Goal: Register for event/course

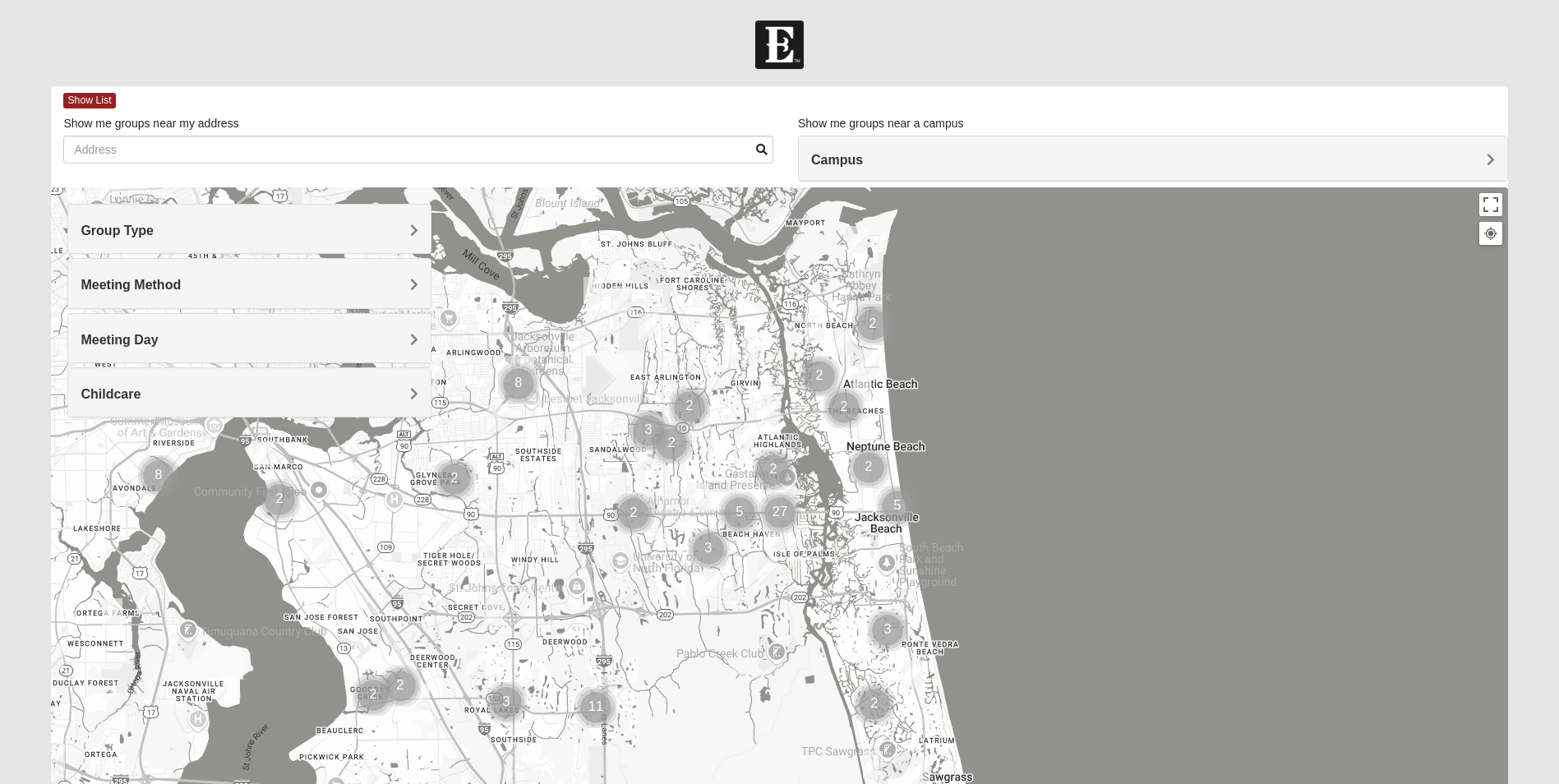
click at [408, 227] on h4 "Group Type" at bounding box center [249, 231] width 338 height 16
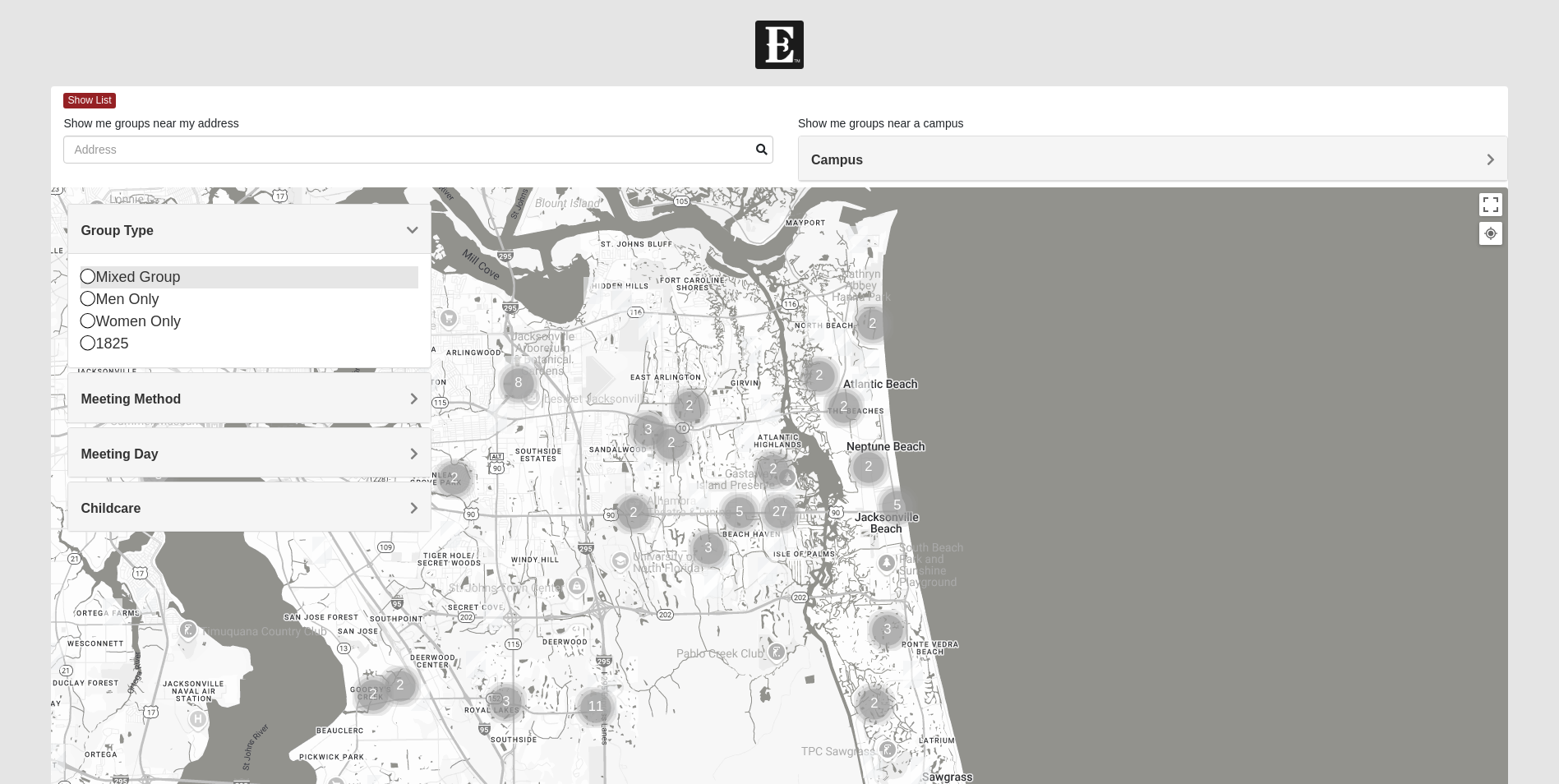
click at [91, 275] on icon at bounding box center [88, 276] width 15 height 15
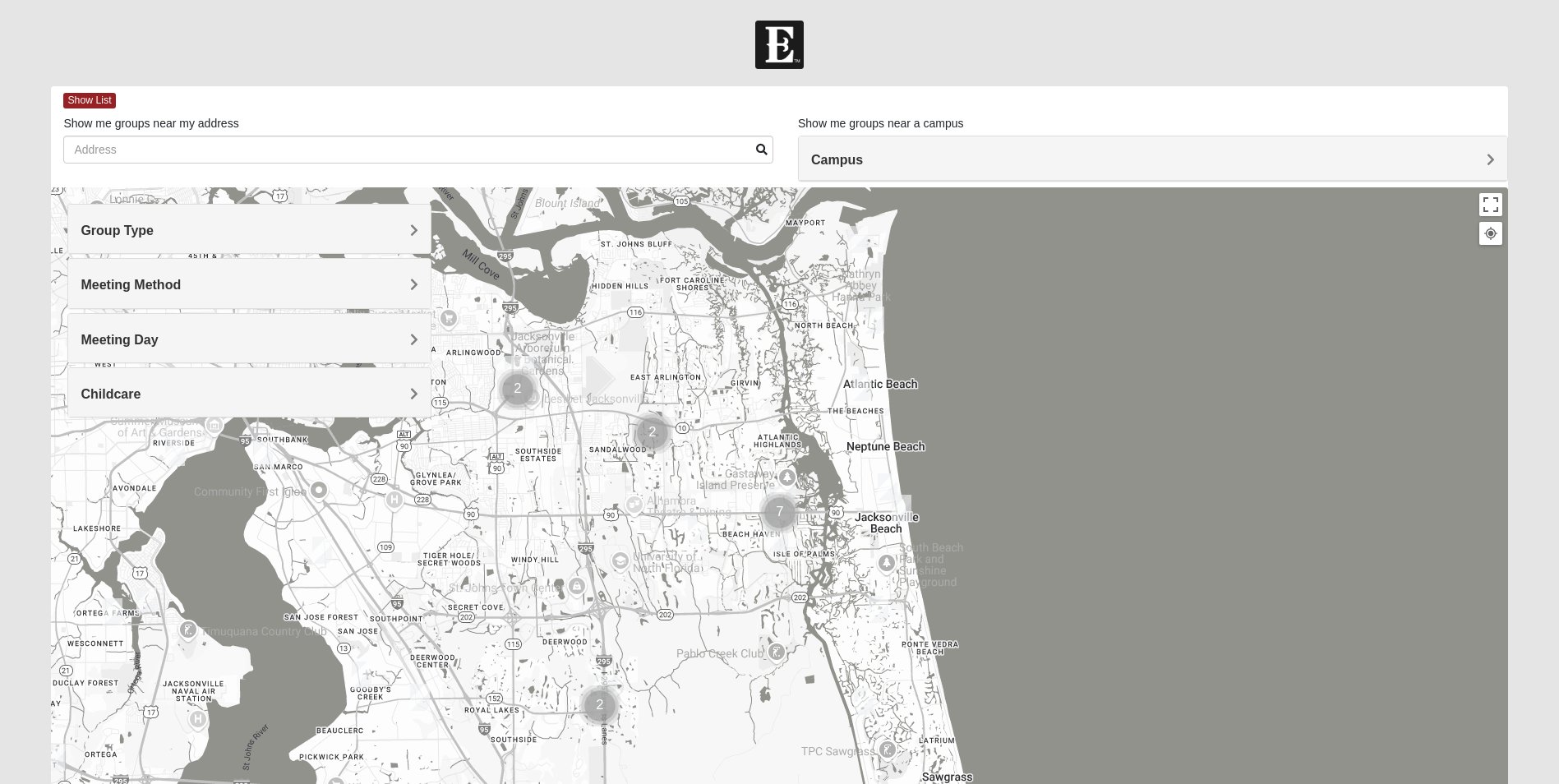
click at [405, 281] on h4 "Meeting Method" at bounding box center [249, 284] width 338 height 16
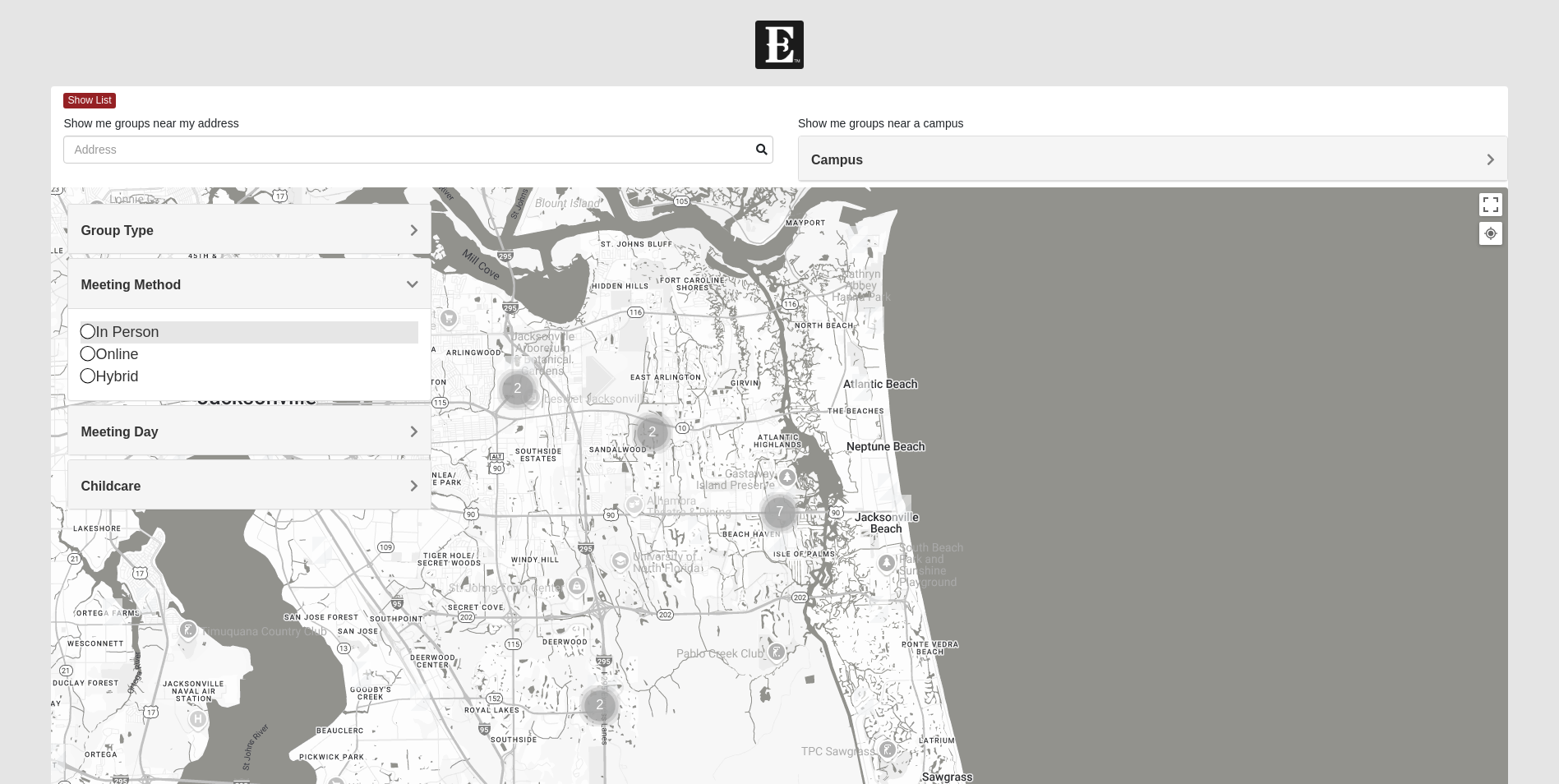
click at [85, 329] on icon at bounding box center [88, 330] width 15 height 15
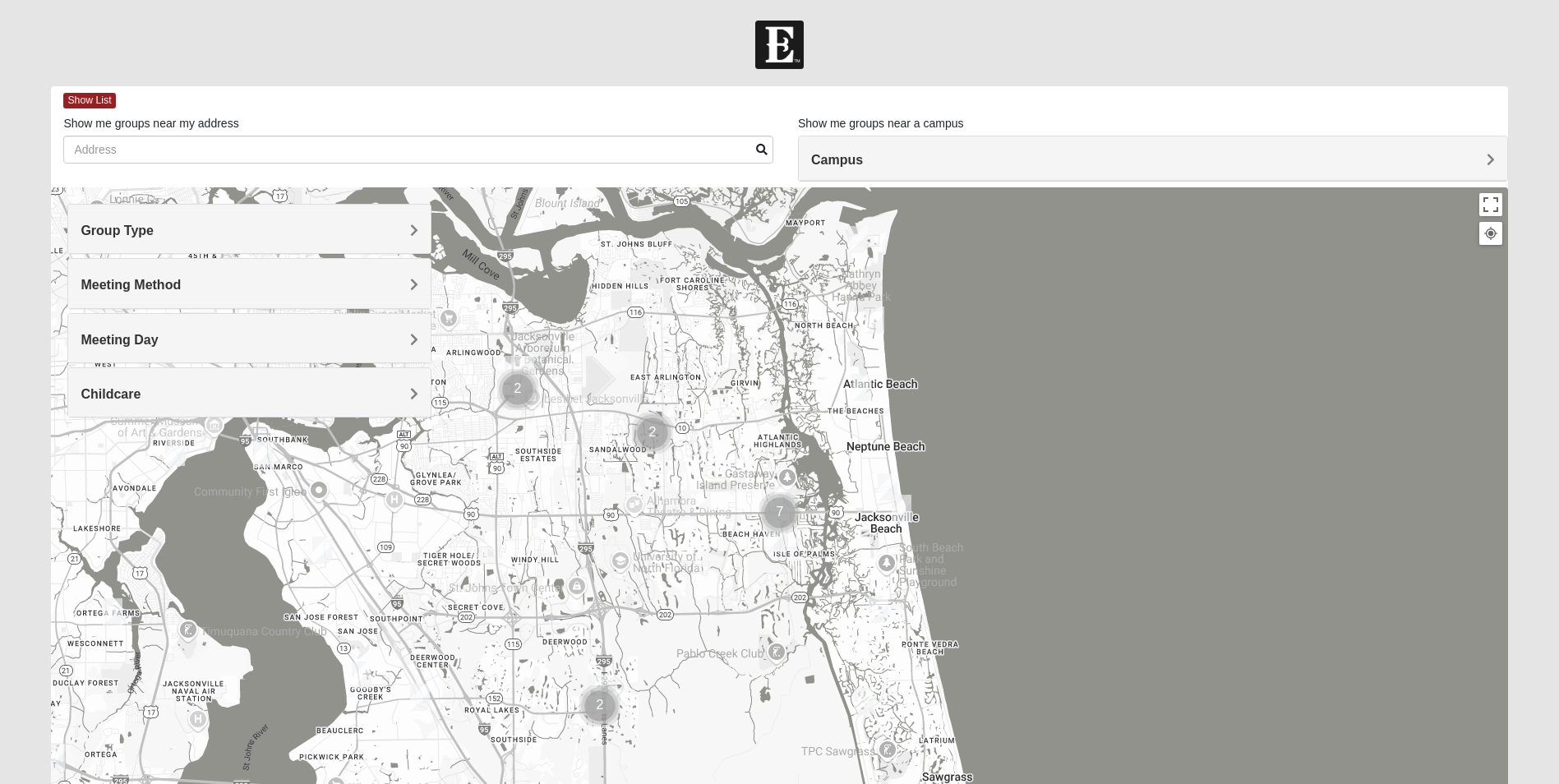
click at [405, 334] on h4 "Meeting Day" at bounding box center [249, 340] width 338 height 16
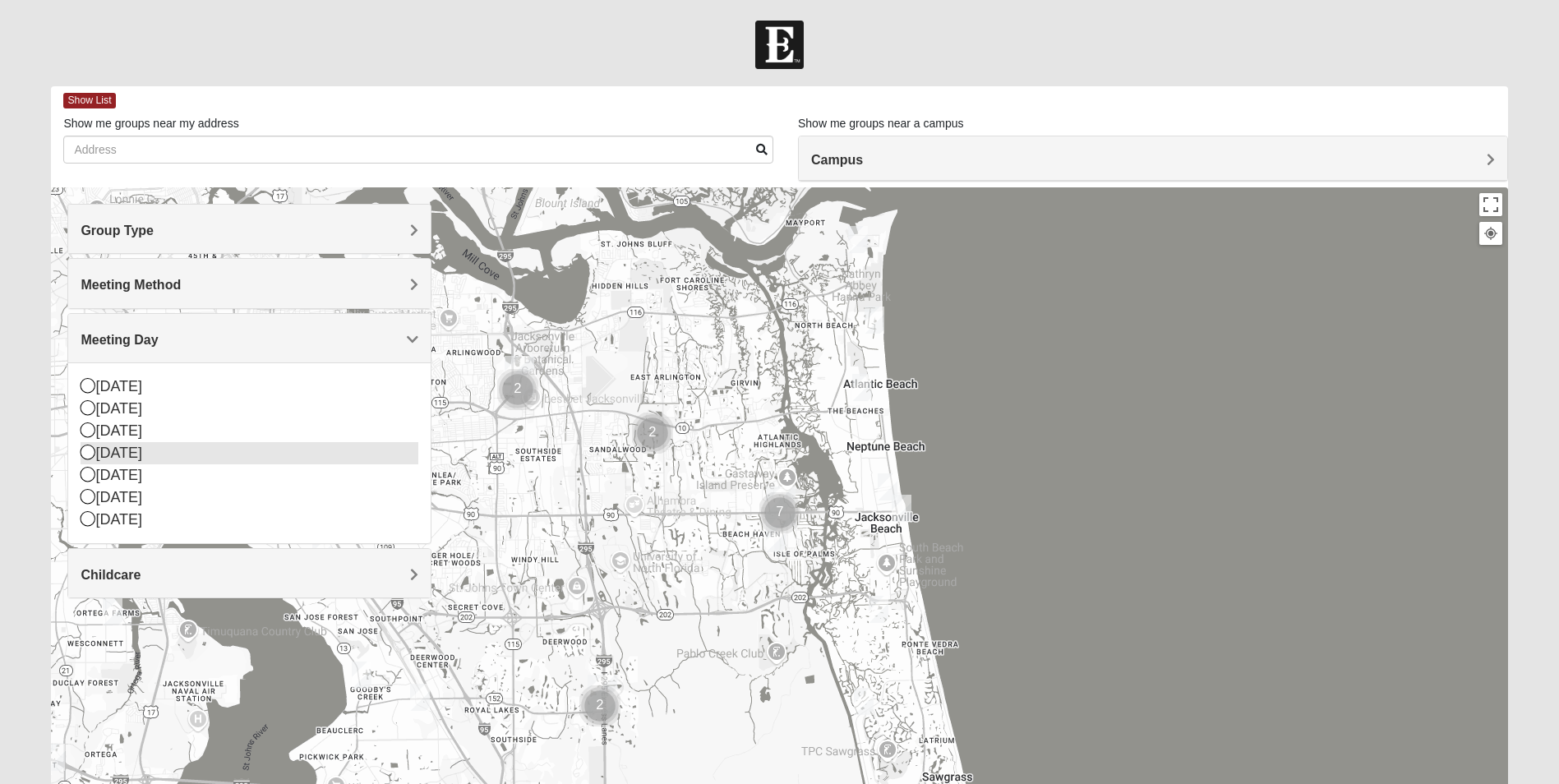
click at [85, 449] on icon at bounding box center [88, 451] width 15 height 15
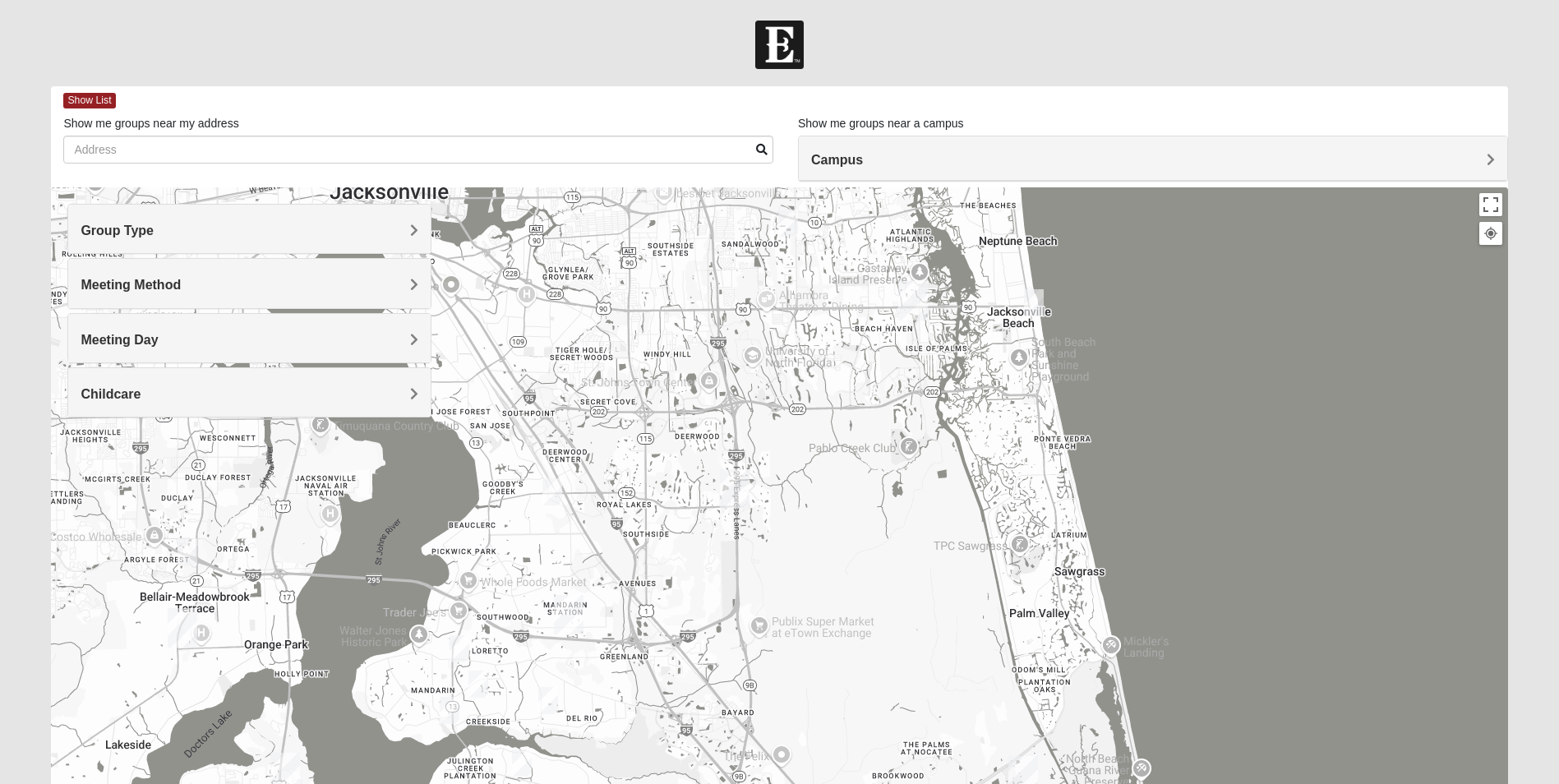
drag, startPoint x: 494, startPoint y: 552, endPoint x: 627, endPoint y: 344, distance: 246.9
click at [627, 344] on div at bounding box center [779, 515] width 1456 height 657
click at [553, 487] on img "Mixed Mincheva 32257" at bounding box center [552, 492] width 19 height 27
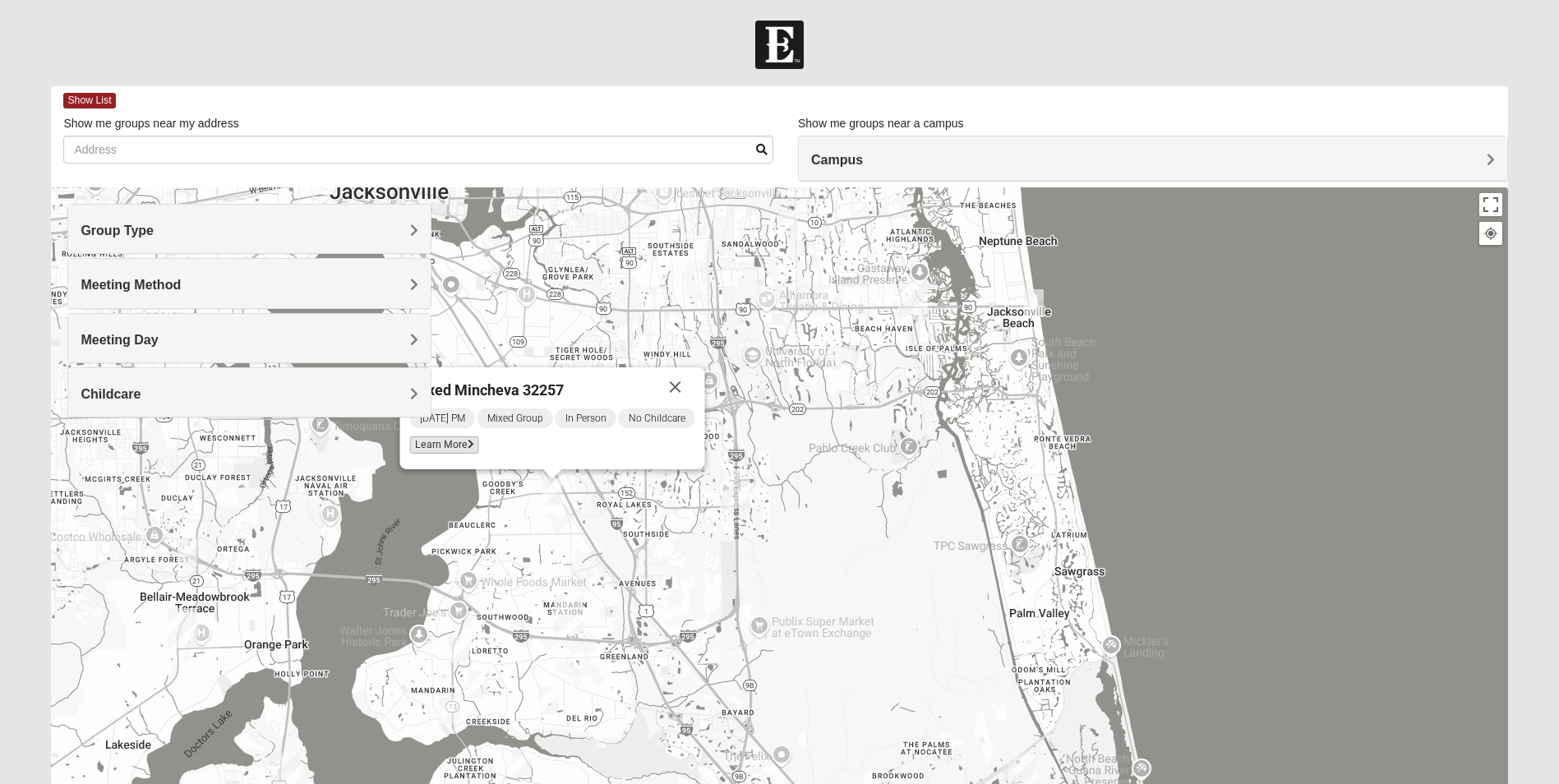
click at [428, 440] on span "Learn More" at bounding box center [444, 445] width 69 height 18
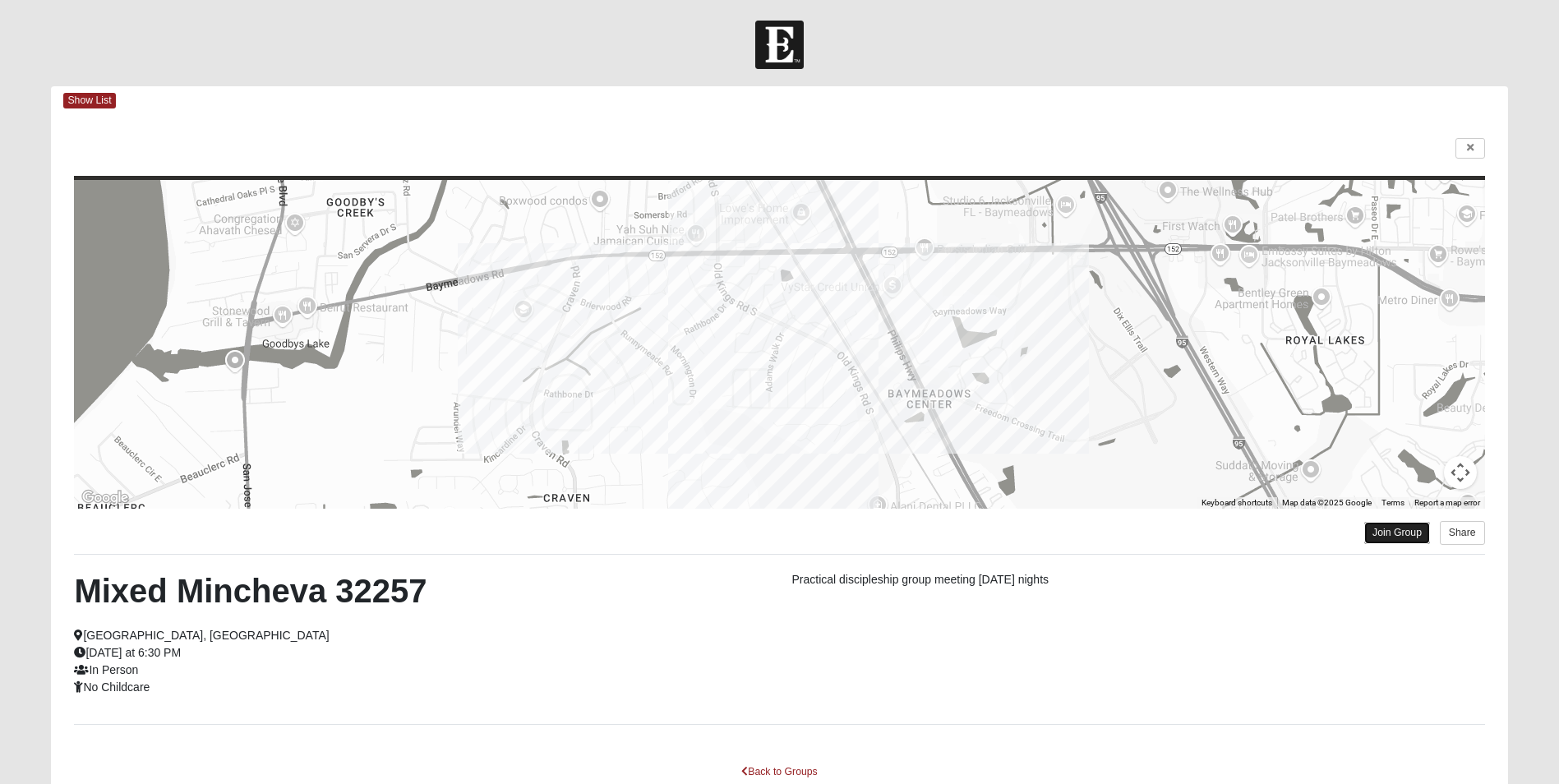
click at [1388, 532] on link "Join Group" at bounding box center [1396, 532] width 65 height 22
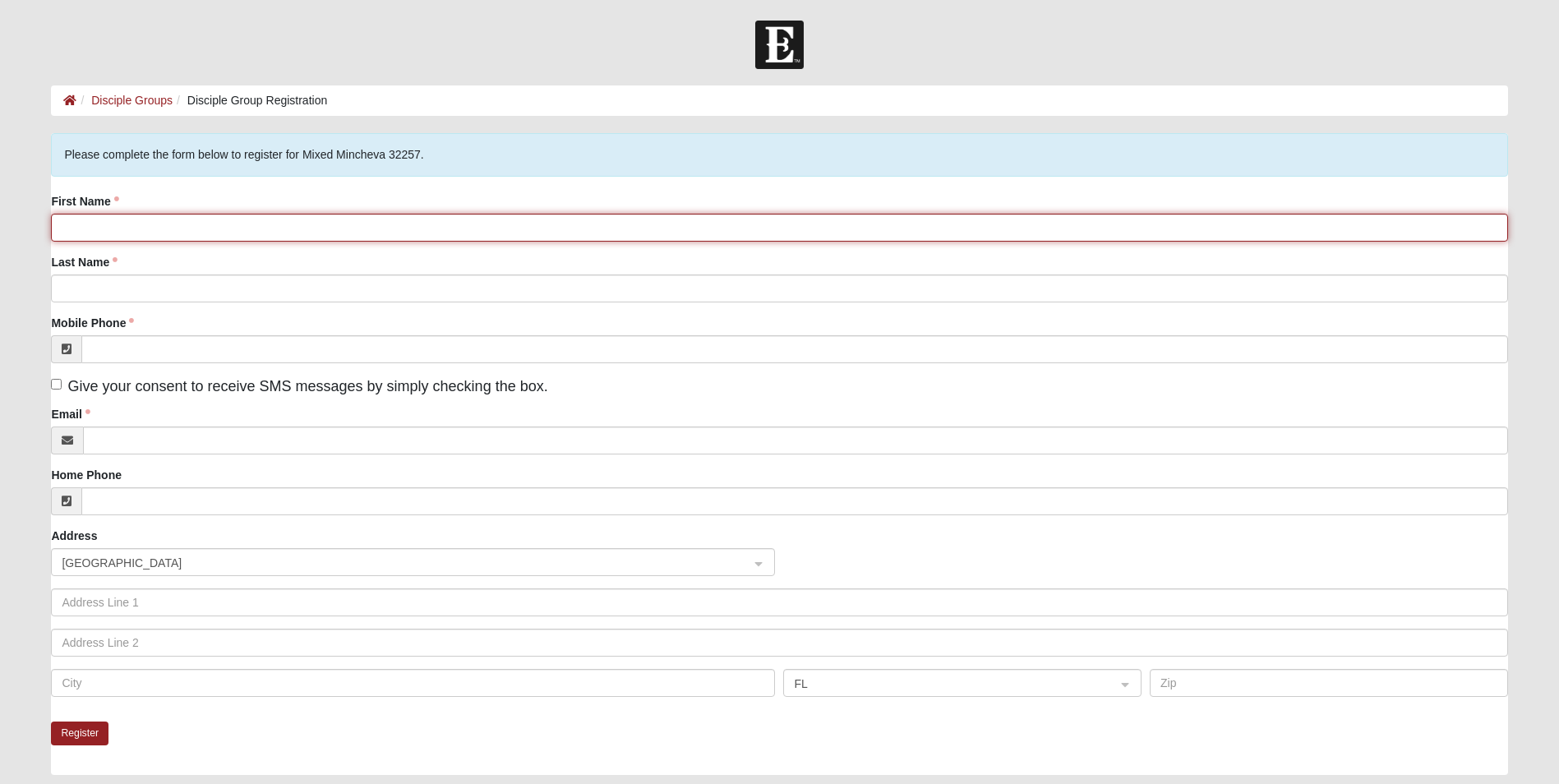
click at [76, 228] on input "First Name" at bounding box center [779, 227] width 1456 height 28
type input "[PERSON_NAME]"
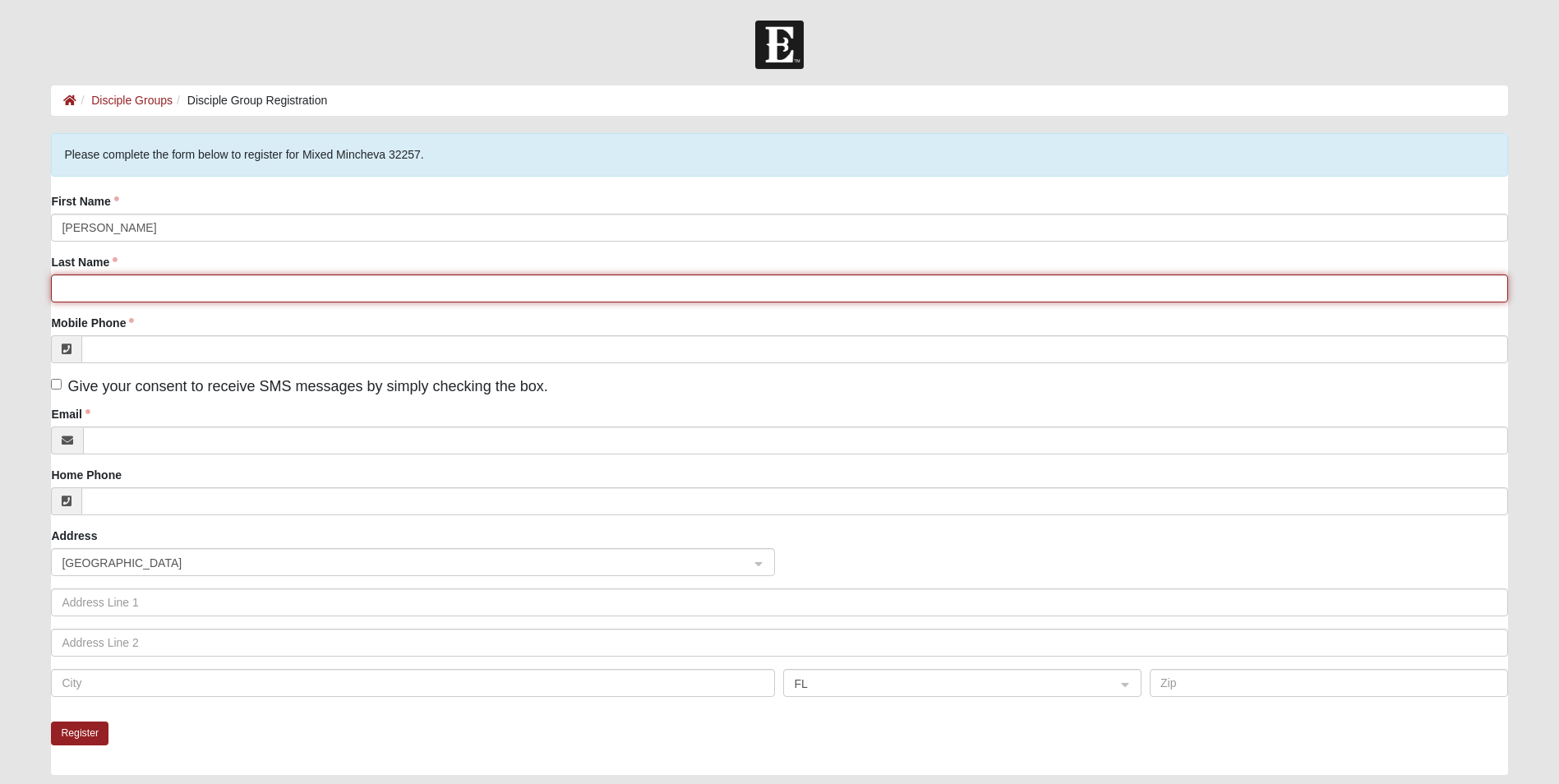
type input "[PERSON_NAME]"
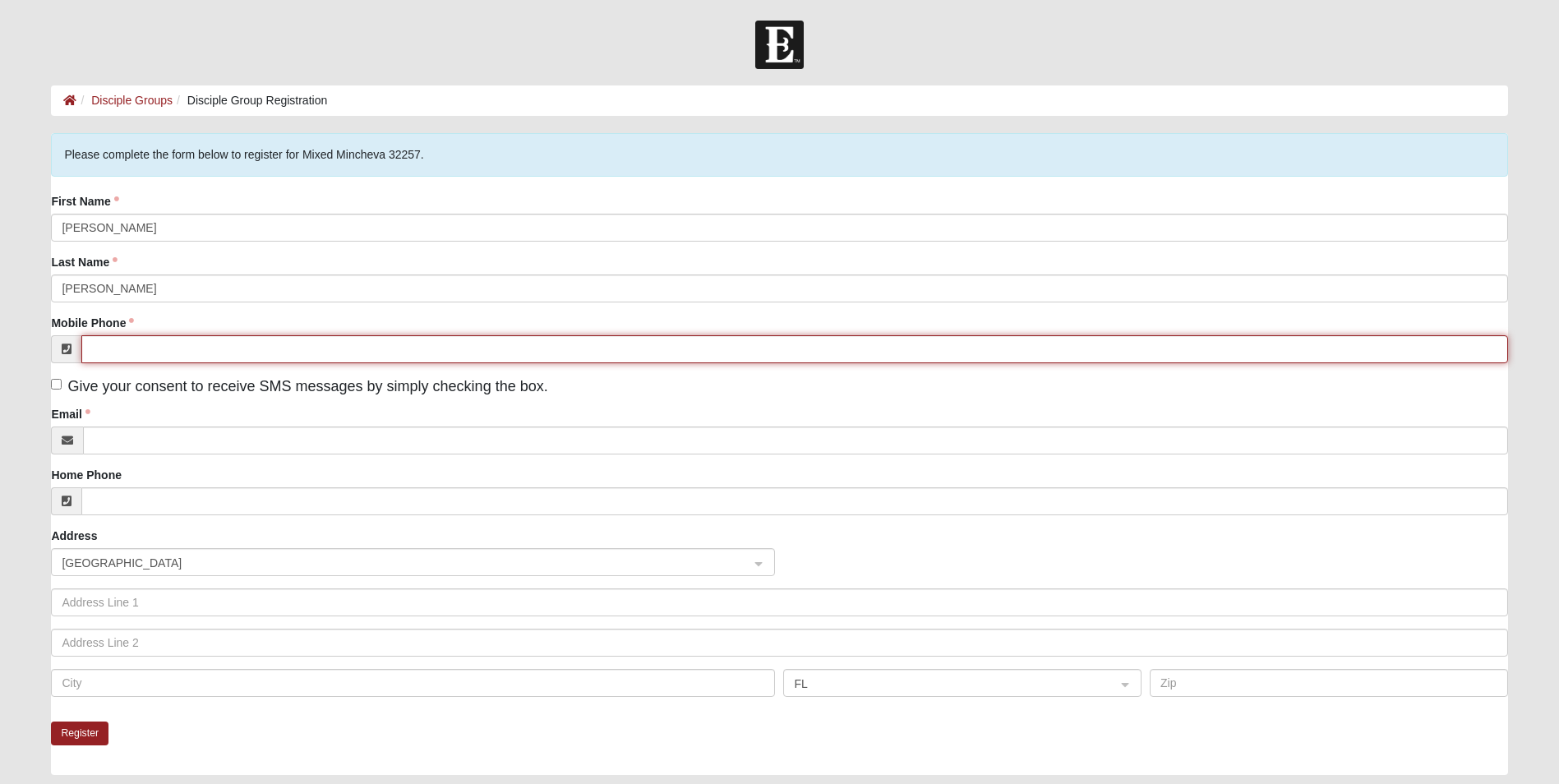
type input "[PHONE_NUMBER]"
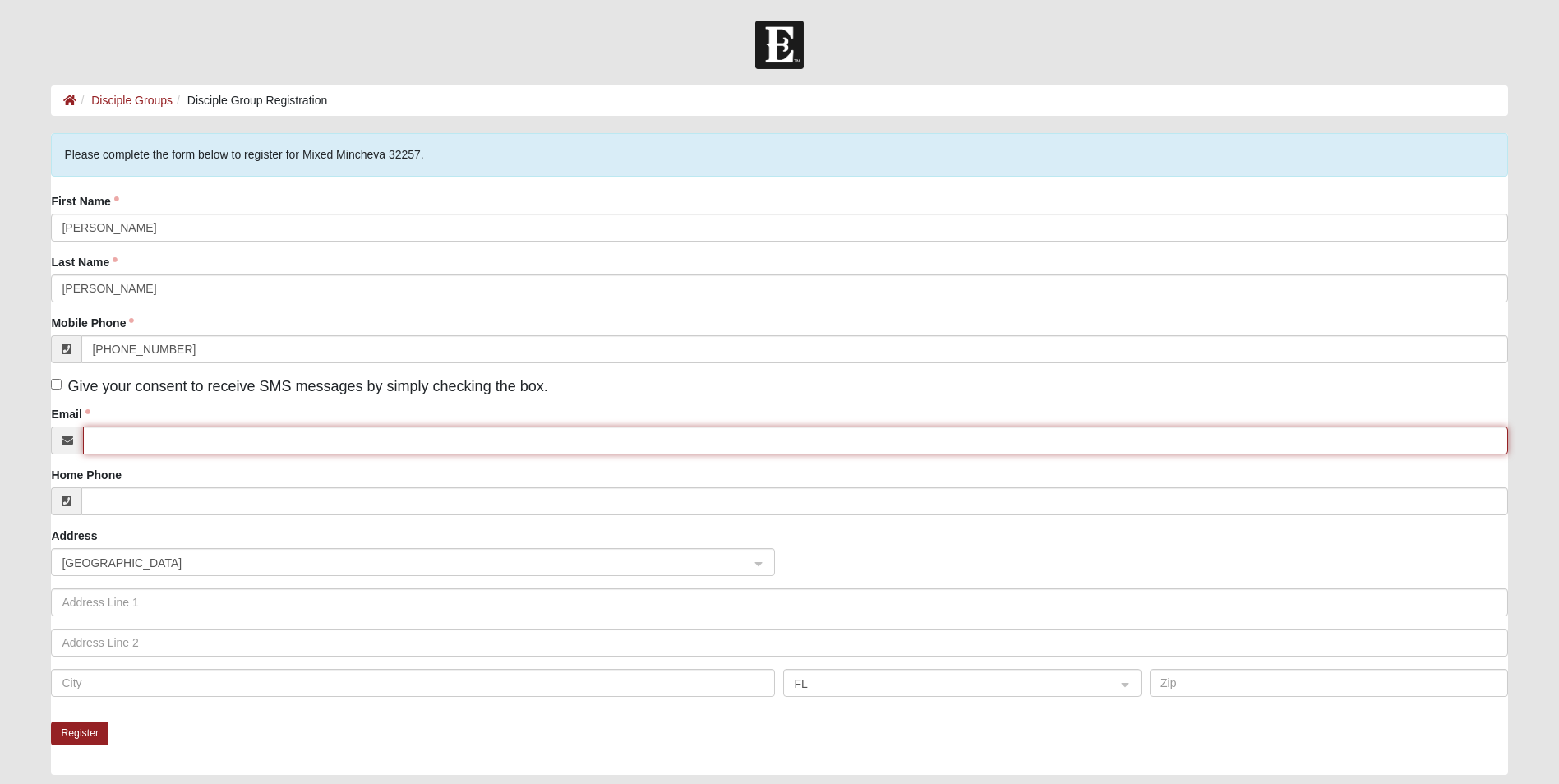
type input "[EMAIL_ADDRESS][DOMAIN_NAME]"
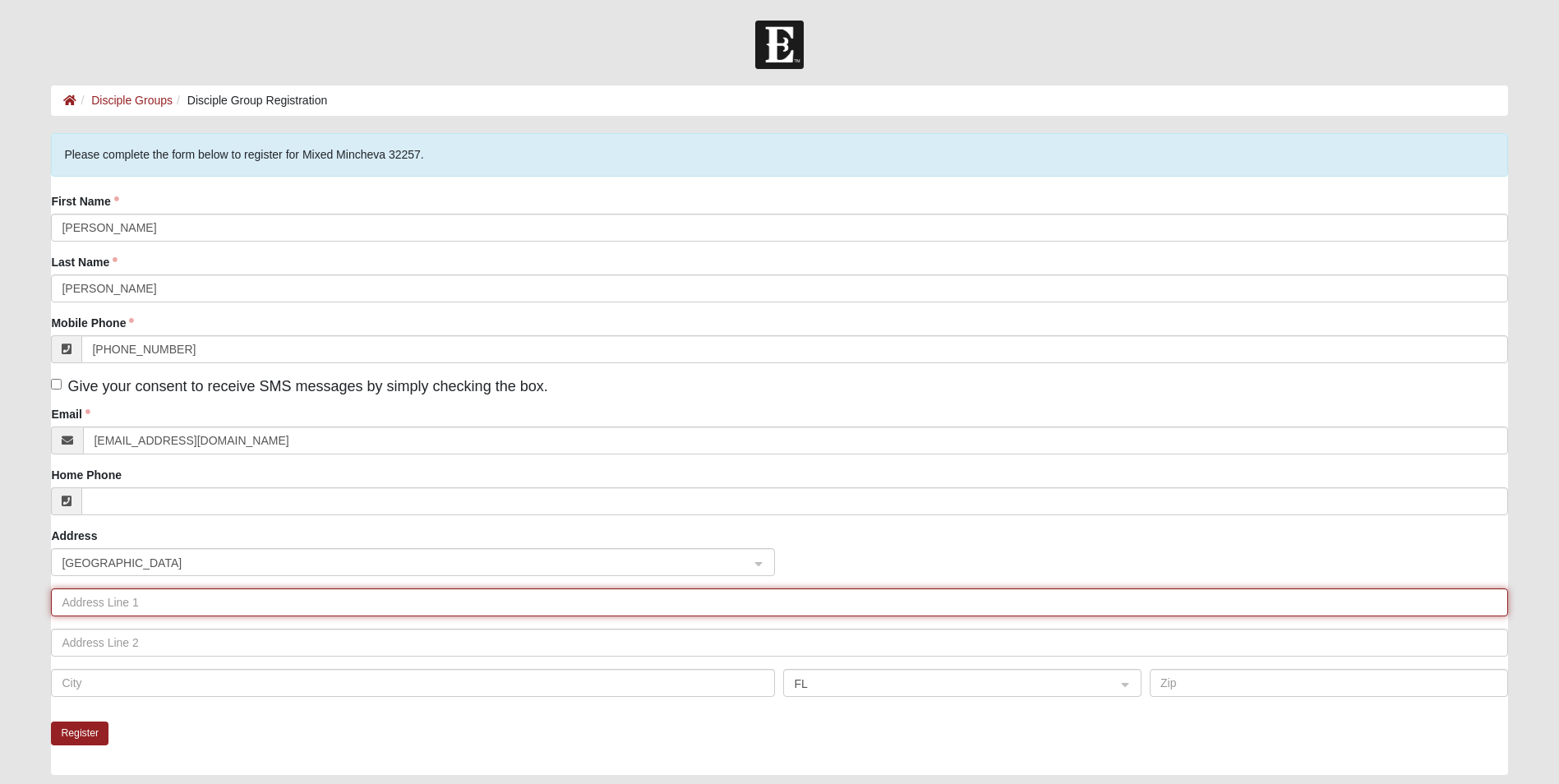
type input "4027"
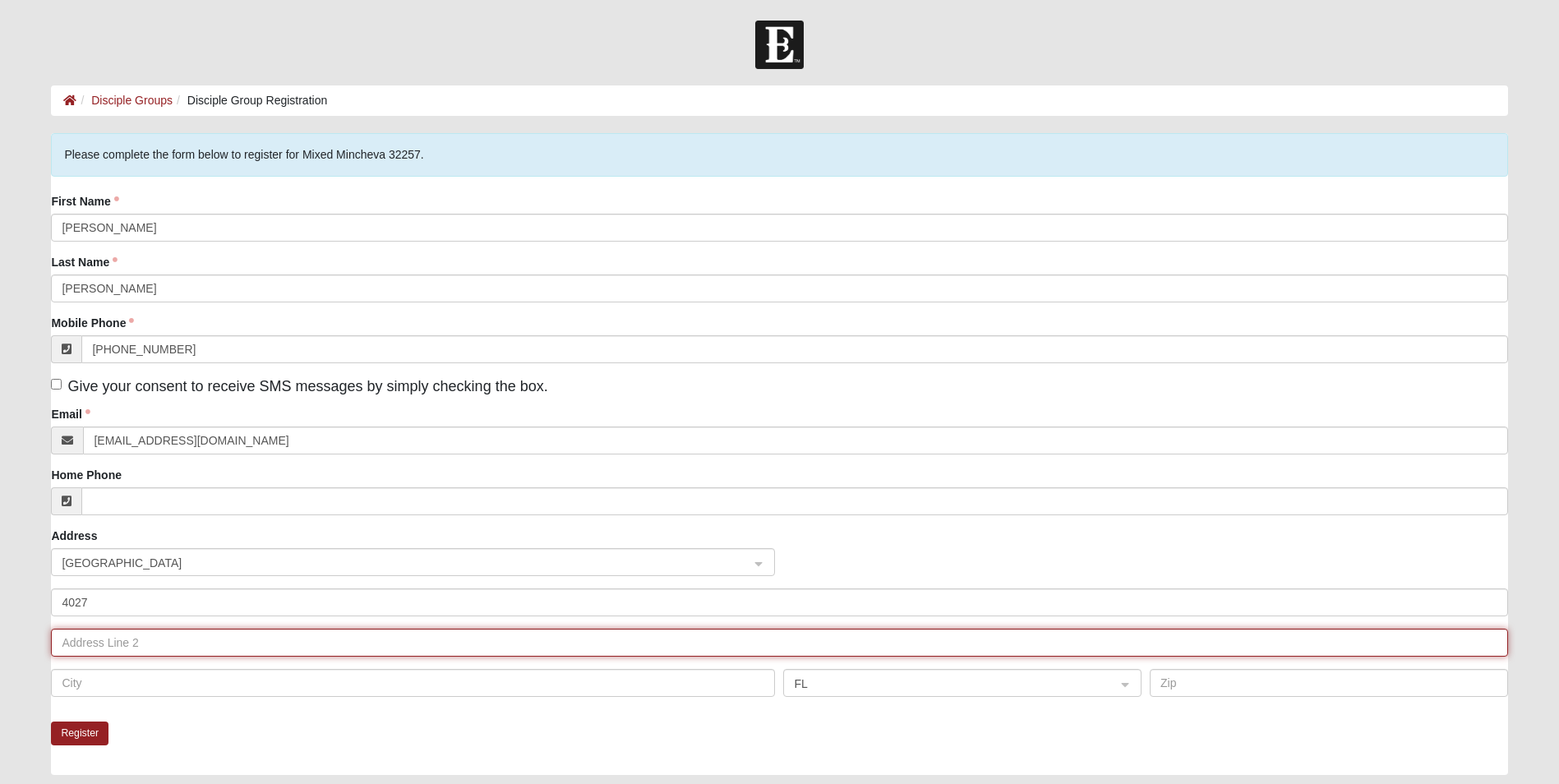
type input "San Remo Dr"
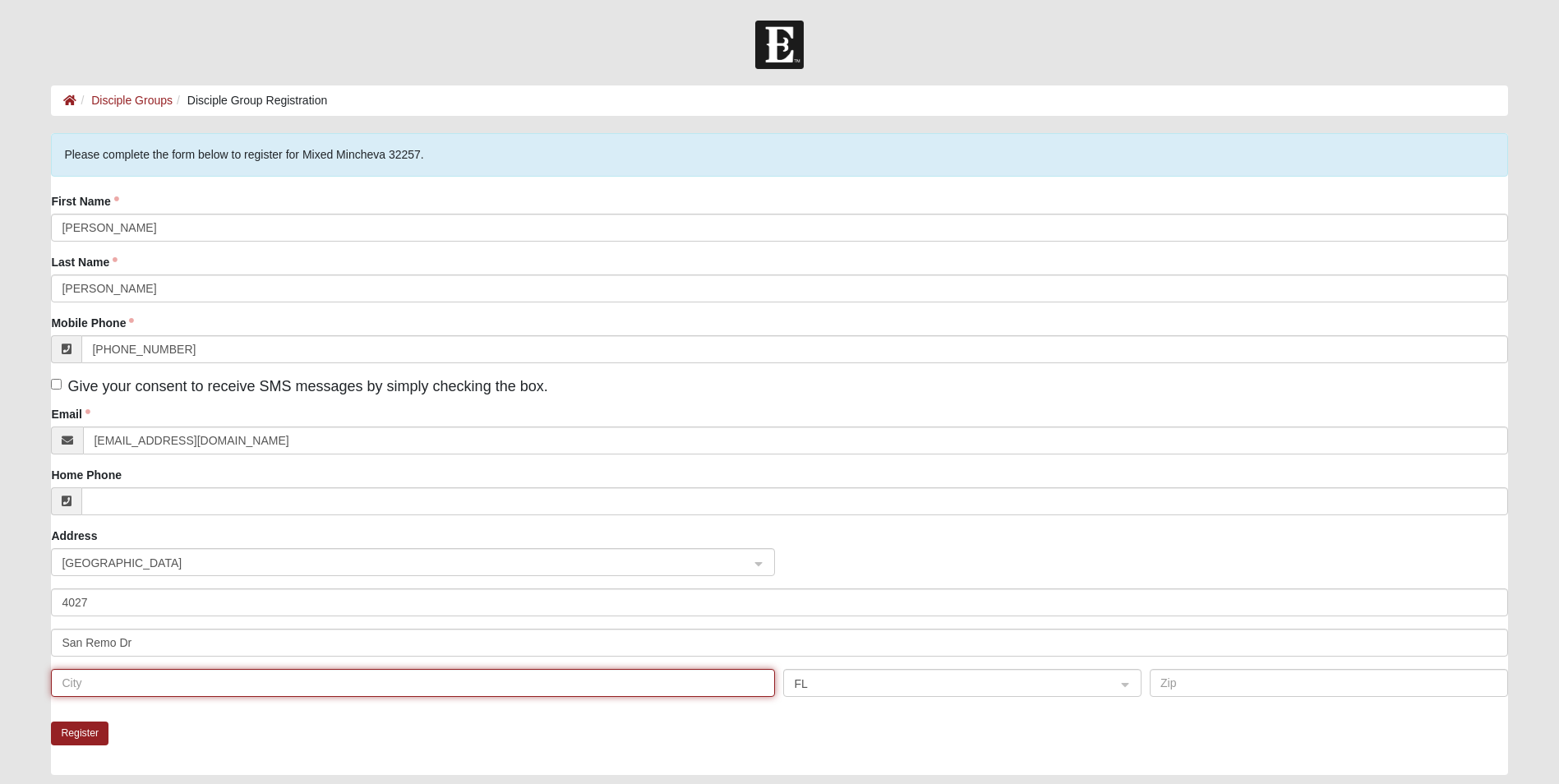
type input "Jacksonville"
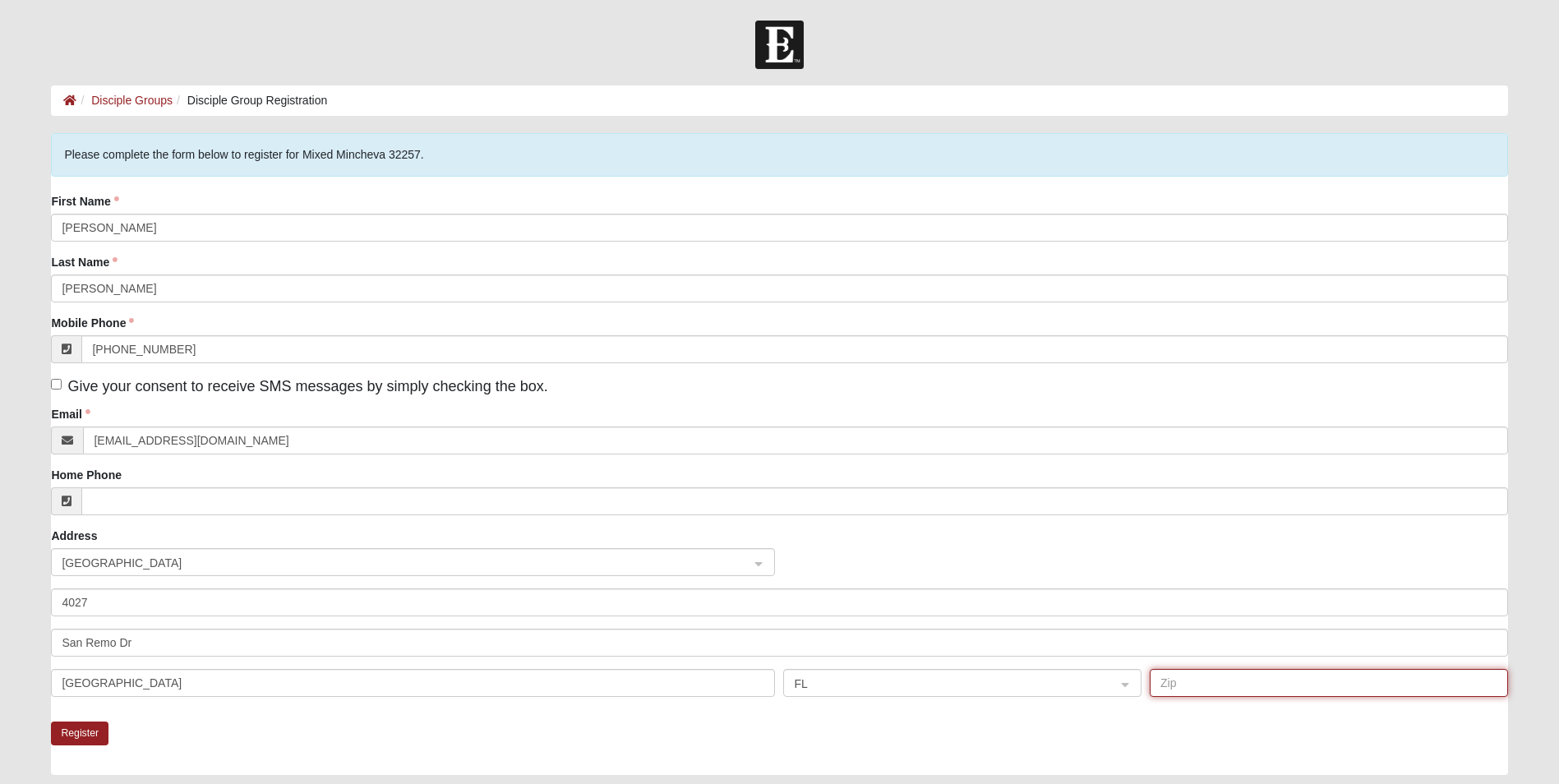
type input "32217"
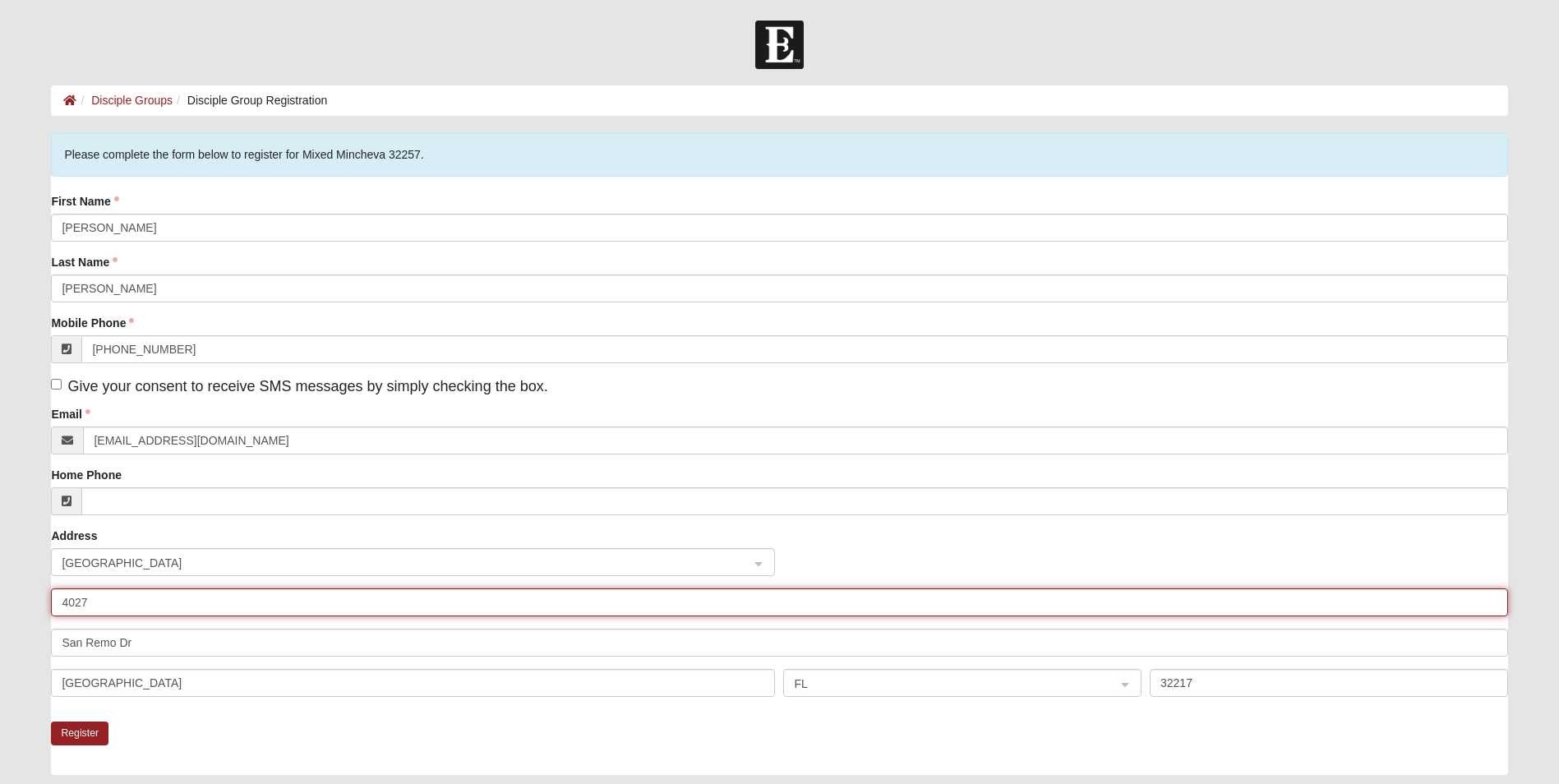
click at [96, 600] on input "4027" at bounding box center [779, 602] width 1456 height 28
type input "4"
type input "3863 San Bernado Dr"
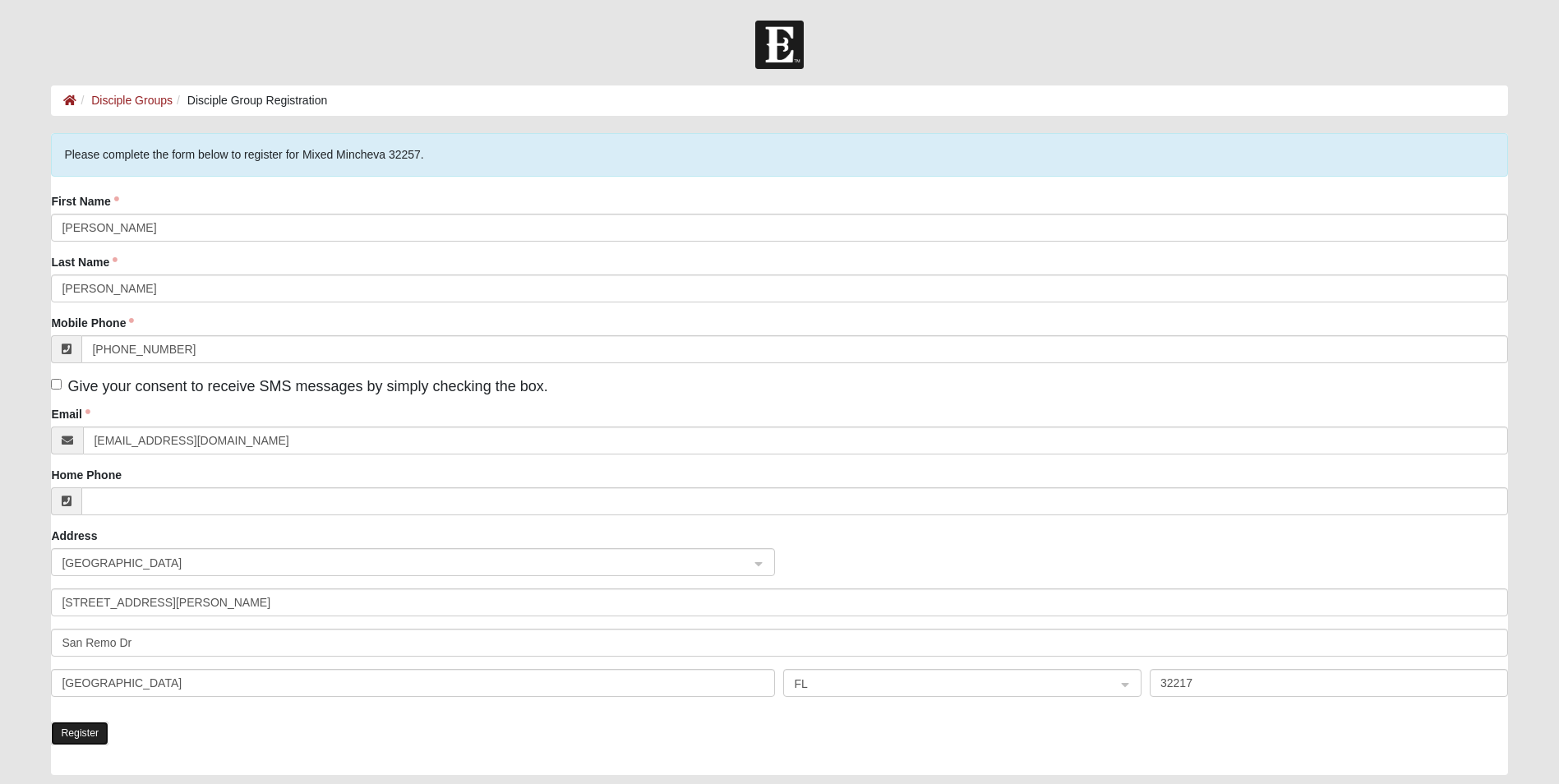
click at [81, 731] on button "Register" at bounding box center [79, 732] width 57 height 23
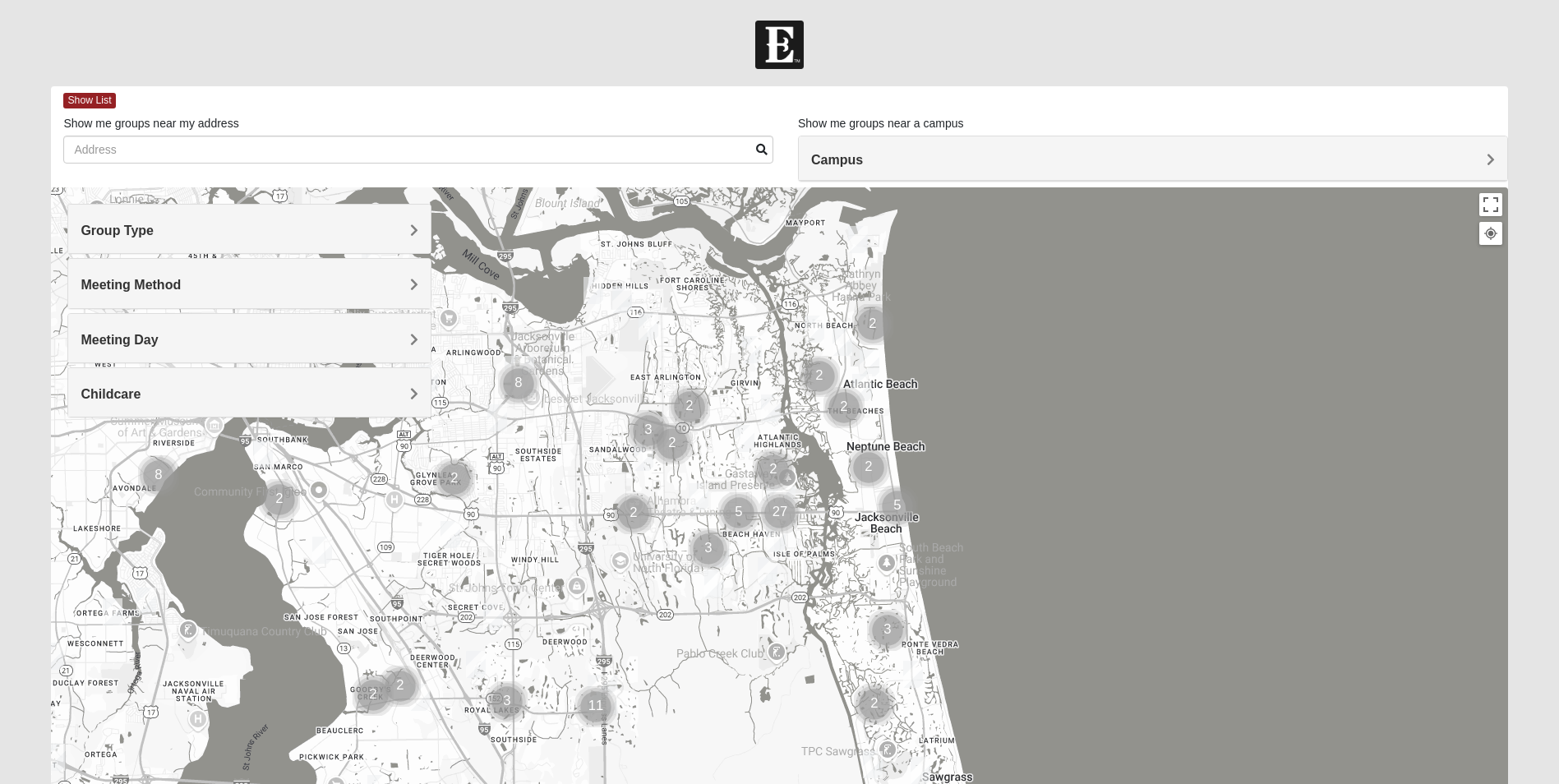
click at [403, 228] on h4 "Group Type" at bounding box center [249, 231] width 338 height 16
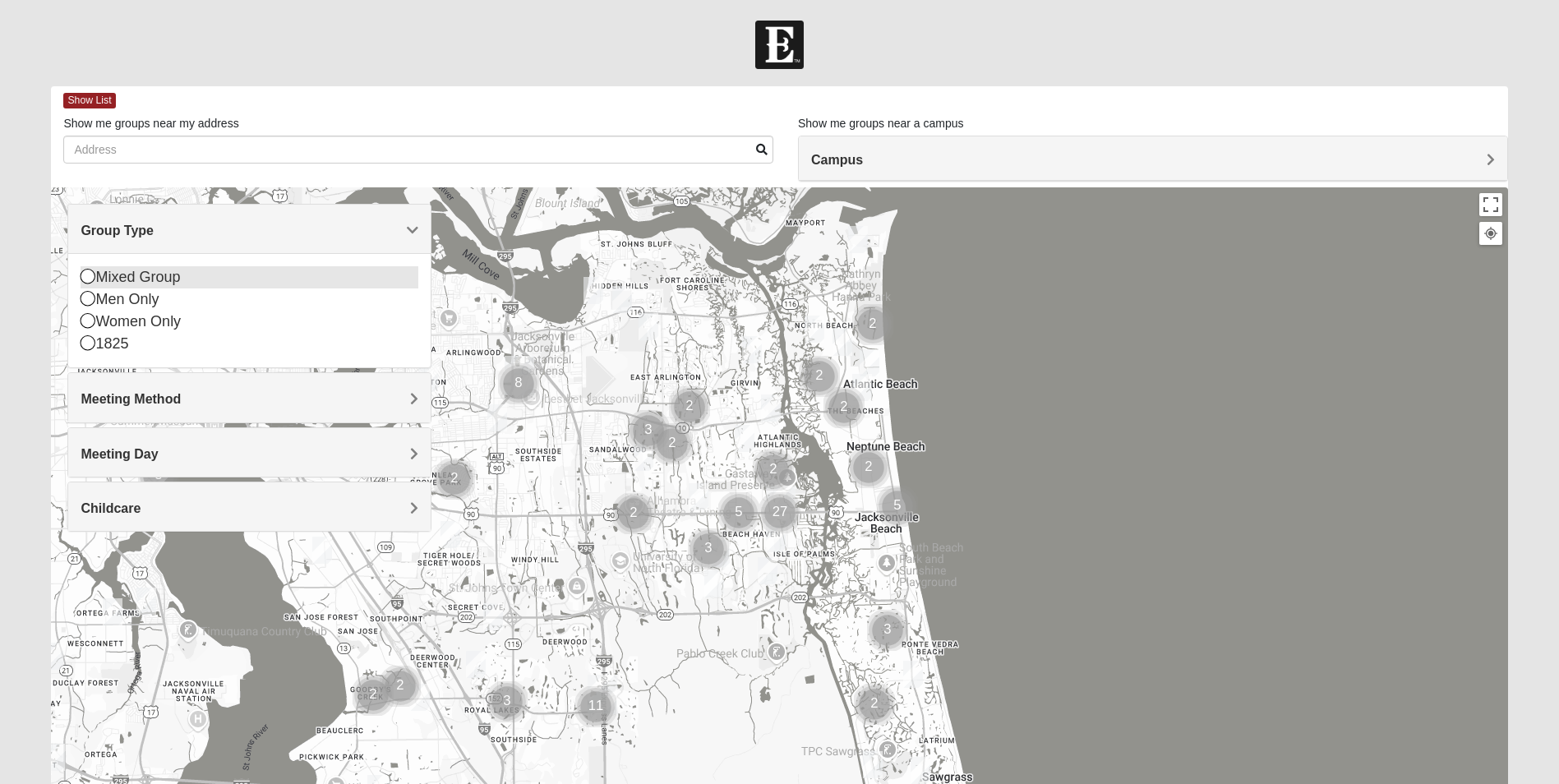
click at [87, 275] on icon at bounding box center [88, 276] width 15 height 15
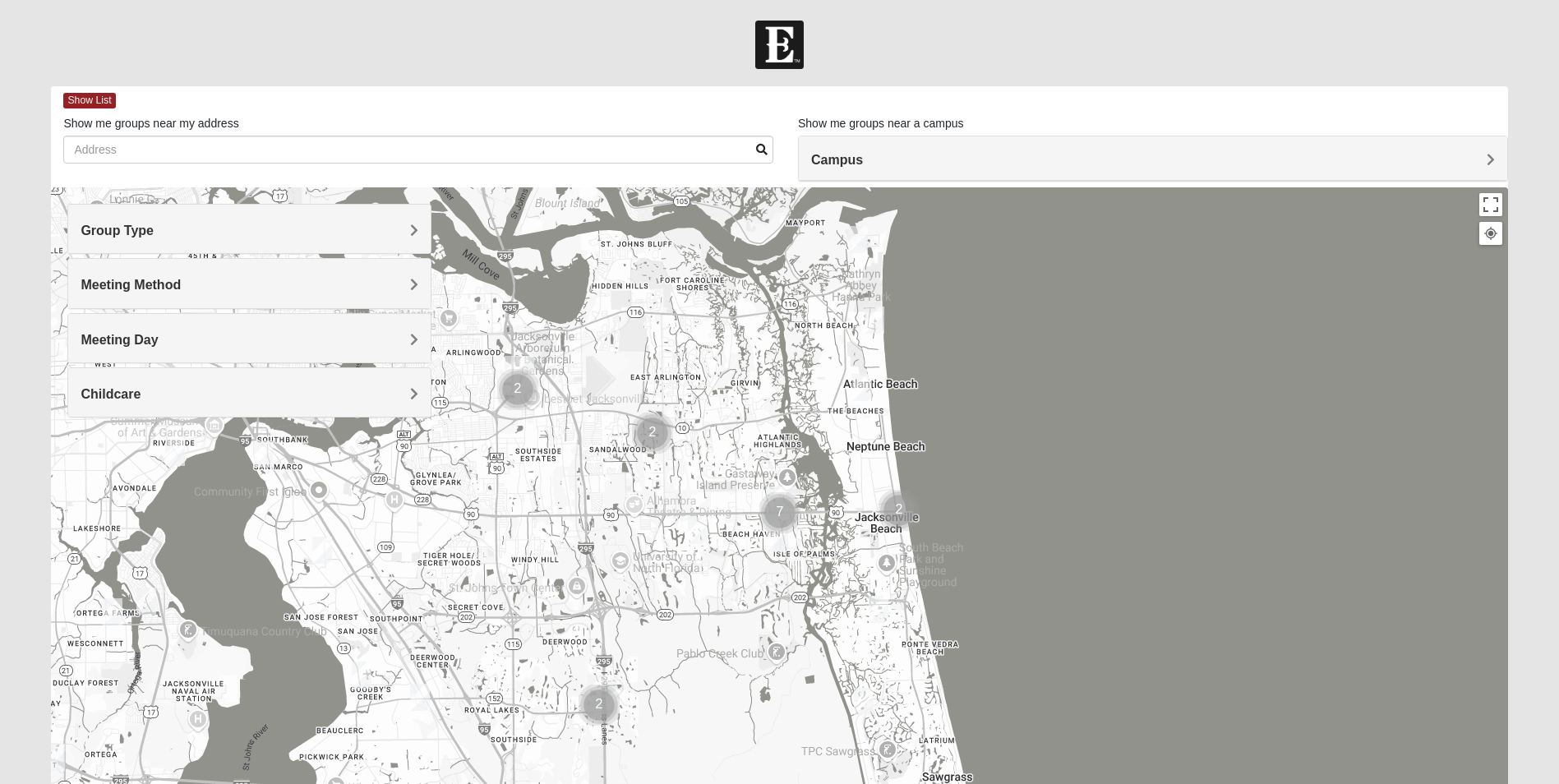
click at [385, 283] on h4 "Meeting Method" at bounding box center [249, 284] width 338 height 16
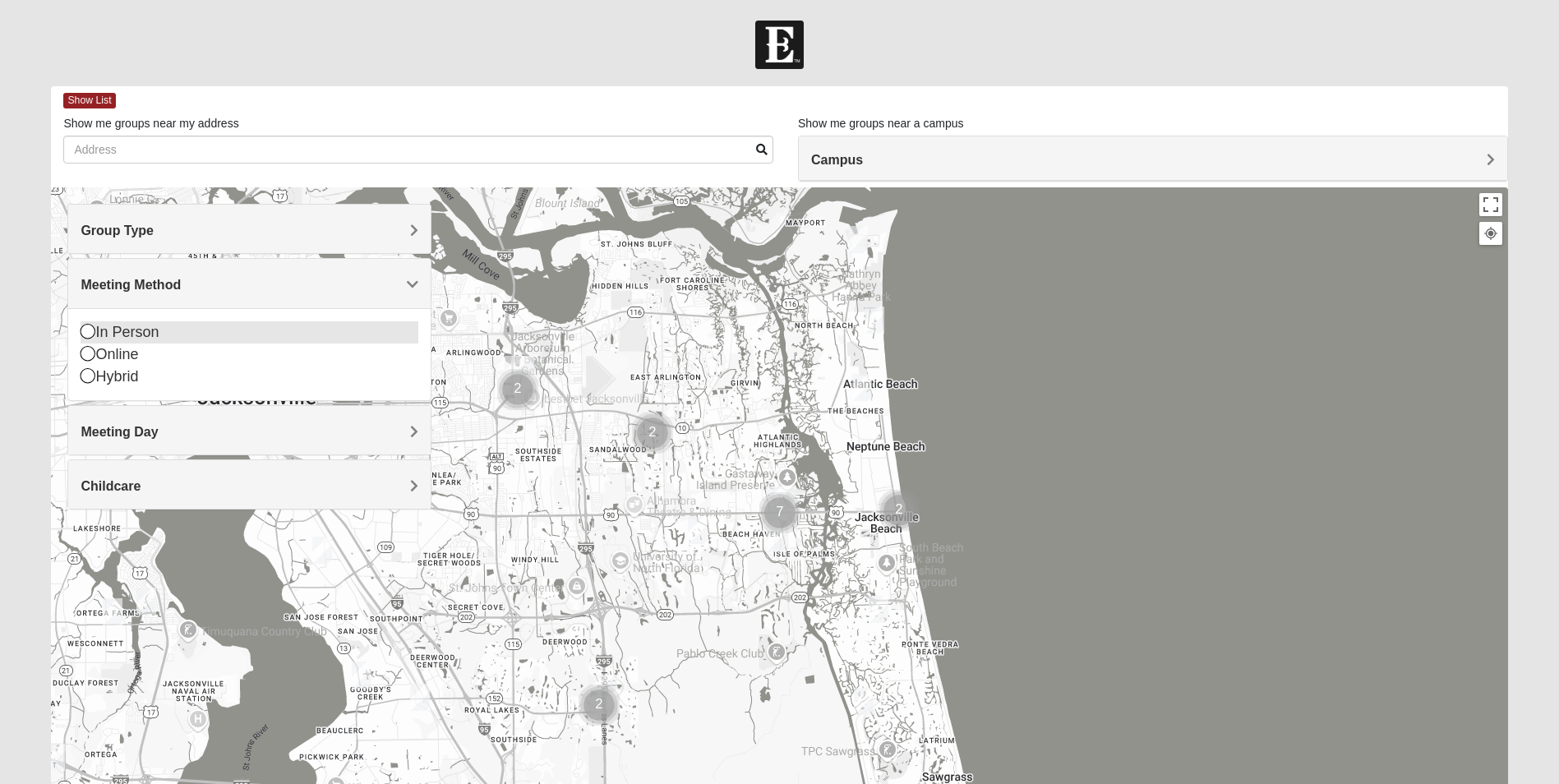
click at [85, 333] on icon at bounding box center [88, 330] width 15 height 15
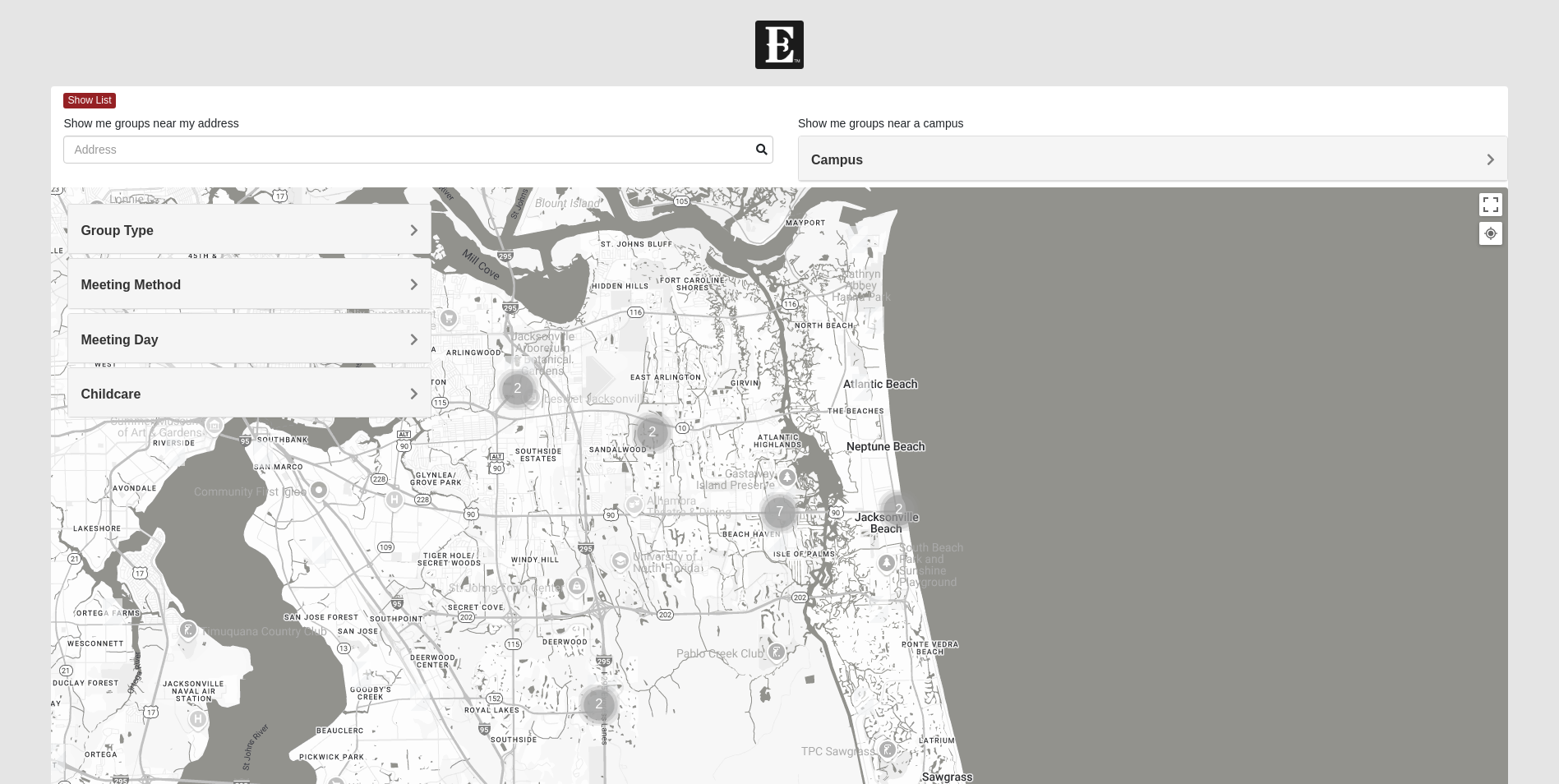
click at [346, 334] on h4 "Meeting Day" at bounding box center [249, 340] width 338 height 16
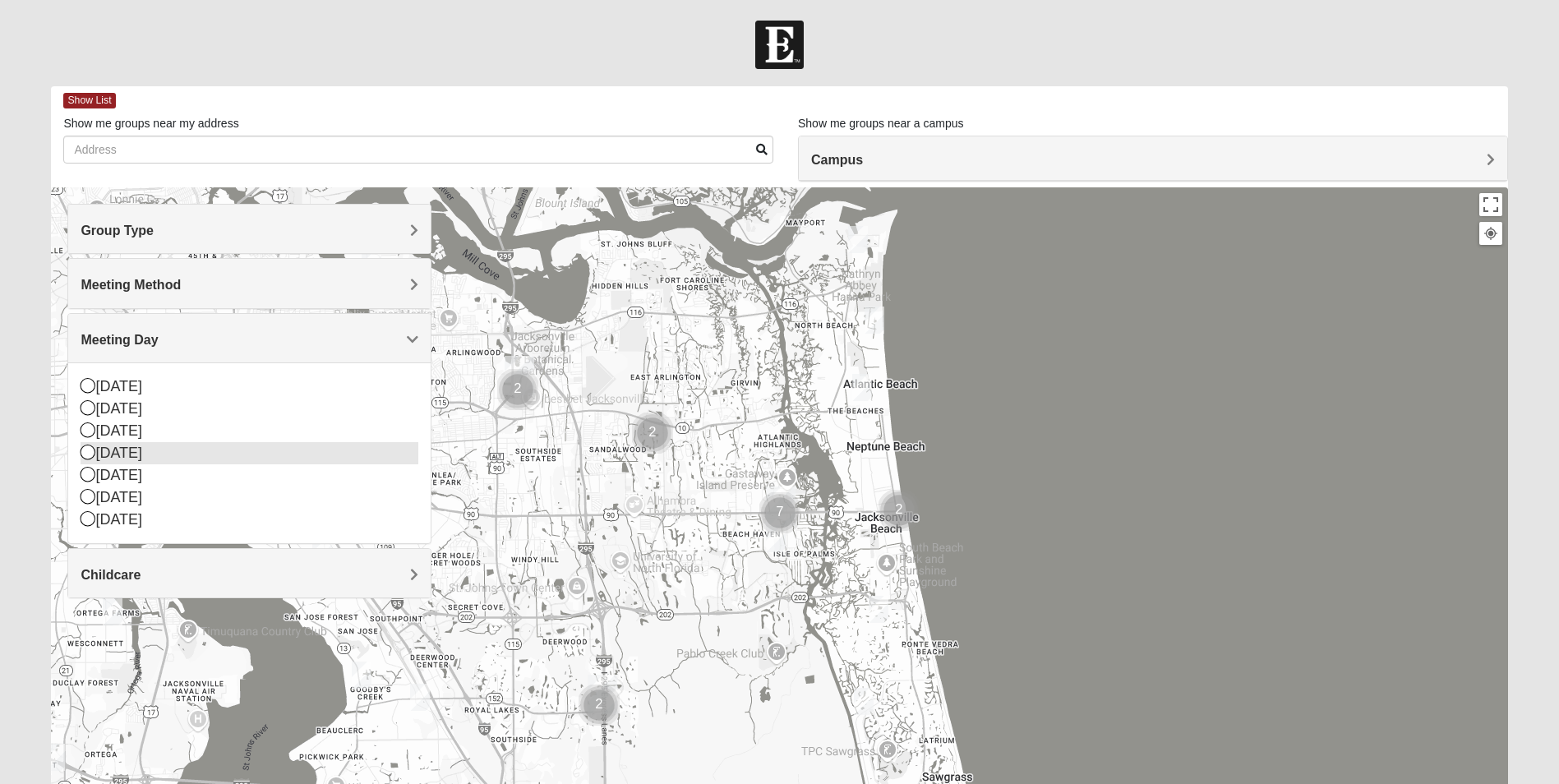
click at [88, 453] on icon at bounding box center [88, 451] width 15 height 15
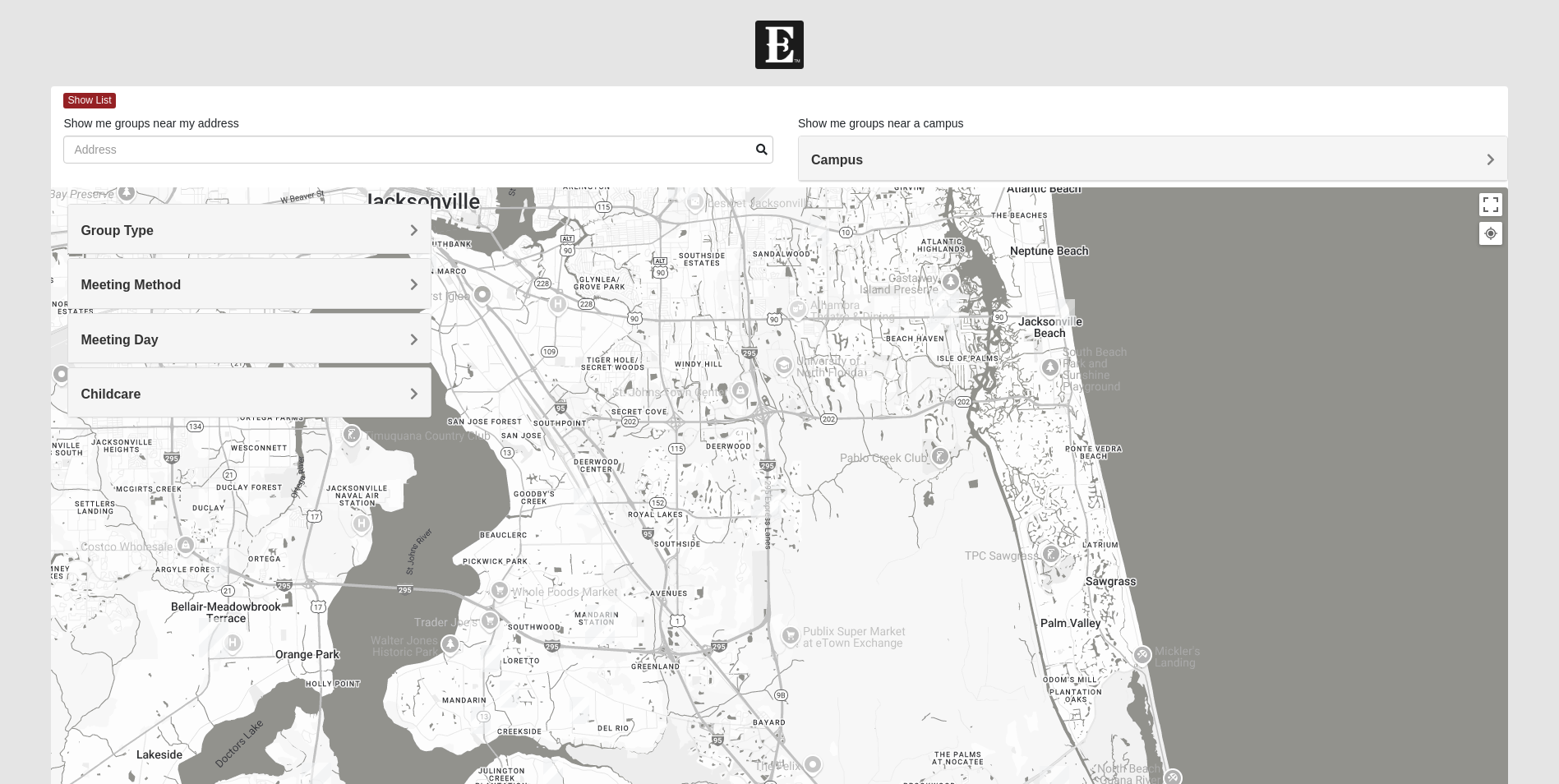
drag, startPoint x: 506, startPoint y: 580, endPoint x: 671, endPoint y: 383, distance: 257.0
click at [671, 383] on div at bounding box center [779, 515] width 1456 height 657
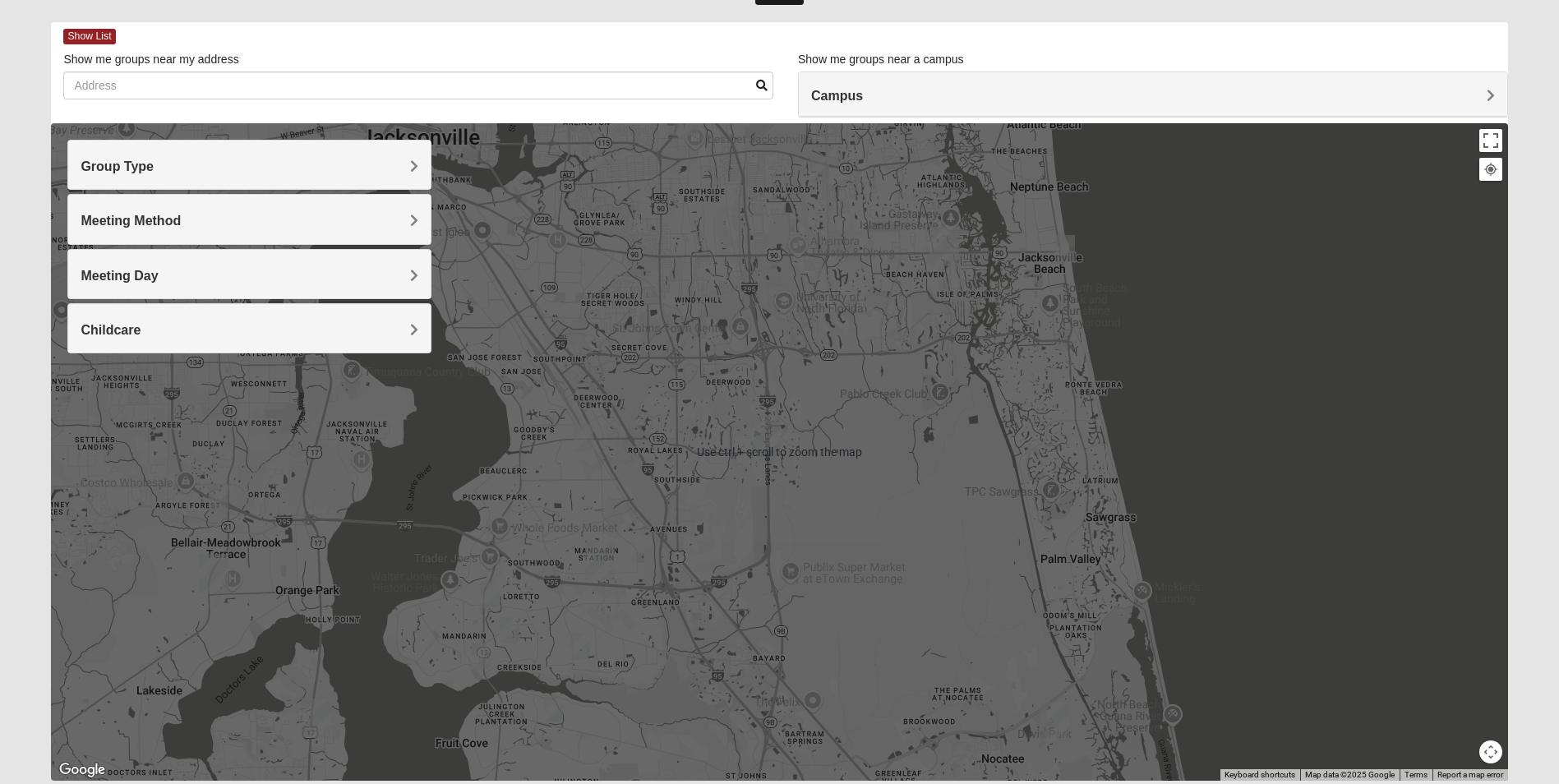
scroll to position [82, 0]
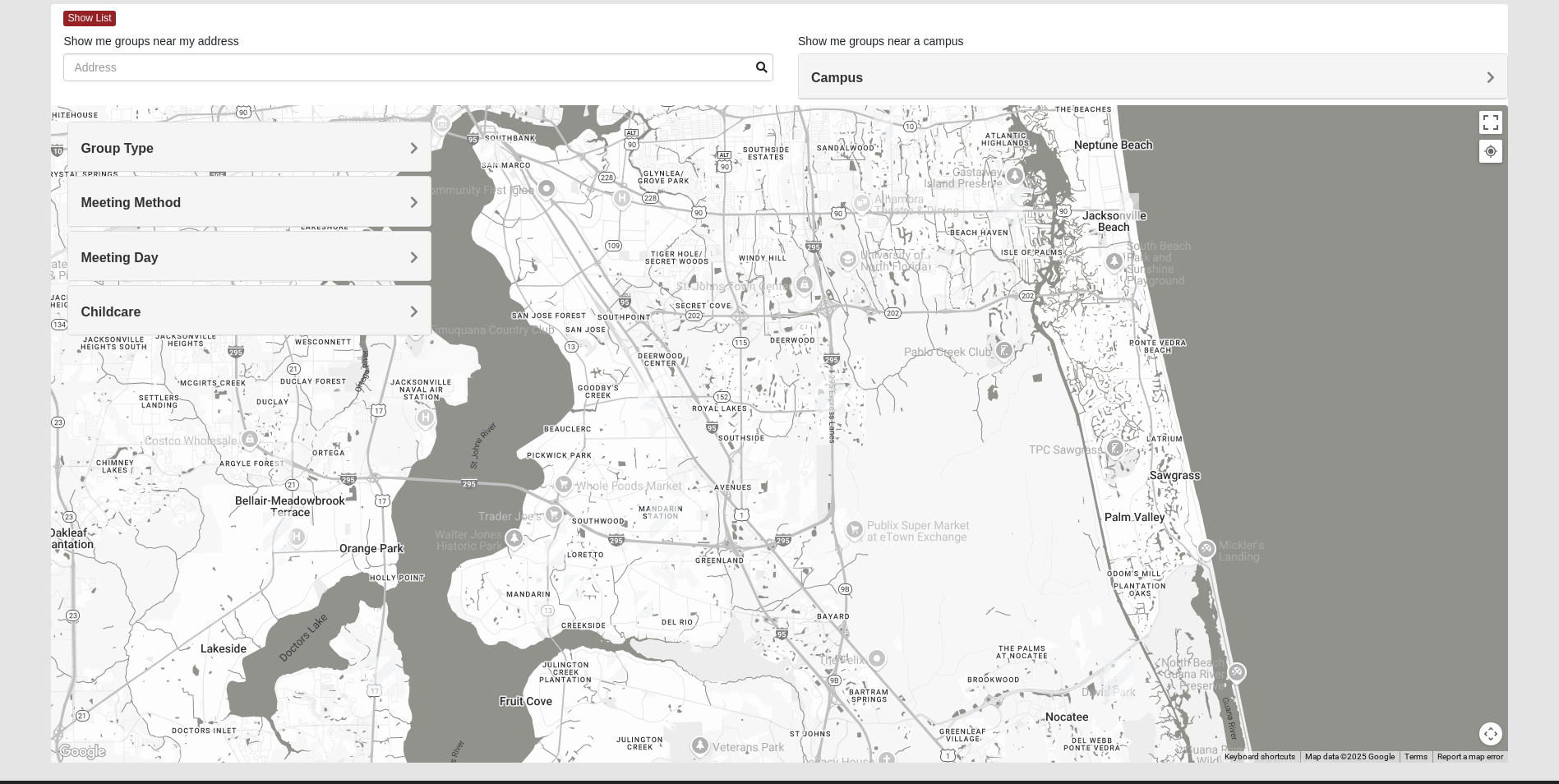
drag, startPoint x: 589, startPoint y: 504, endPoint x: 653, endPoint y: 479, distance: 68.7
click at [653, 479] on div at bounding box center [779, 433] width 1456 height 657
click at [490, 149] on img "Mixed Thompson 32207" at bounding box center [490, 153] width 19 height 27
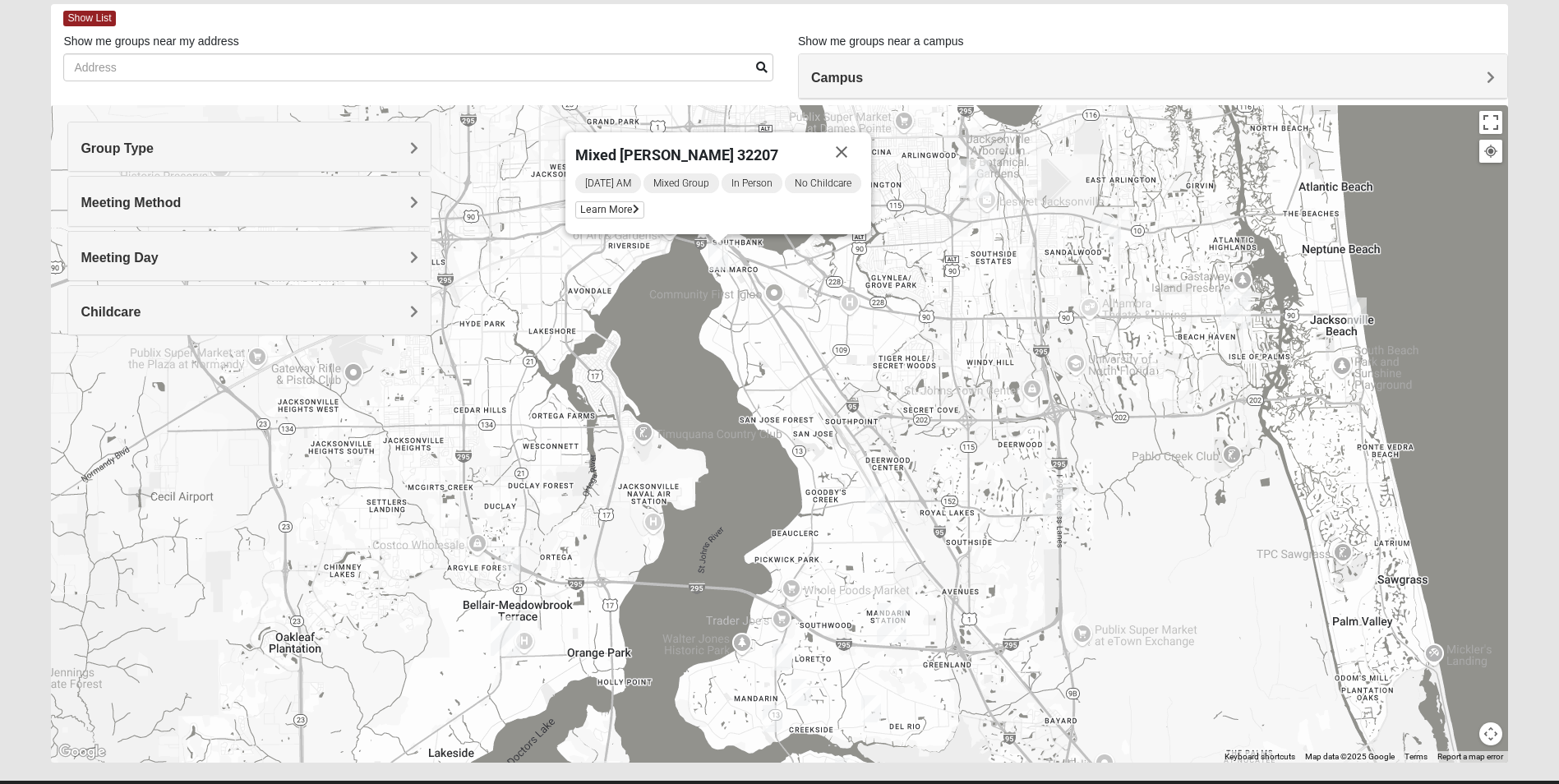
drag, startPoint x: 671, startPoint y: 359, endPoint x: 900, endPoint y: 336, distance: 230.2
click at [900, 336] on div "Mixed [PERSON_NAME] 32207 [DATE] AM Mixed Group In Person No Childcare Learn Mo…" at bounding box center [779, 433] width 1456 height 657
click at [875, 499] on img "Mixed Mincheva 32257" at bounding box center [875, 500] width 19 height 27
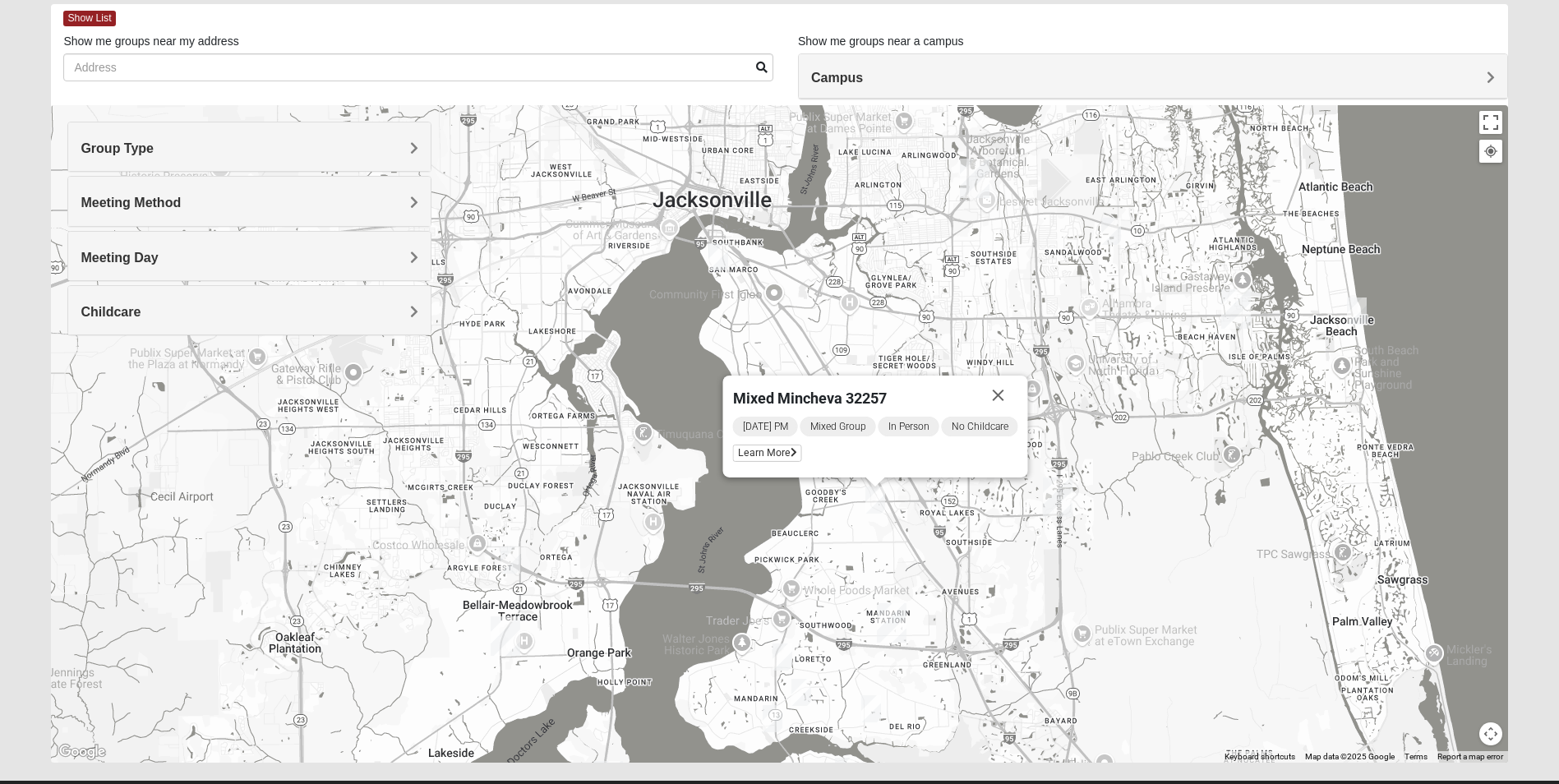
click at [929, 492] on div "Mixed Mincheva 32257 [DATE] PM Mixed Group In Person No Childcare Learn More" at bounding box center [779, 433] width 1456 height 657
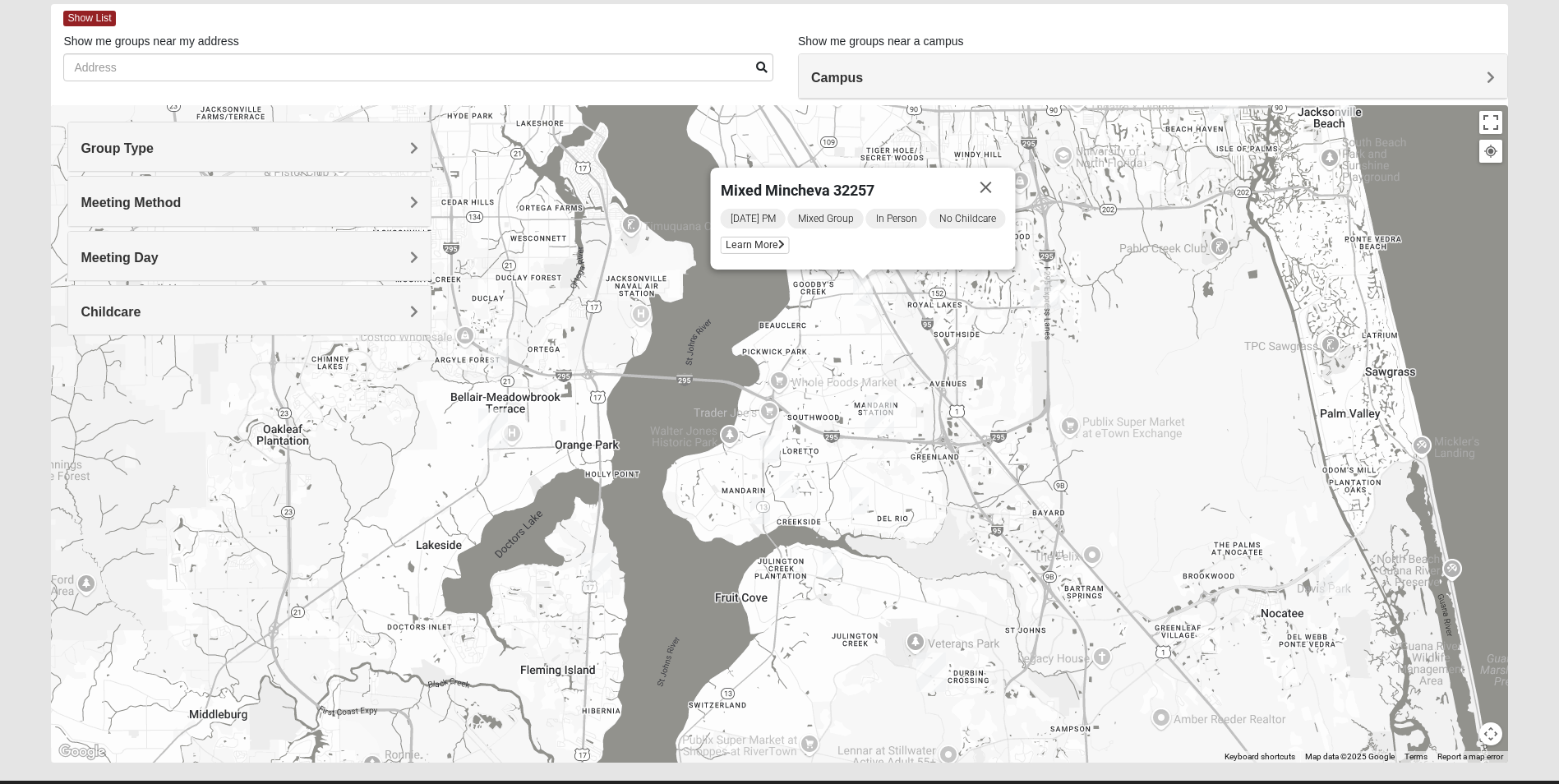
drag, startPoint x: 831, startPoint y: 606, endPoint x: 809, endPoint y: 377, distance: 230.1
click at [809, 377] on div "Mixed Mincheva 32257 [DATE] PM Mixed Group In Person No Childcare Learn More" at bounding box center [779, 433] width 1456 height 657
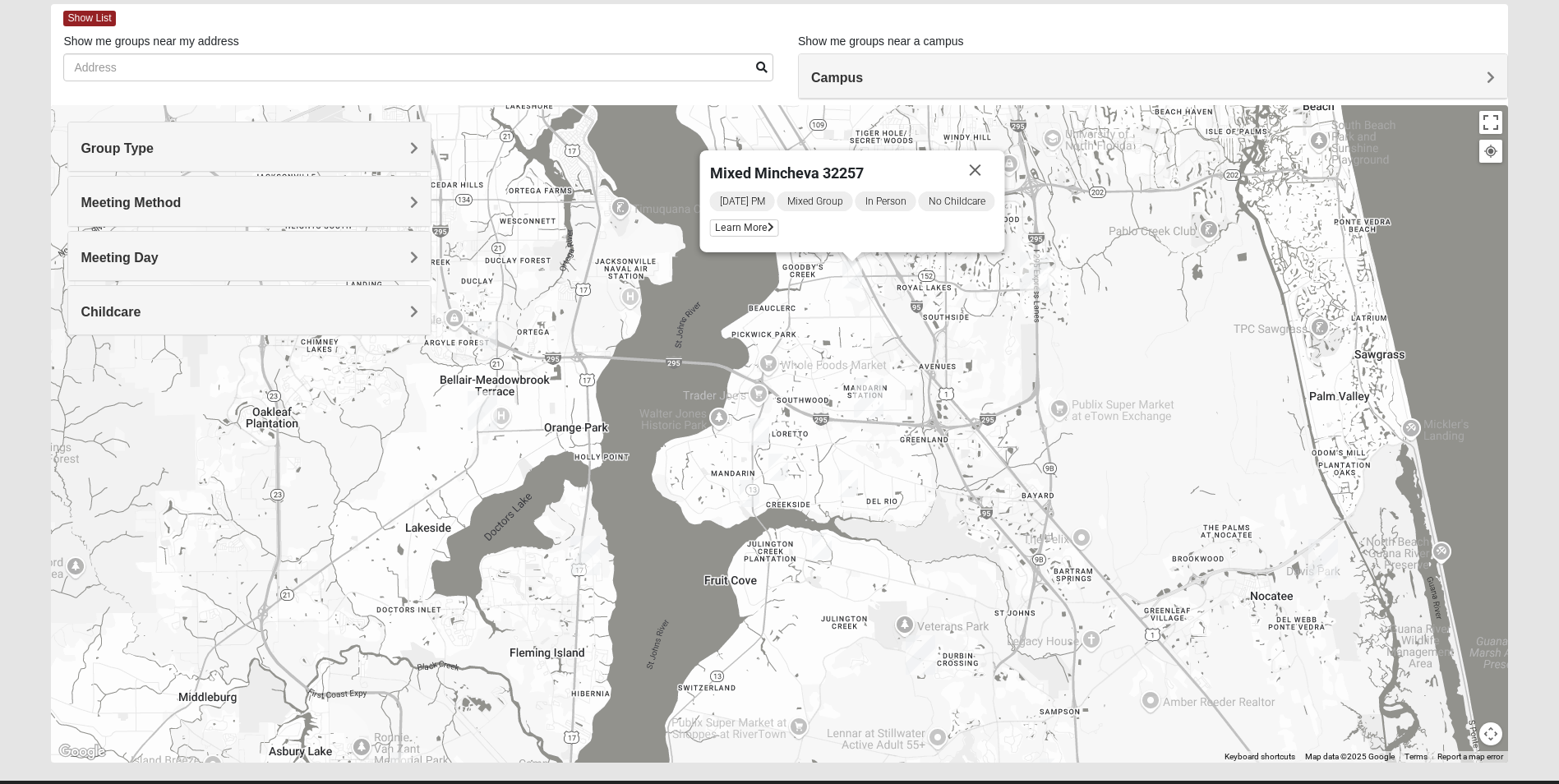
click at [779, 464] on img "Mixed Saavedra 32223" at bounding box center [778, 467] width 19 height 27
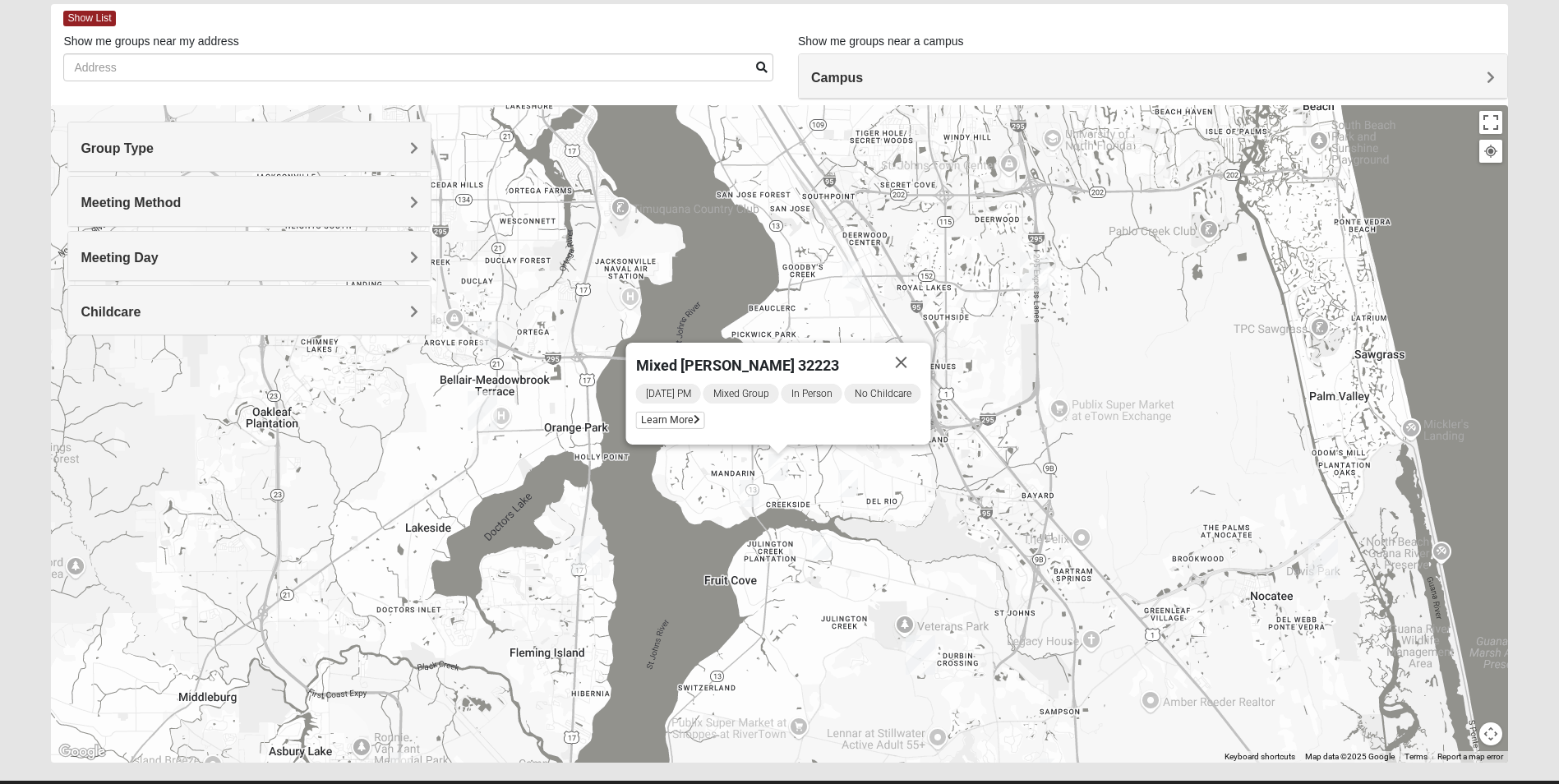
click at [901, 465] on div "Mixed [PERSON_NAME] 32223 [DATE] PM Mixed Group In Person No Childcare Learn Mo…" at bounding box center [779, 433] width 1456 height 657
click at [748, 488] on img "Mixed RE/MAX 32223" at bounding box center [749, 493] width 19 height 27
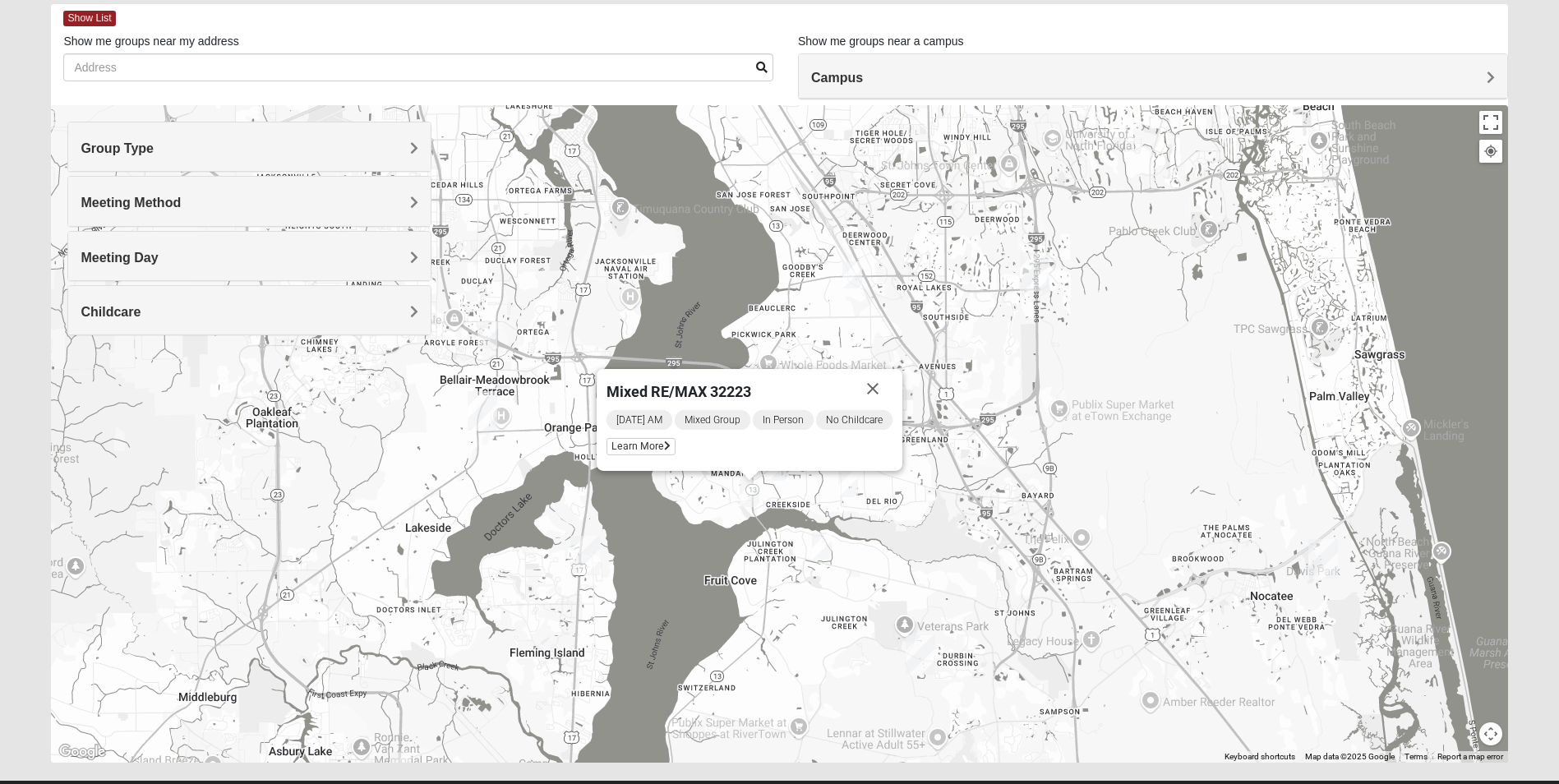
click at [849, 480] on img "Mixed Eler 32258" at bounding box center [848, 483] width 19 height 27
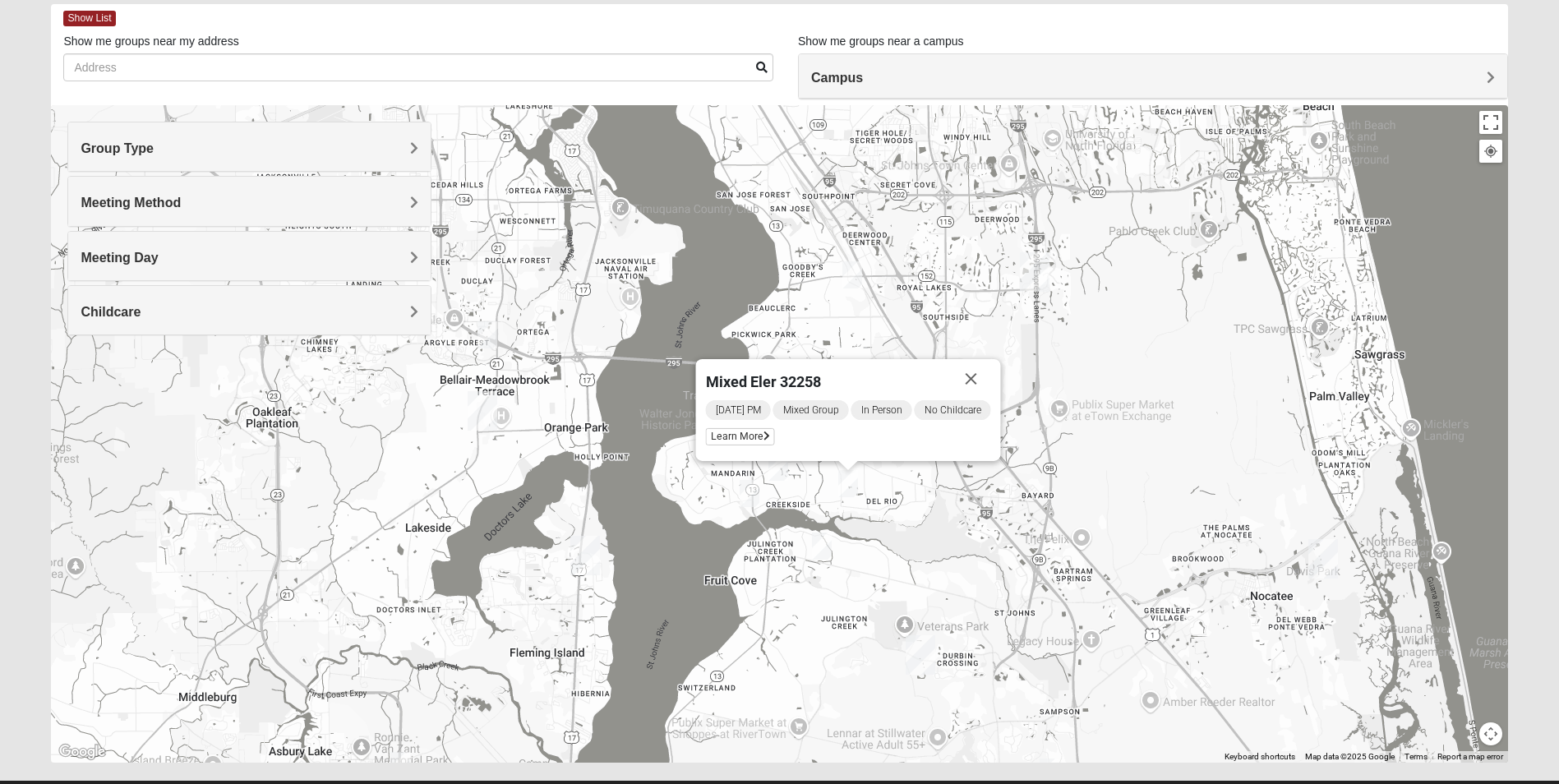
click at [914, 476] on div "Mixed Eler 32258 [DATE] PM Mixed Group In Person No Childcare Learn More" at bounding box center [779, 433] width 1456 height 657
click at [978, 377] on button "Close" at bounding box center [971, 379] width 39 height 39
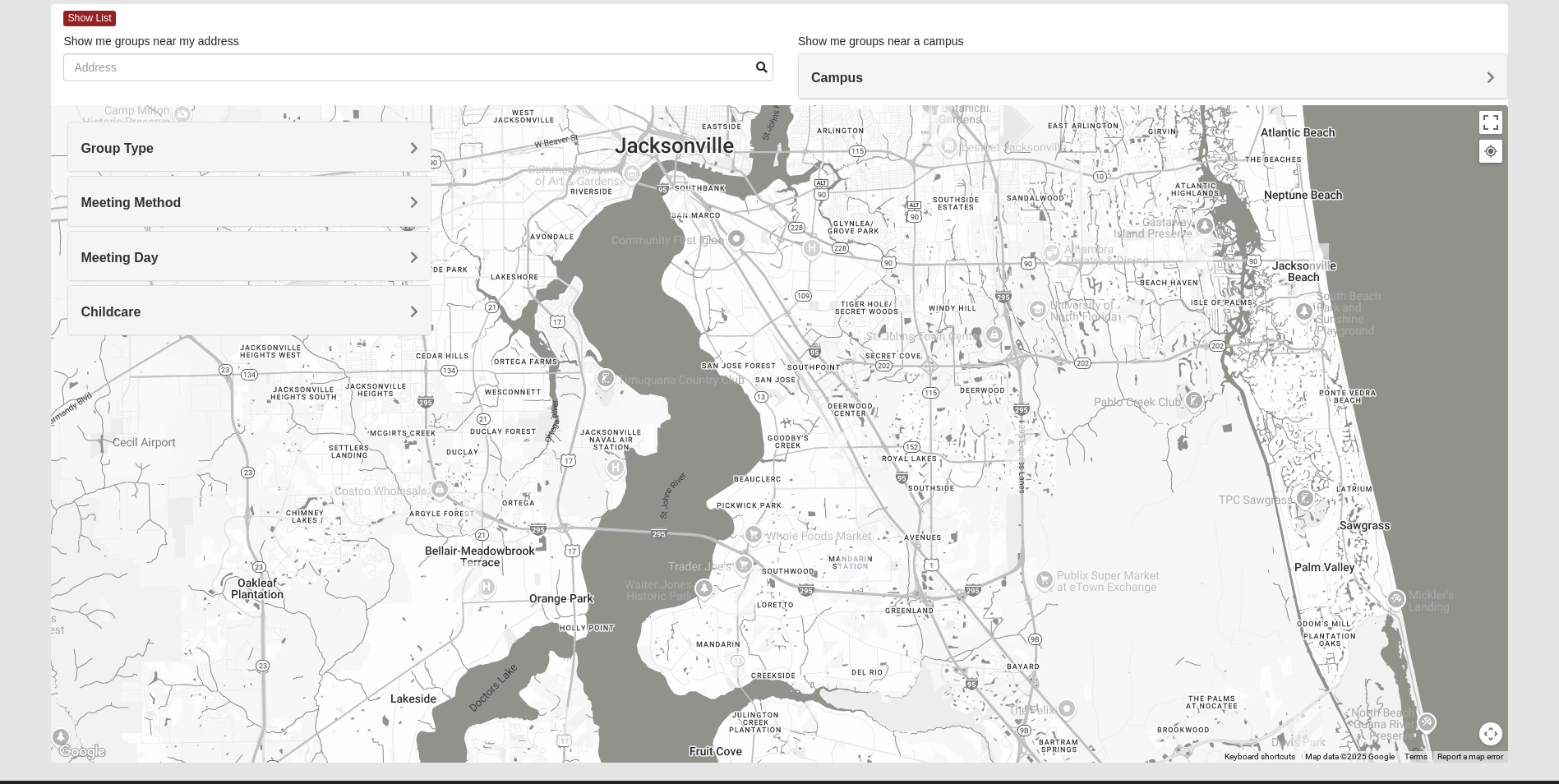
drag, startPoint x: 963, startPoint y: 313, endPoint x: 948, endPoint y: 487, distance: 174.6
click at [948, 487] on div at bounding box center [779, 433] width 1456 height 657
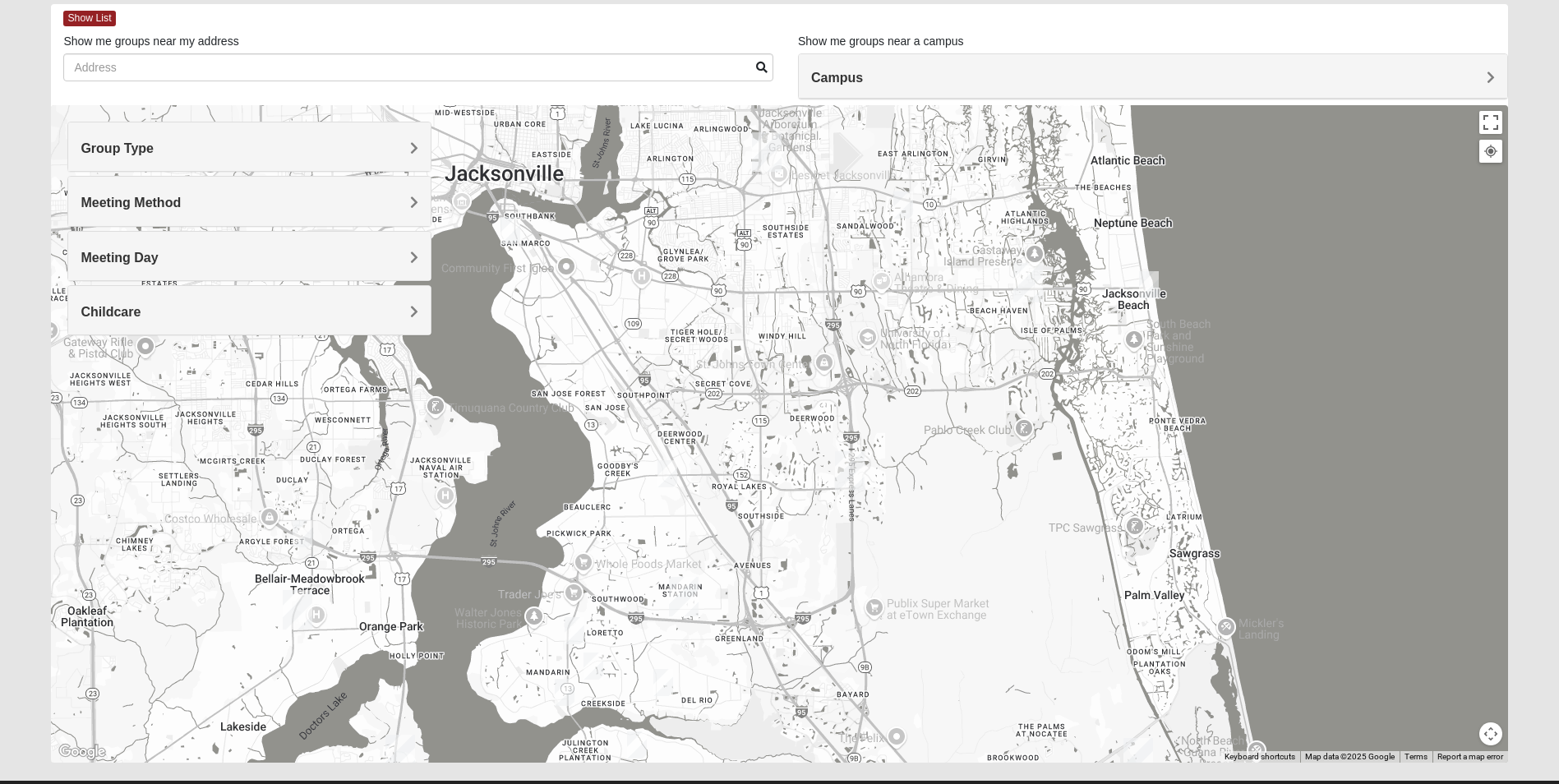
drag, startPoint x: 1009, startPoint y: 261, endPoint x: 835, endPoint y: 291, distance: 176.6
click at [835, 291] on div at bounding box center [779, 433] width 1456 height 657
click at [1028, 279] on img "San Pablo" at bounding box center [1028, 282] width 29 height 39
click at [1030, 319] on div "[GEOGRAPHIC_DATA] [STREET_ADDRESS]" at bounding box center [779, 433] width 1456 height 657
click at [1149, 285] on img "Mixed Watkins 32250" at bounding box center [1149, 284] width 19 height 27
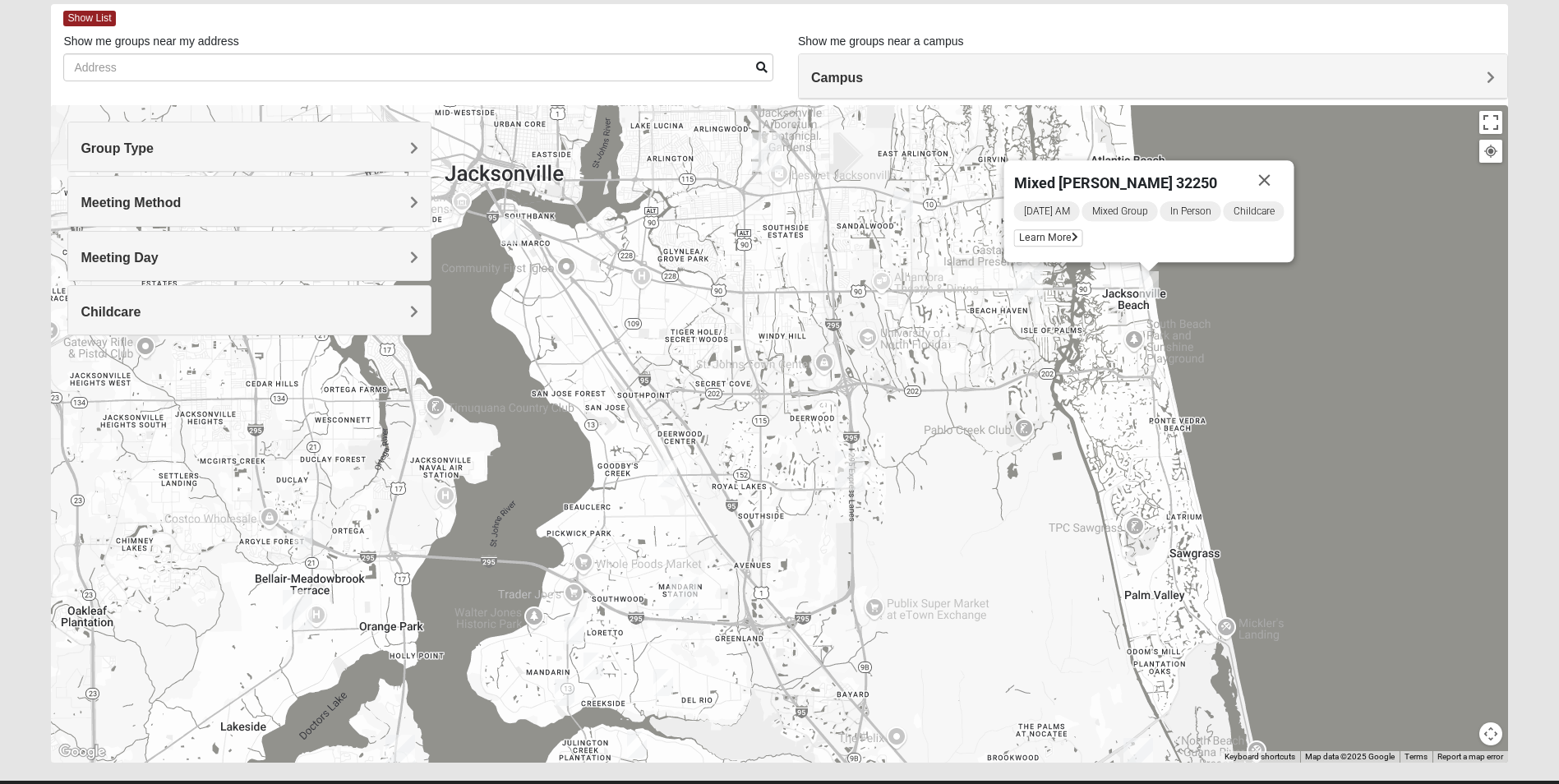
click at [912, 354] on div "Mixed [PERSON_NAME] 32250 [DATE] AM Mixed Group In Person Childcare Learn More" at bounding box center [779, 433] width 1456 height 657
click at [1274, 178] on button "Close" at bounding box center [1265, 179] width 39 height 39
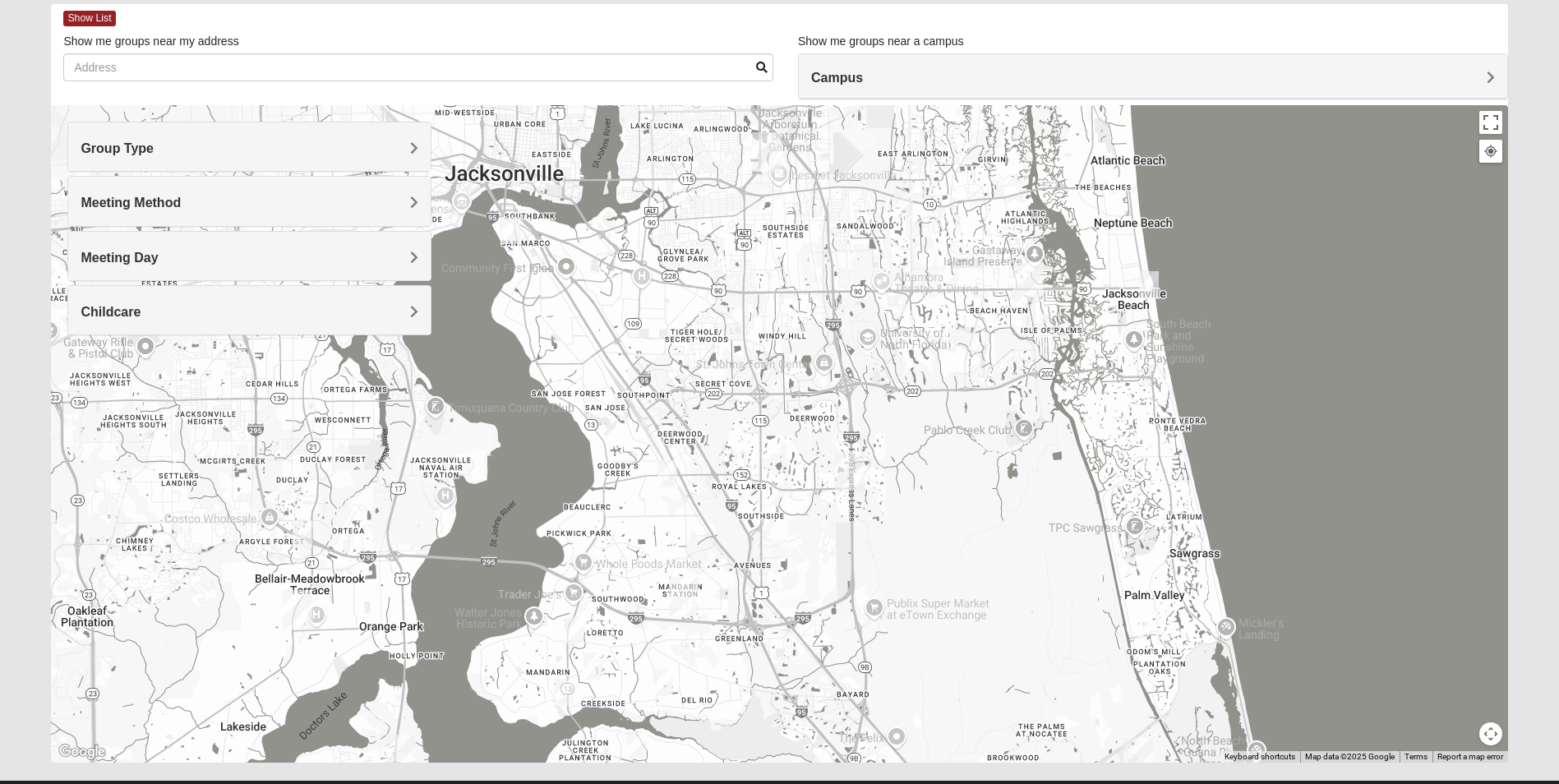
click at [903, 205] on img "Mixed Maytum 32246" at bounding box center [903, 205] width 19 height 27
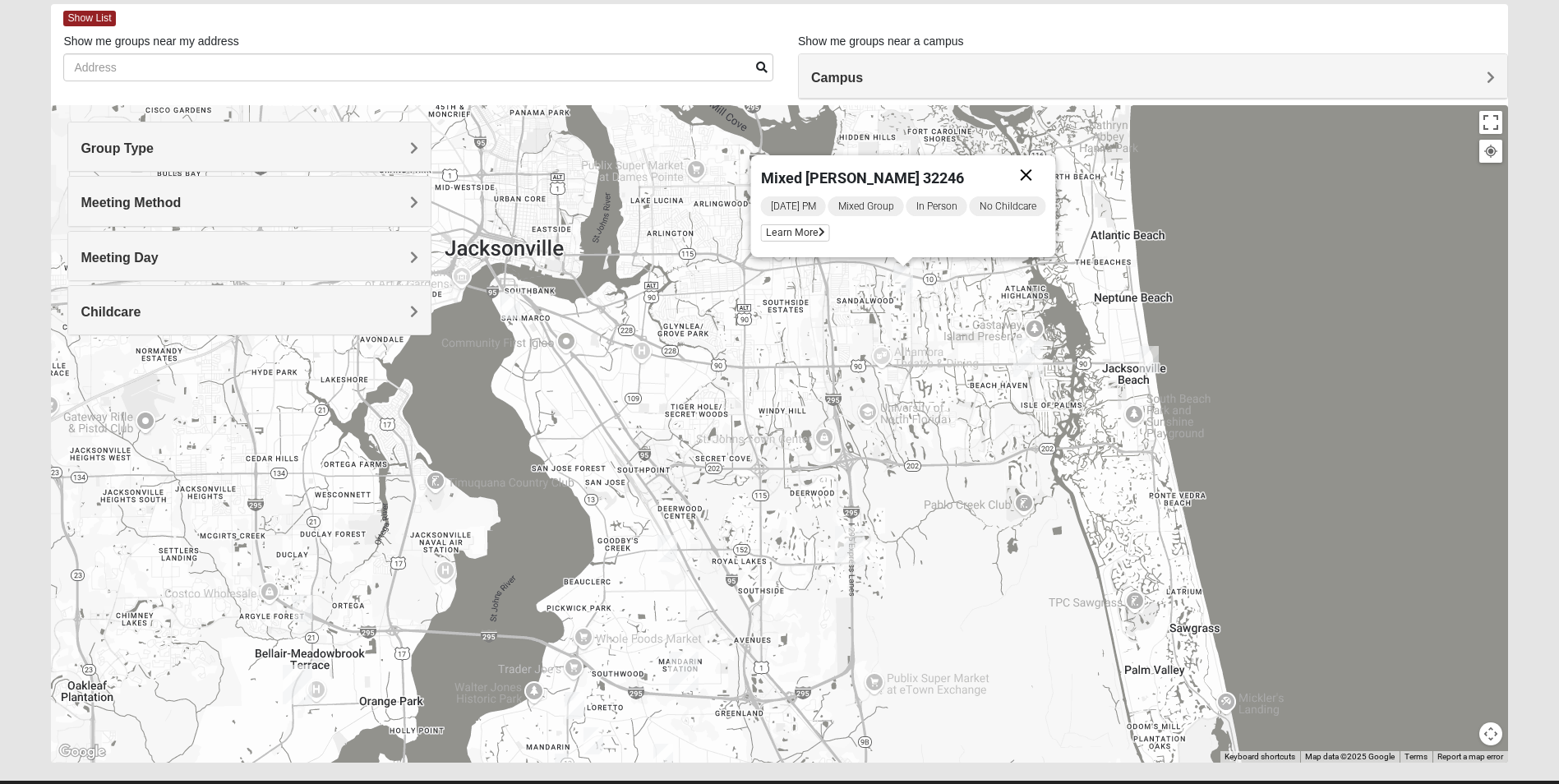
click at [1036, 171] on button "Close" at bounding box center [1026, 174] width 39 height 39
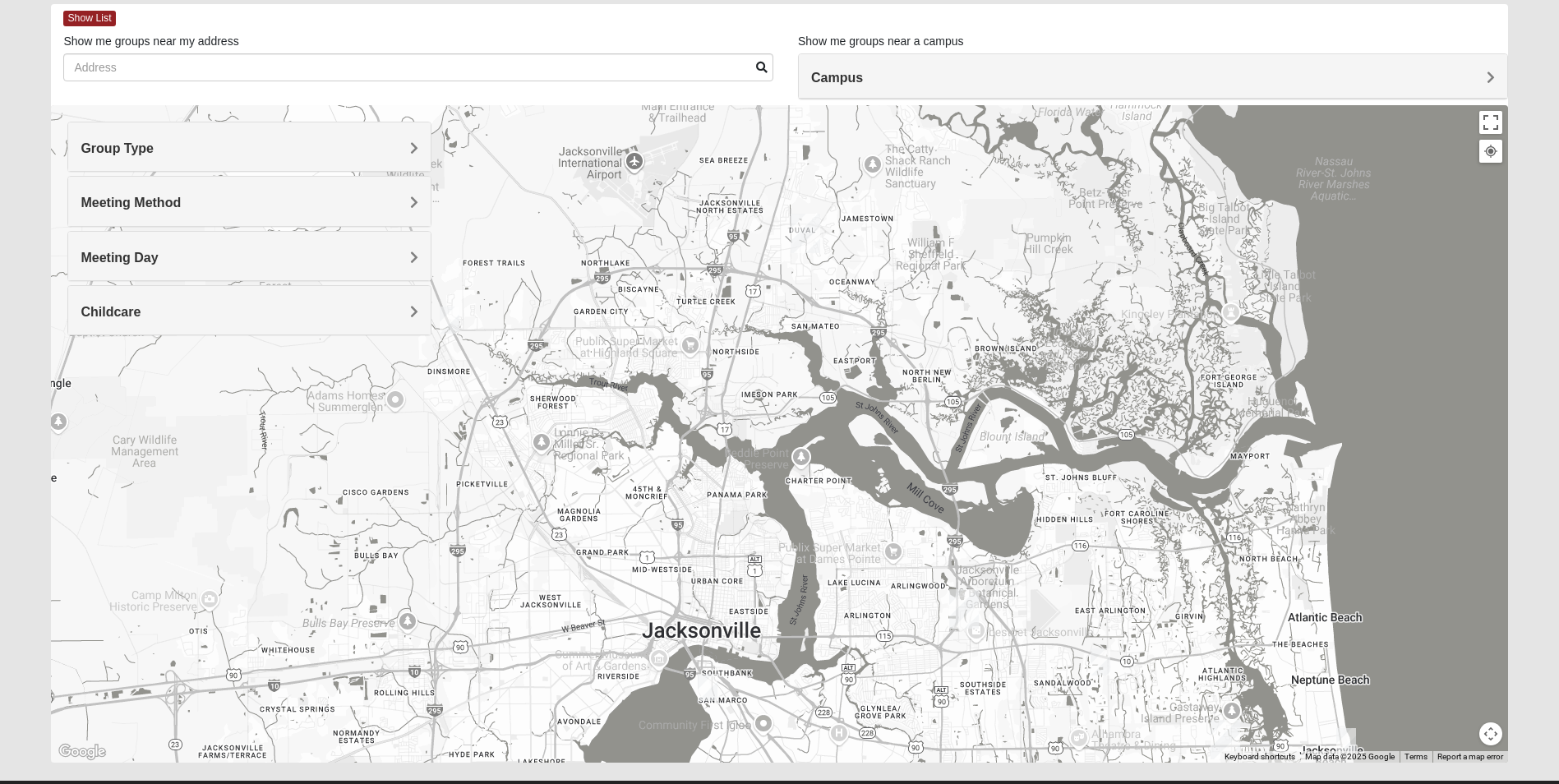
drag, startPoint x: 801, startPoint y: 306, endPoint x: 997, endPoint y: 688, distance: 429.3
click at [997, 689] on div at bounding box center [779, 433] width 1456 height 657
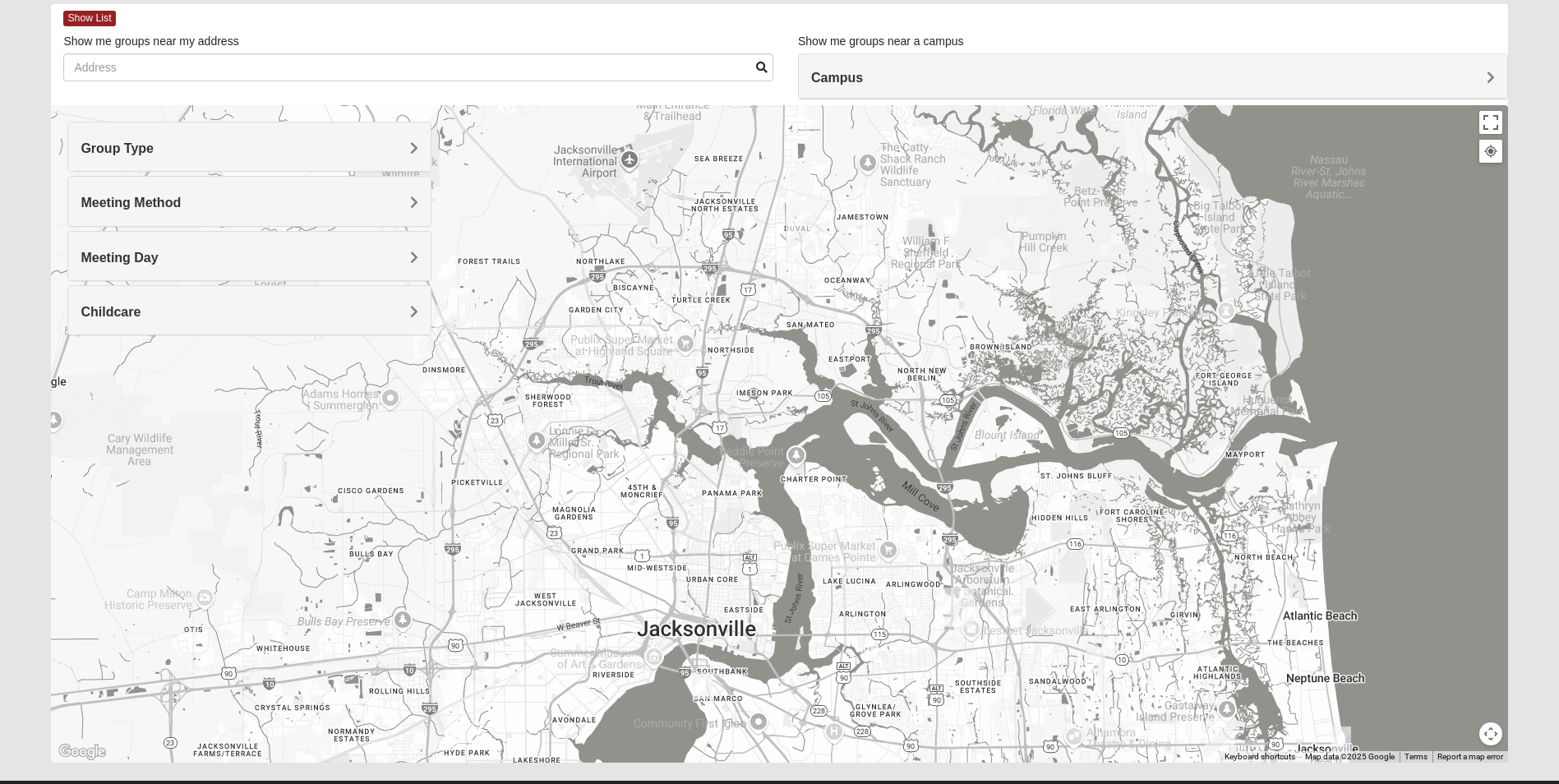
click at [800, 224] on img "North Jax" at bounding box center [800, 232] width 29 height 39
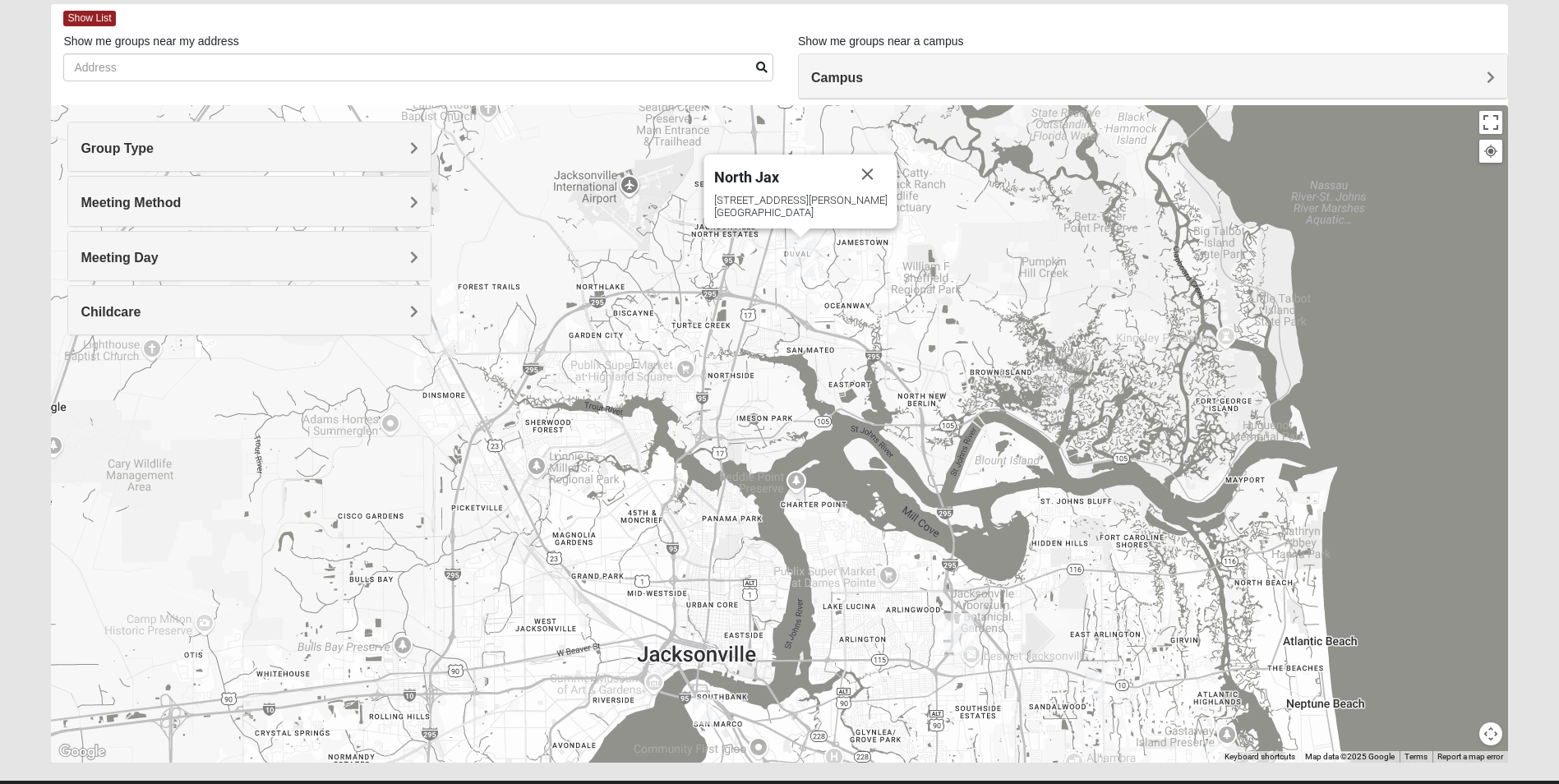
click at [820, 299] on div "North Jax [STREET_ADDRESS][PERSON_NAME]" at bounding box center [779, 433] width 1456 height 657
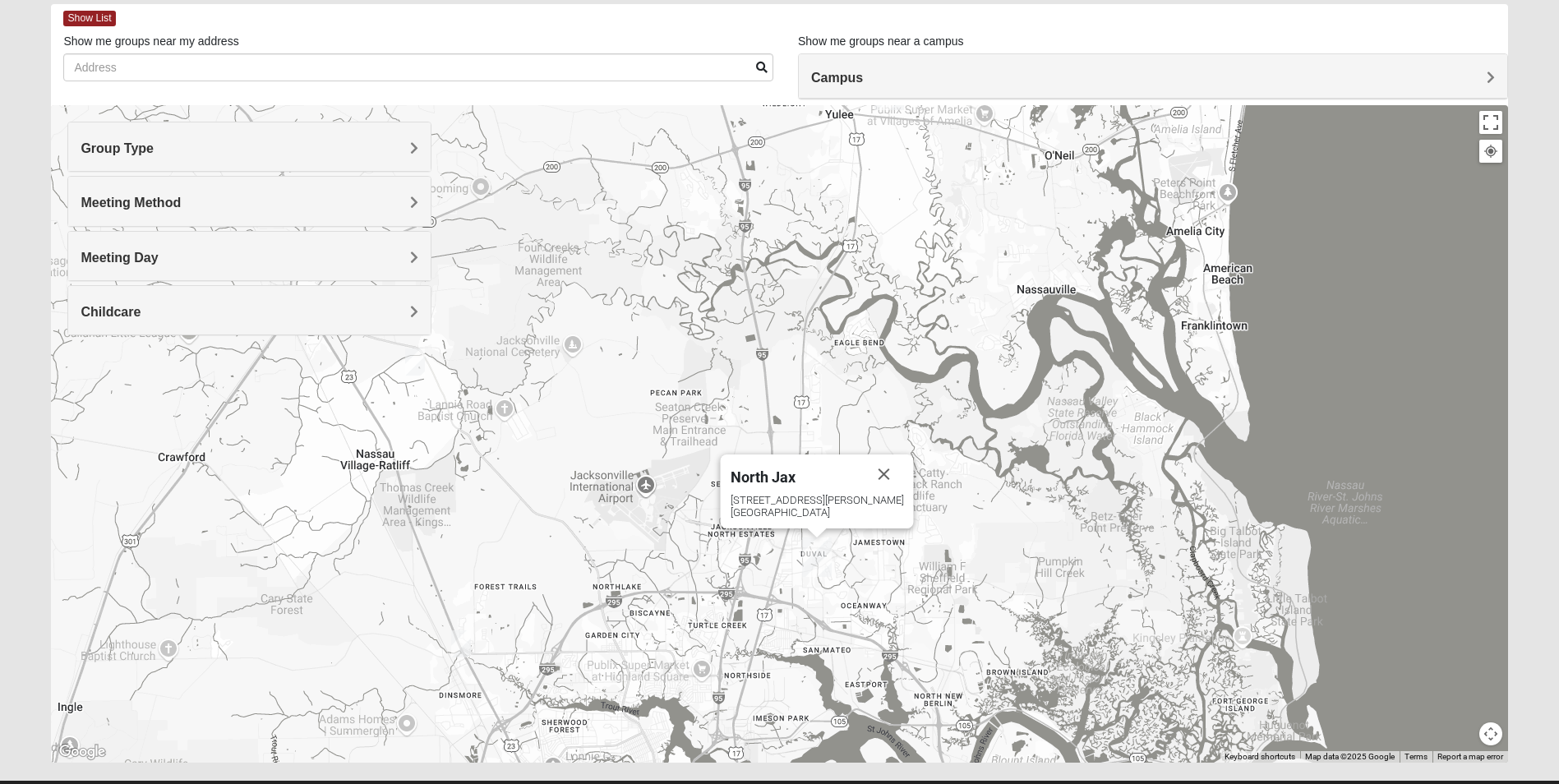
drag, startPoint x: 952, startPoint y: 191, endPoint x: 968, endPoint y: 493, distance: 302.4
click at [968, 493] on div "North Jax [STREET_ADDRESS][PERSON_NAME]" at bounding box center [779, 433] width 1456 height 657
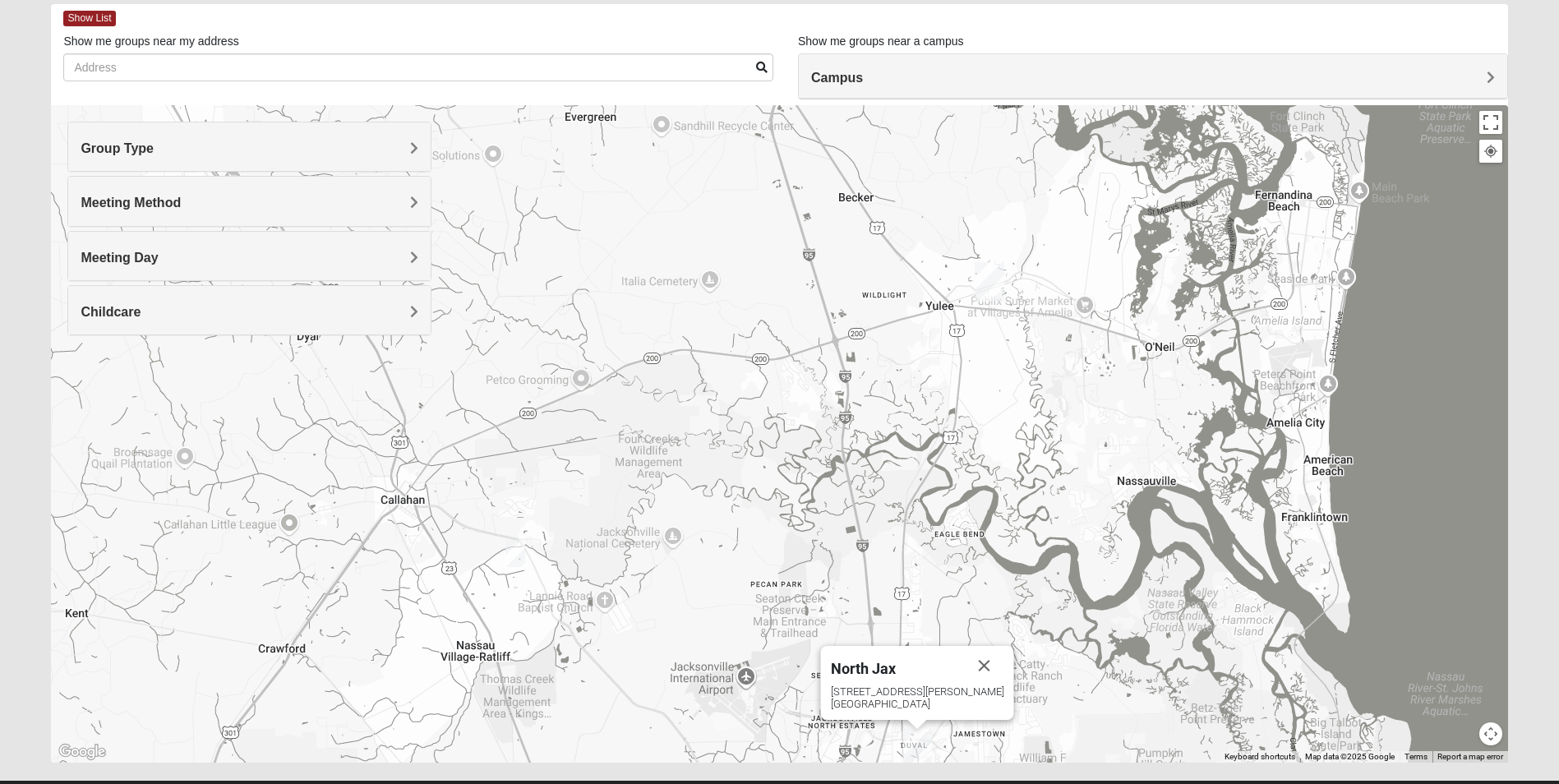
drag, startPoint x: 696, startPoint y: 406, endPoint x: 796, endPoint y: 582, distance: 202.4
click at [795, 600] on div "North Jax [STREET_ADDRESS][PERSON_NAME]" at bounding box center [779, 433] width 1456 height 657
click at [991, 276] on img "Wildlight" at bounding box center [988, 281] width 29 height 39
click at [992, 360] on div "Wildlight [STREET_ADDRESS]" at bounding box center [779, 433] width 1456 height 657
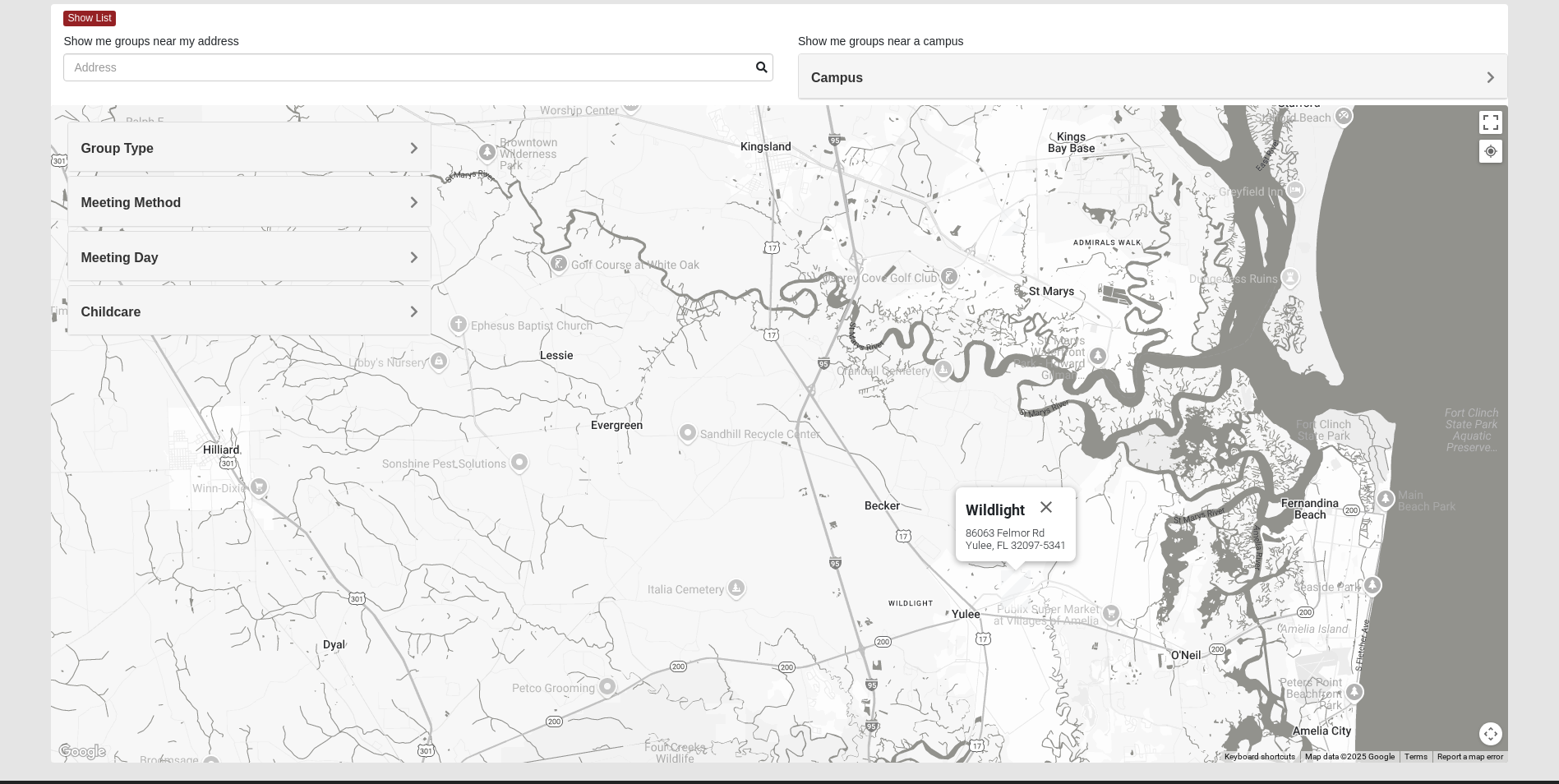
drag, startPoint x: 811, startPoint y: 277, endPoint x: 835, endPoint y: 580, distance: 303.9
click at [838, 590] on div "Wildlight [STREET_ADDRESS]" at bounding box center [779, 433] width 1456 height 657
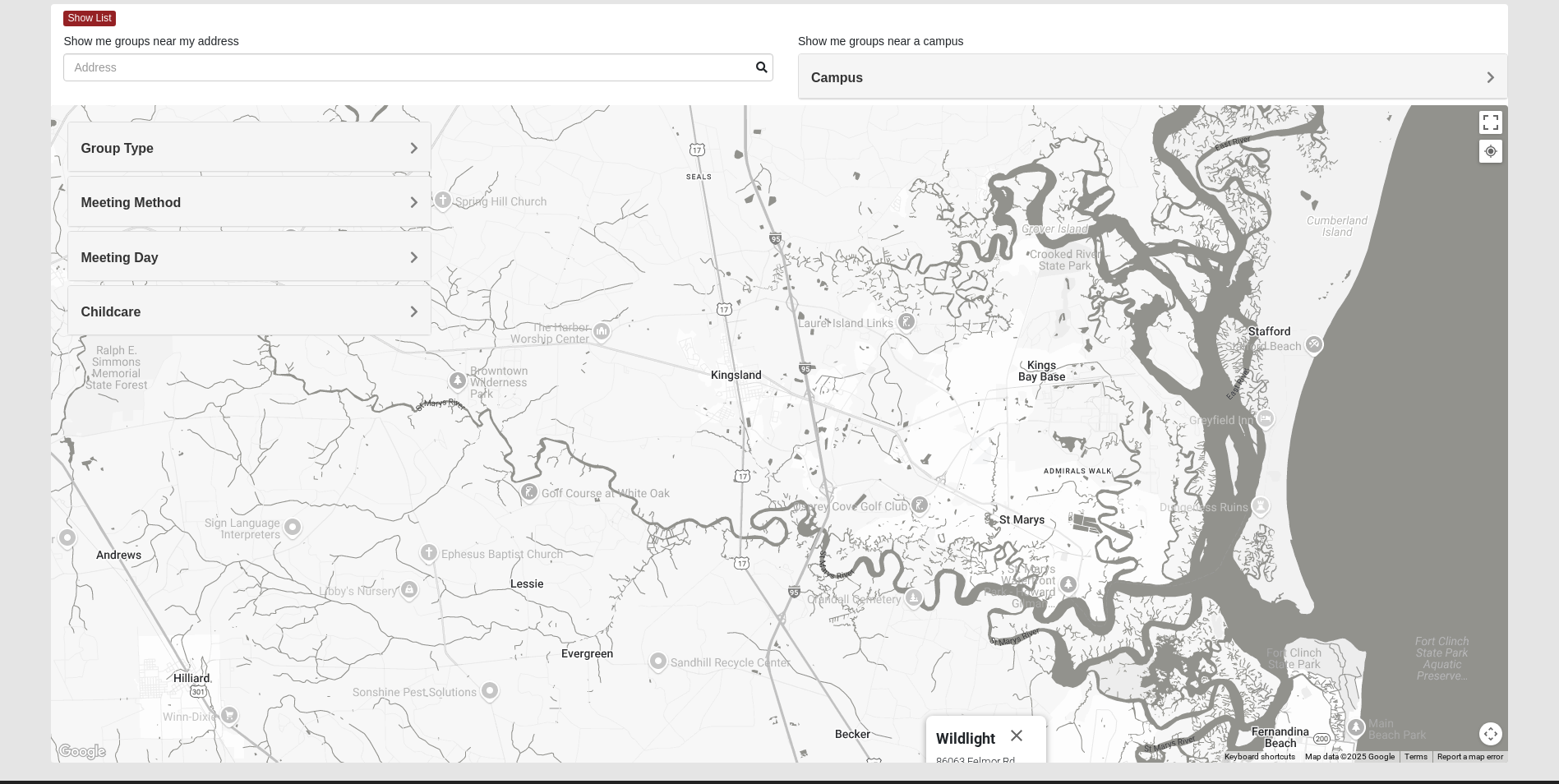
drag, startPoint x: 725, startPoint y: 343, endPoint x: 695, endPoint y: 574, distance: 232.9
click at [695, 574] on div "Wildlight [STREET_ADDRESS]" at bounding box center [779, 433] width 1456 height 657
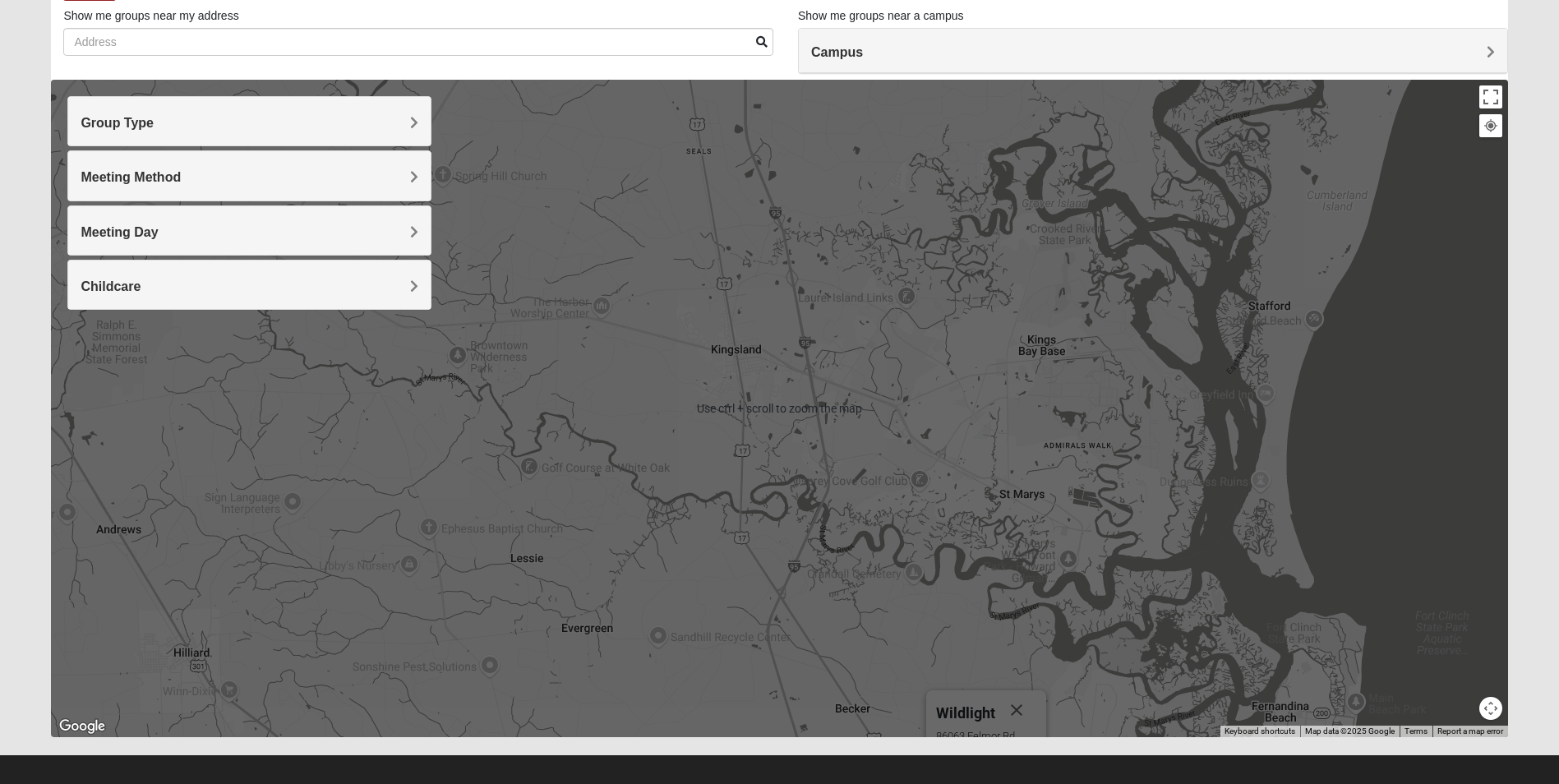
scroll to position [121, 0]
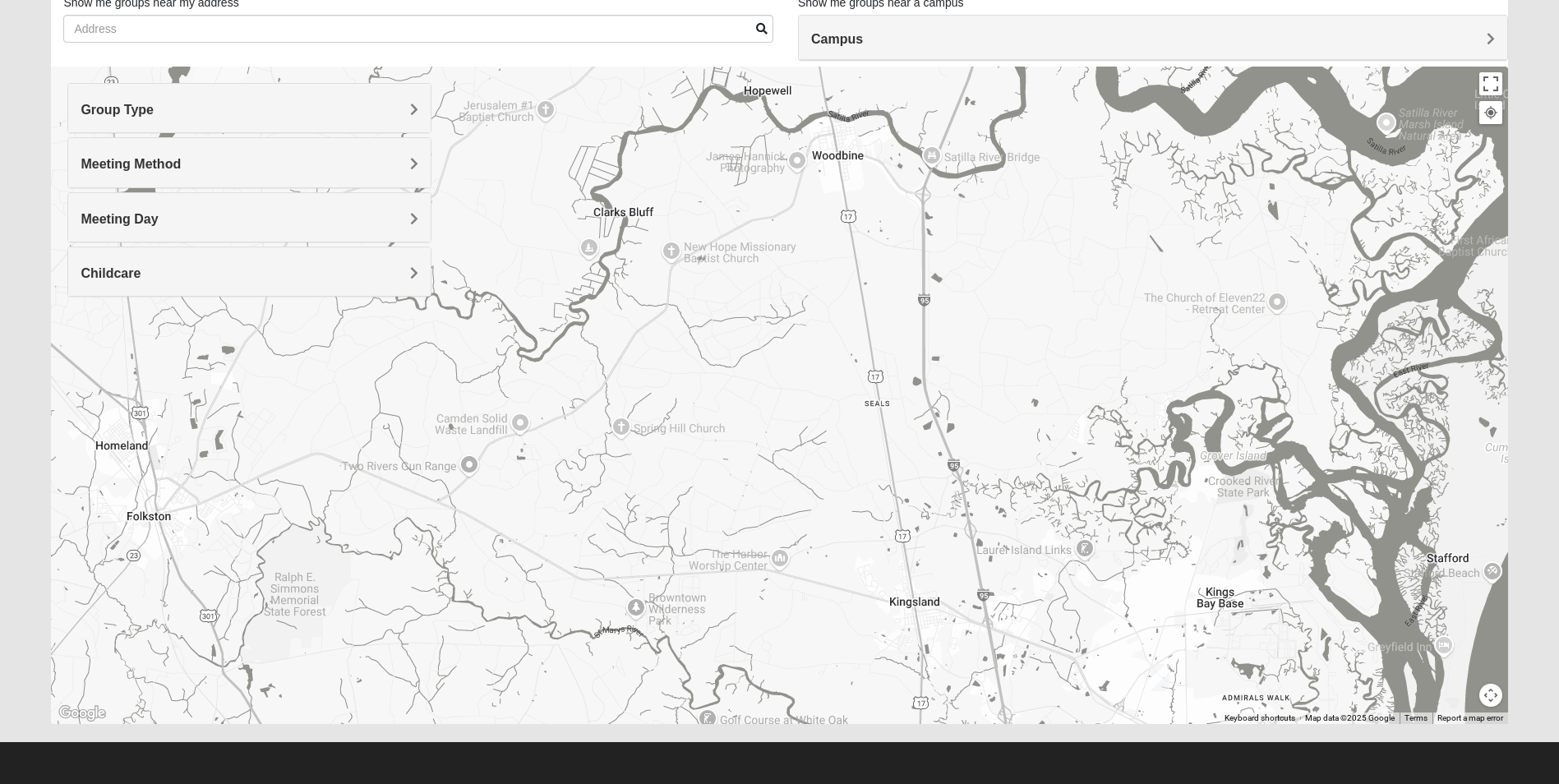
drag, startPoint x: 1024, startPoint y: 294, endPoint x: 1200, endPoint y: 560, distance: 319.0
click at [1201, 562] on div "Wildlight [STREET_ADDRESS]" at bounding box center [779, 394] width 1456 height 657
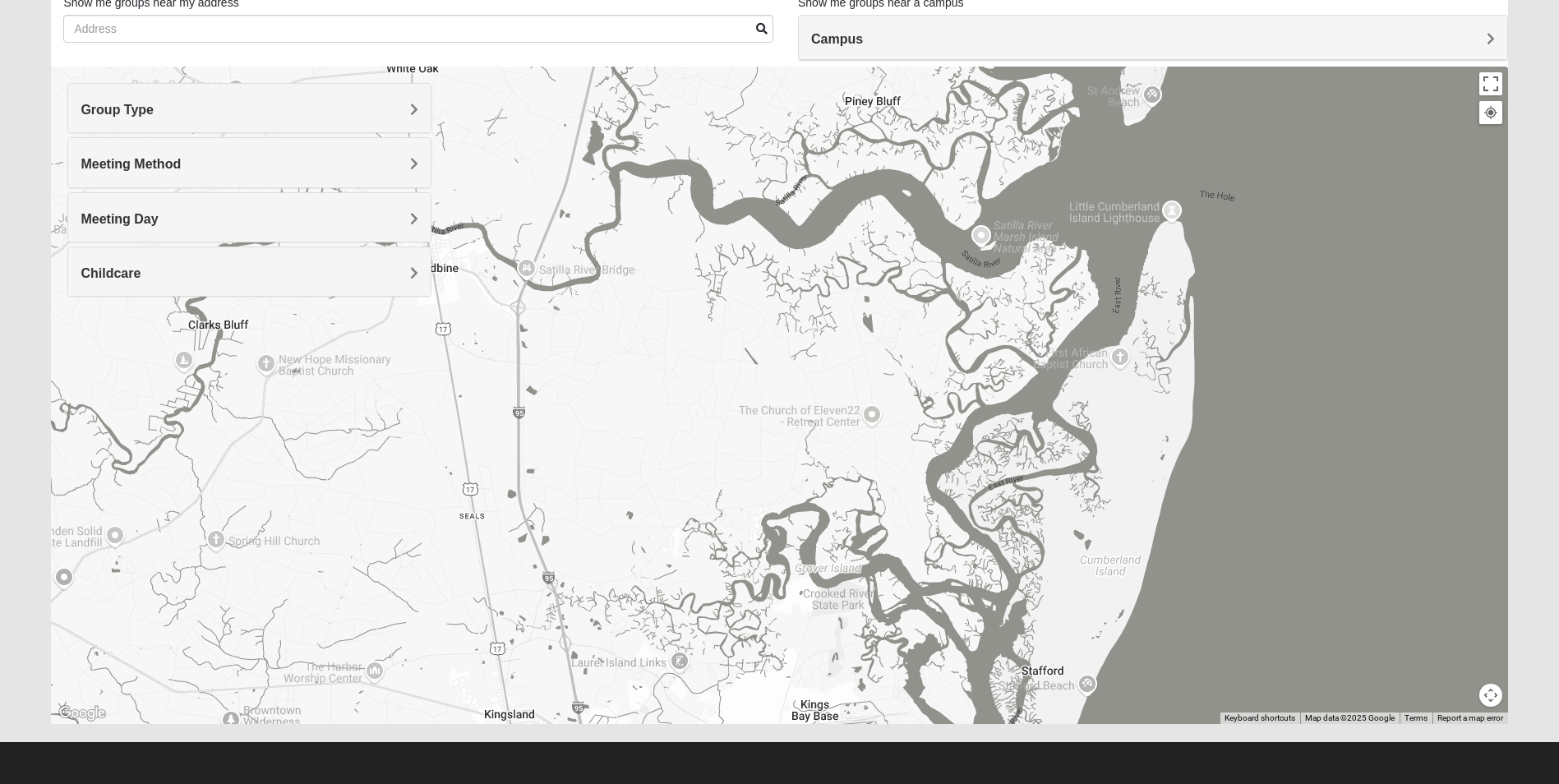
drag, startPoint x: 1047, startPoint y: 313, endPoint x: 646, endPoint y: 430, distance: 417.7
click at [646, 430] on div "Wildlight [STREET_ADDRESS]" at bounding box center [779, 394] width 1456 height 657
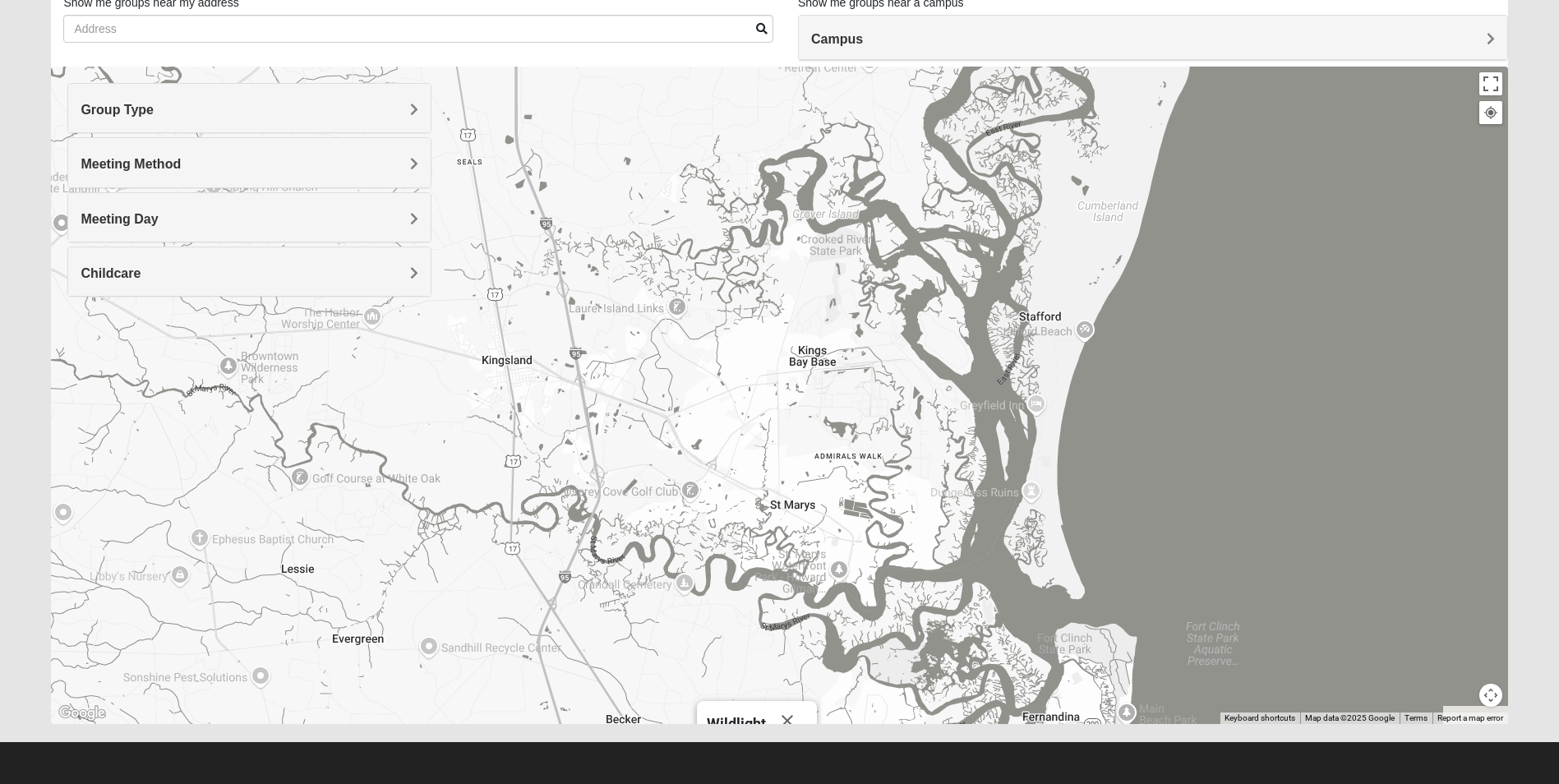
drag, startPoint x: 786, startPoint y: 487, endPoint x: 784, endPoint y: 158, distance: 329.0
click at [784, 158] on div "Wildlight [STREET_ADDRESS]" at bounding box center [779, 394] width 1456 height 657
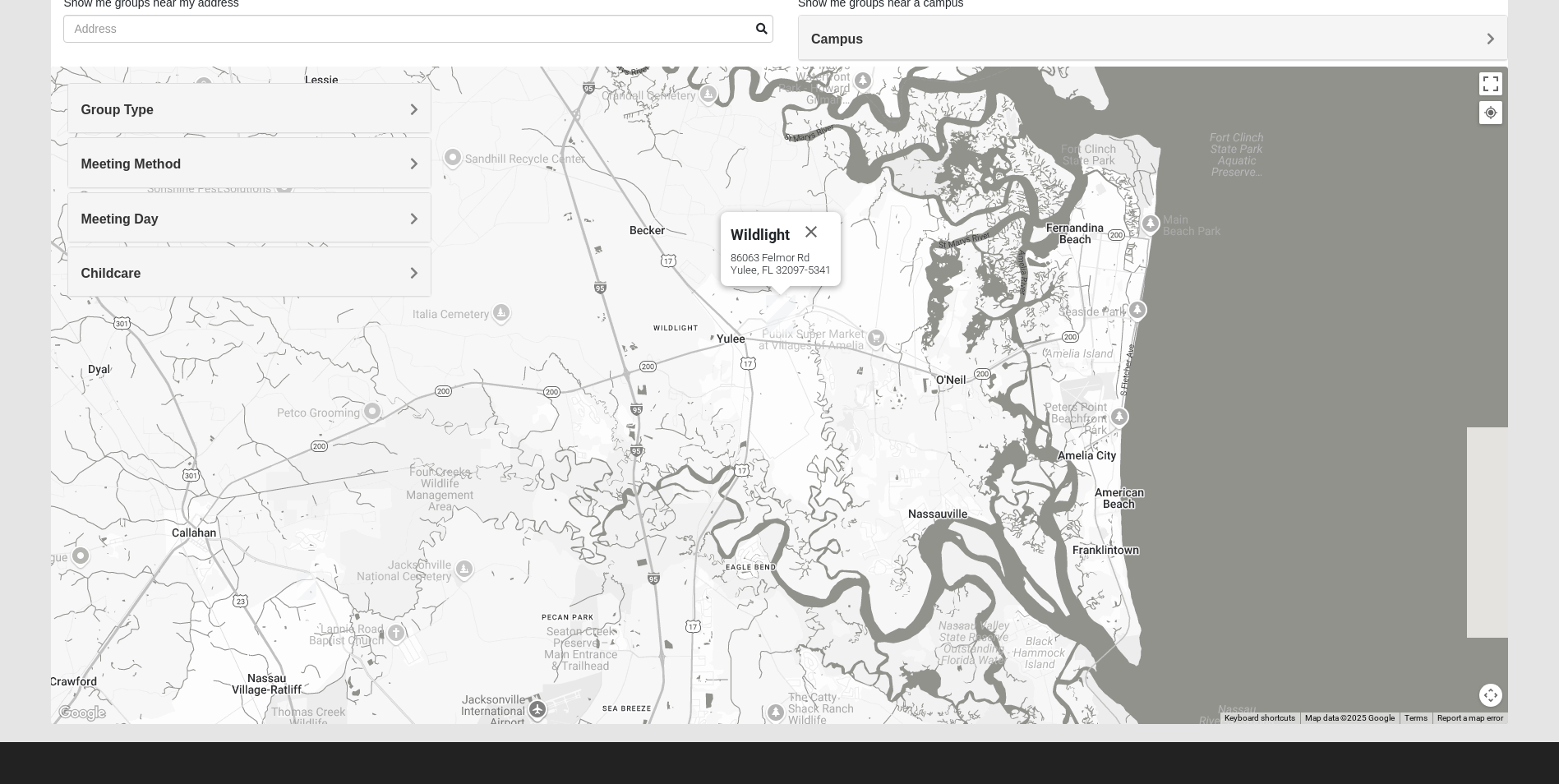
drag, startPoint x: 762, startPoint y: 548, endPoint x: 785, endPoint y: 70, distance: 478.6
click at [785, 71] on div "Wildlight [STREET_ADDRESS]" at bounding box center [779, 394] width 1456 height 657
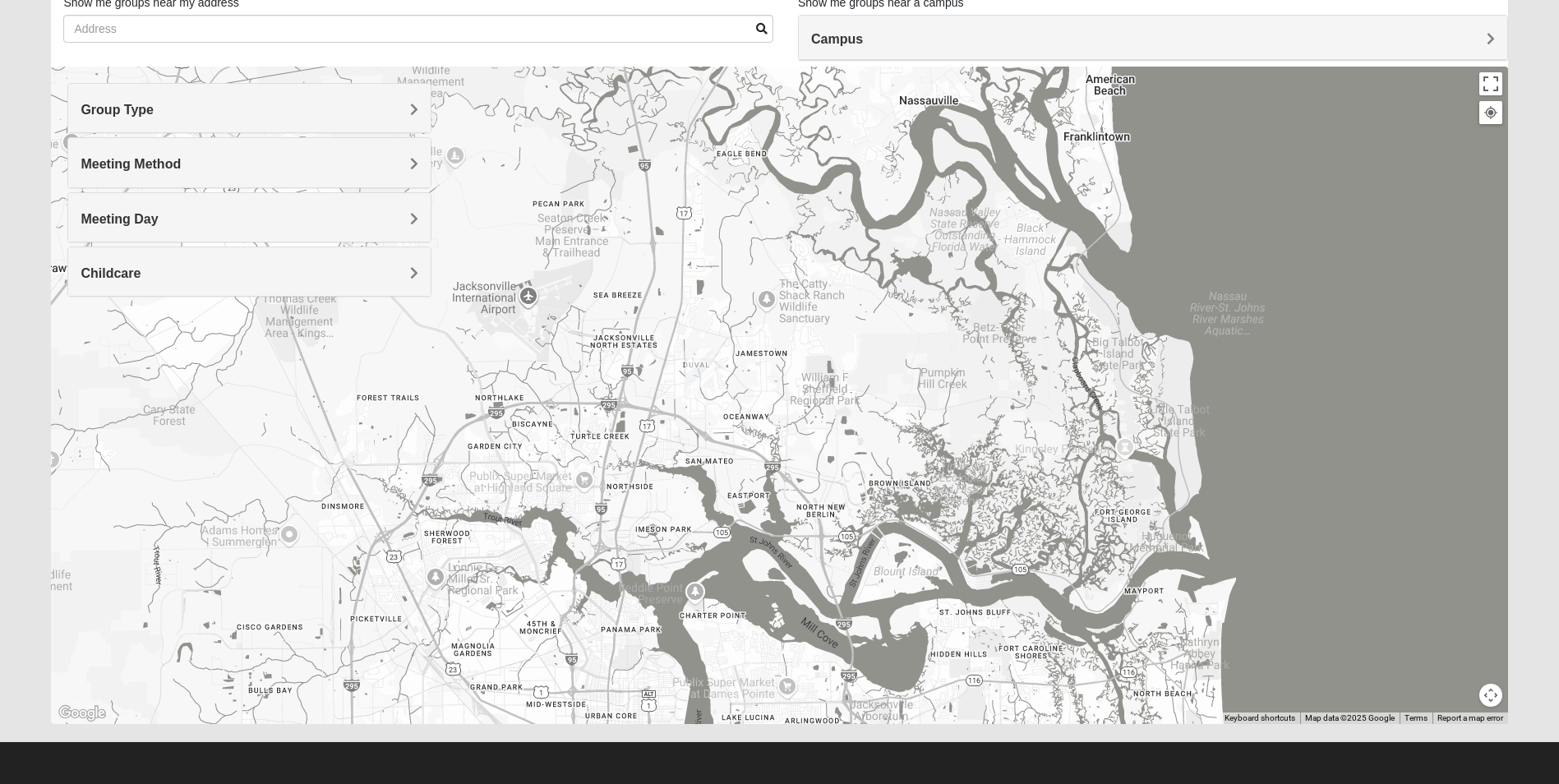
drag, startPoint x: 843, startPoint y: 440, endPoint x: 833, endPoint y: 65, distance: 375.1
click at [833, 65] on div "Show List Loading Groups Keywords Filter Additional Filters Campus [GEOGRAPHIC_…" at bounding box center [779, 345] width 1456 height 758
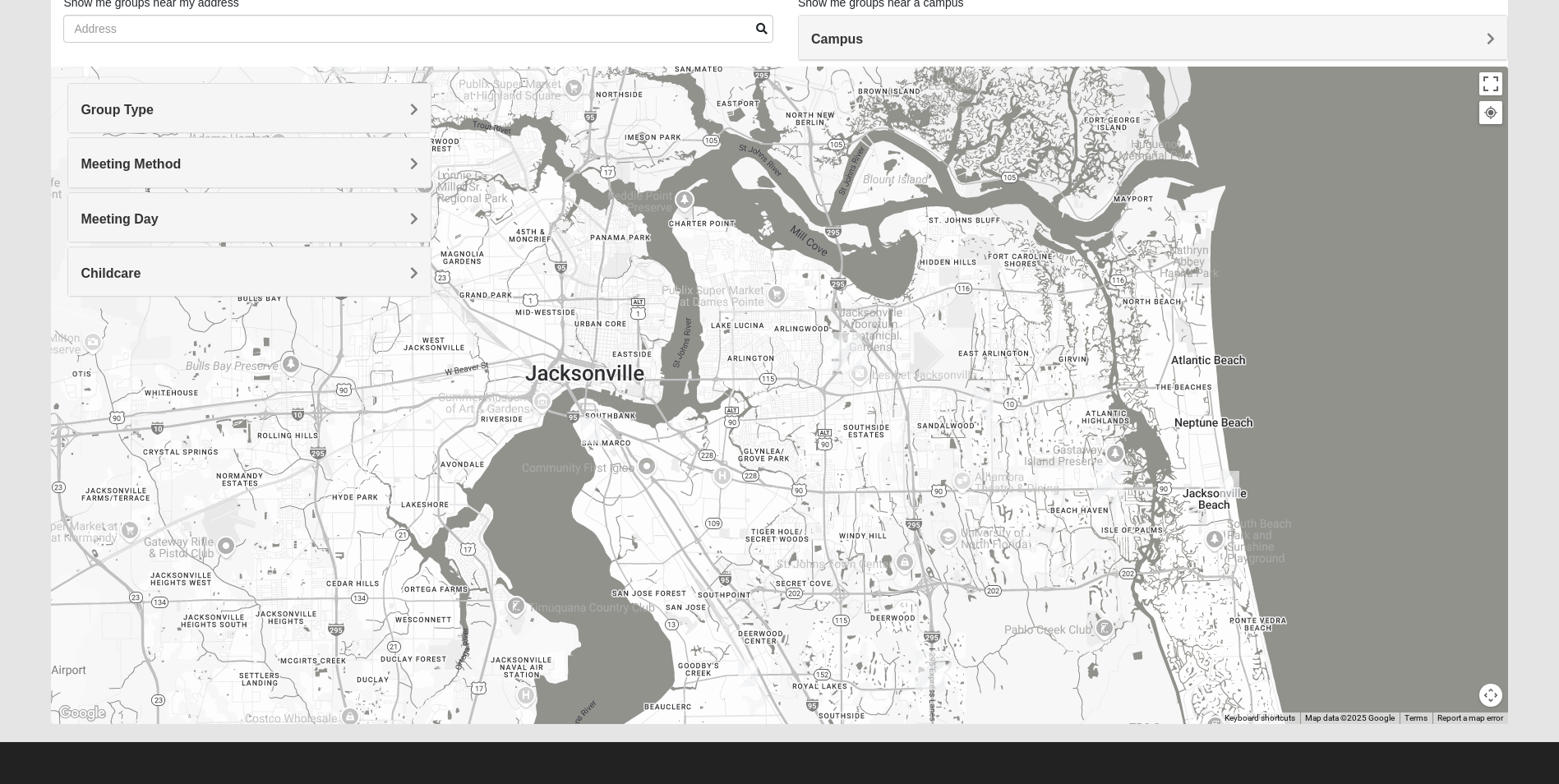
drag, startPoint x: 843, startPoint y: 428, endPoint x: 829, endPoint y: 56, distance: 372.3
click at [829, 56] on div "Show List Loading Groups Keywords Filter Additional Filters Campus [GEOGRAPHIC_…" at bounding box center [779, 345] width 1456 height 758
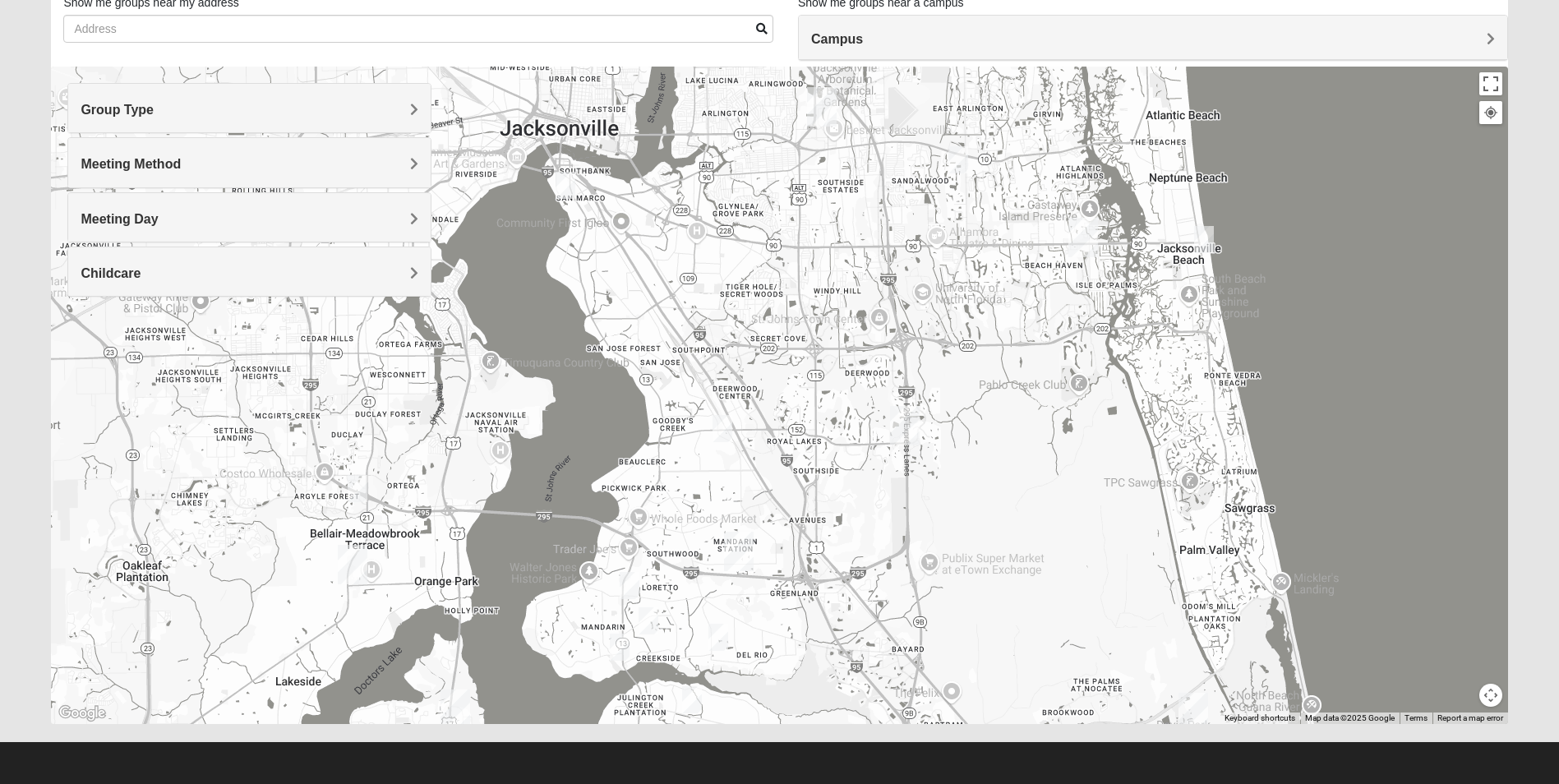
drag, startPoint x: 845, startPoint y: 508, endPoint x: 819, endPoint y: 262, distance: 247.4
click at [819, 262] on div "Wildlight [STREET_ADDRESS]" at bounding box center [779, 394] width 1456 height 657
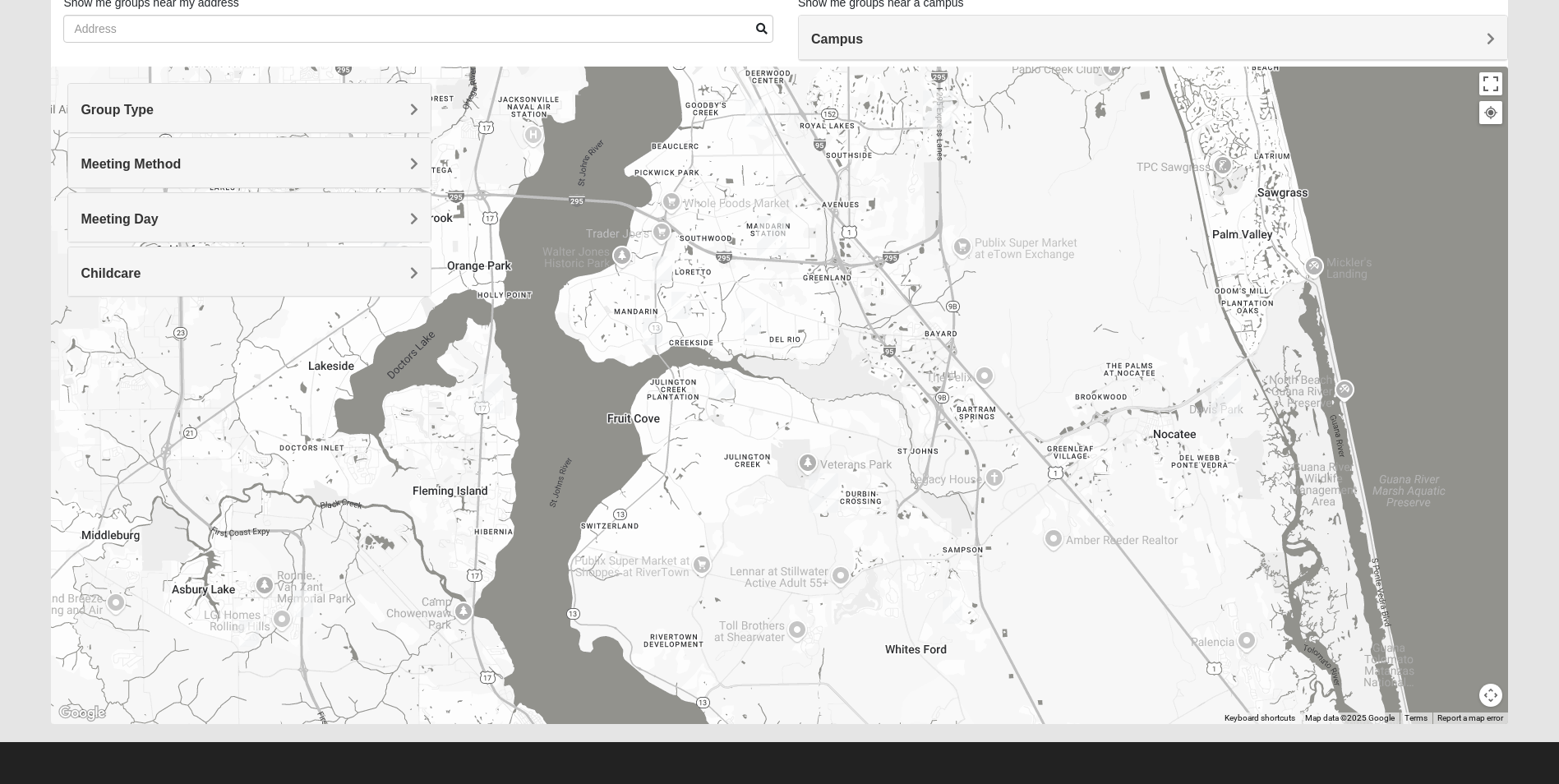
drag, startPoint x: 761, startPoint y: 505, endPoint x: 794, endPoint y: 198, distance: 308.8
click at [796, 189] on div "Wildlight [STREET_ADDRESS]" at bounding box center [779, 394] width 1456 height 657
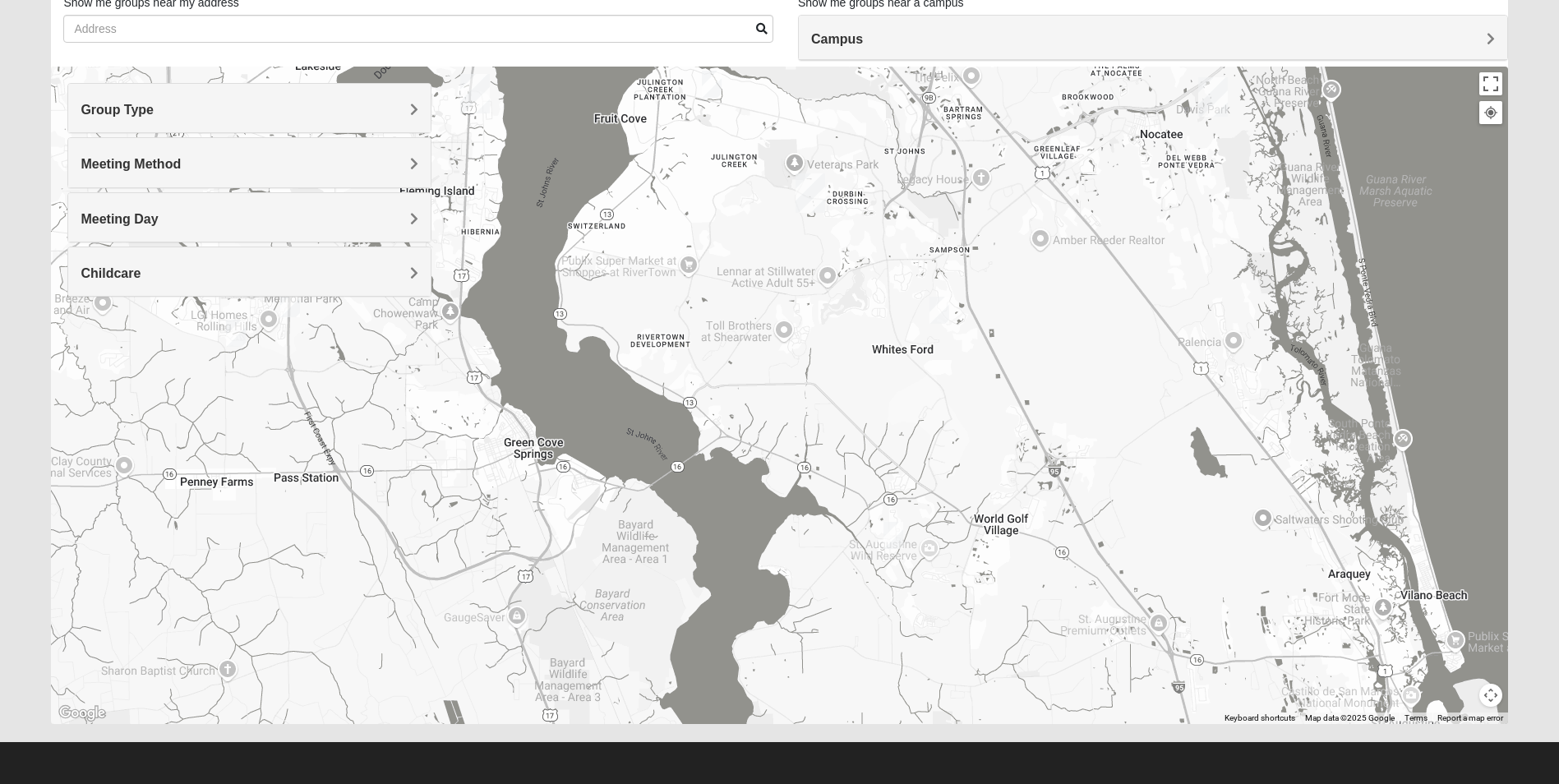
drag, startPoint x: 702, startPoint y: 537, endPoint x: 688, endPoint y: 236, distance: 301.3
click at [688, 236] on div "Wildlight [STREET_ADDRESS]" at bounding box center [779, 394] width 1456 height 657
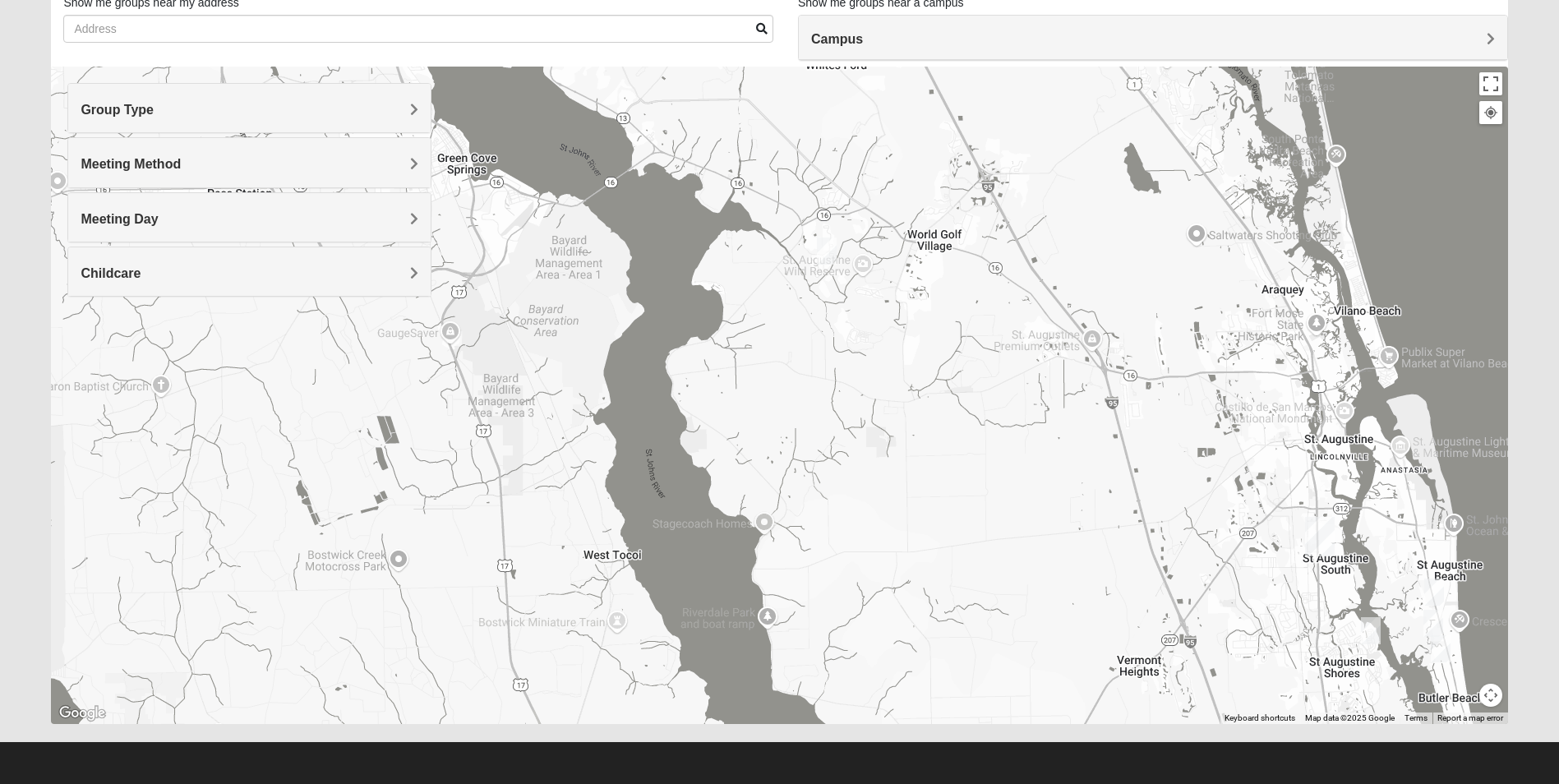
drag, startPoint x: 878, startPoint y: 634, endPoint x: 813, endPoint y: 349, distance: 292.3
click at [813, 349] on div "Wildlight [STREET_ADDRESS]" at bounding box center [779, 394] width 1456 height 657
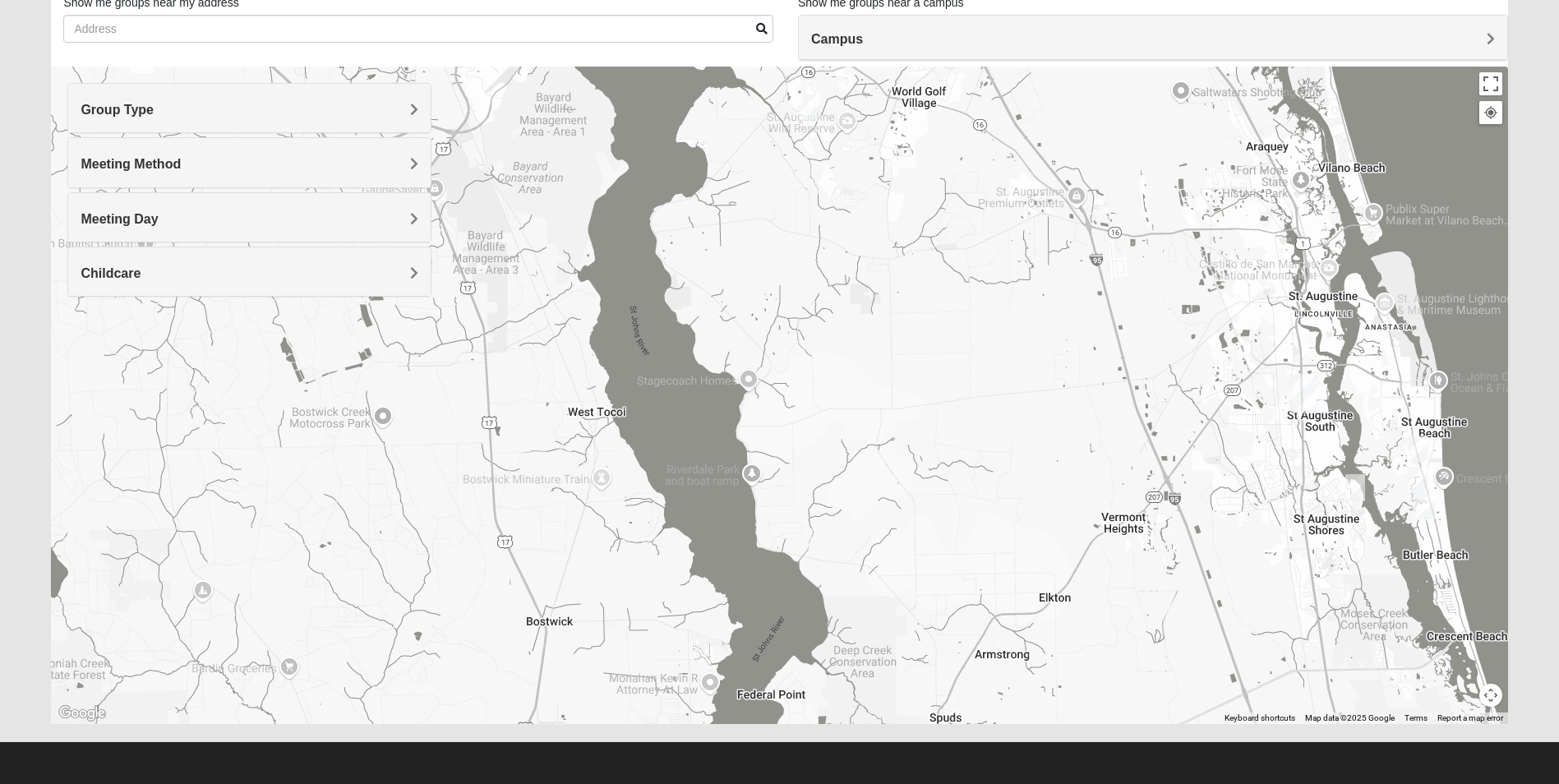
drag, startPoint x: 846, startPoint y: 538, endPoint x: 830, endPoint y: 392, distance: 146.9
click at [830, 392] on div "Wildlight [STREET_ADDRESS]" at bounding box center [779, 394] width 1456 height 657
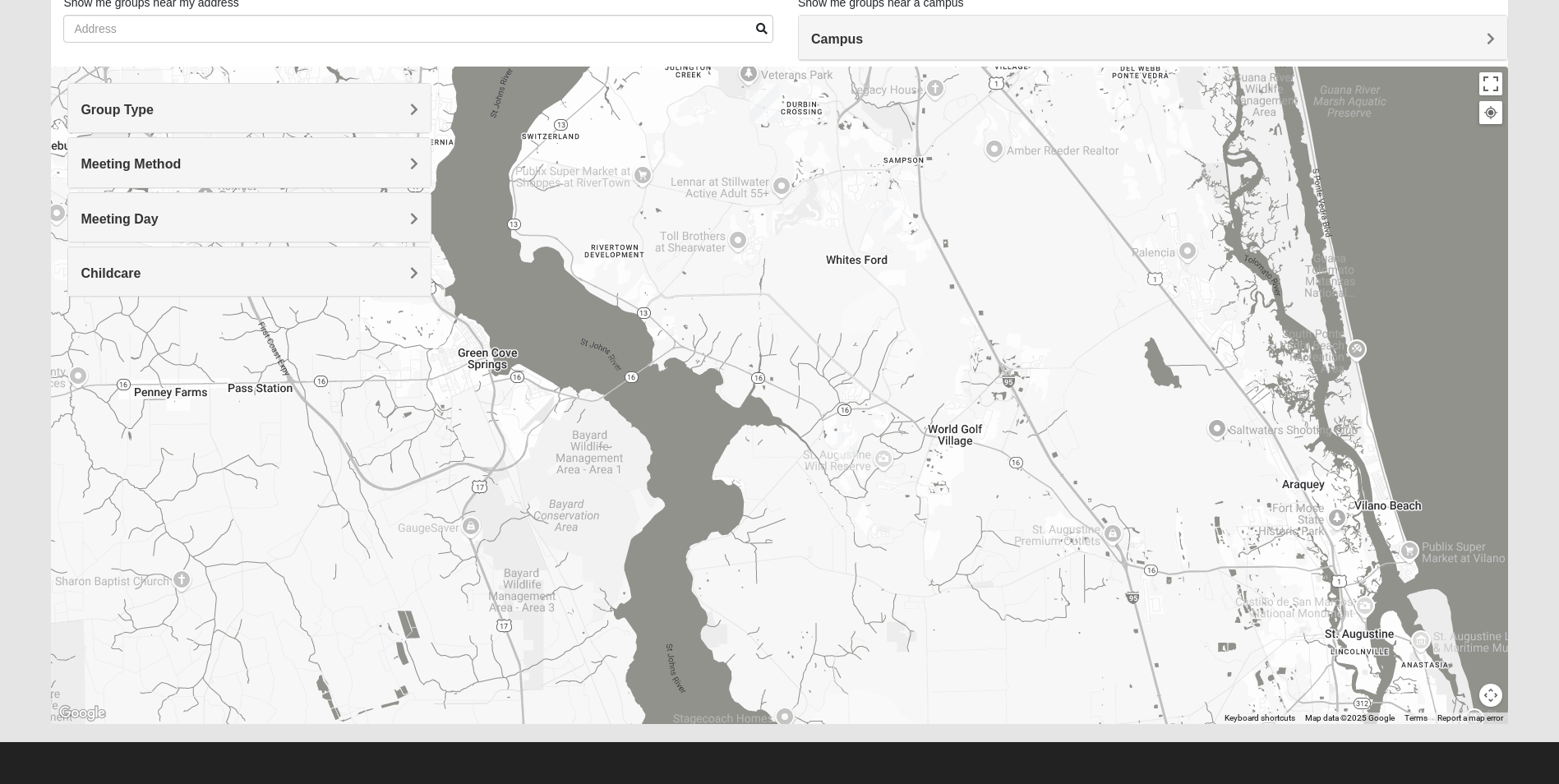
drag, startPoint x: 892, startPoint y: 375, endPoint x: 931, endPoint y: 720, distance: 347.2
click at [931, 720] on div "Wildlight [STREET_ADDRESS]" at bounding box center [779, 394] width 1456 height 657
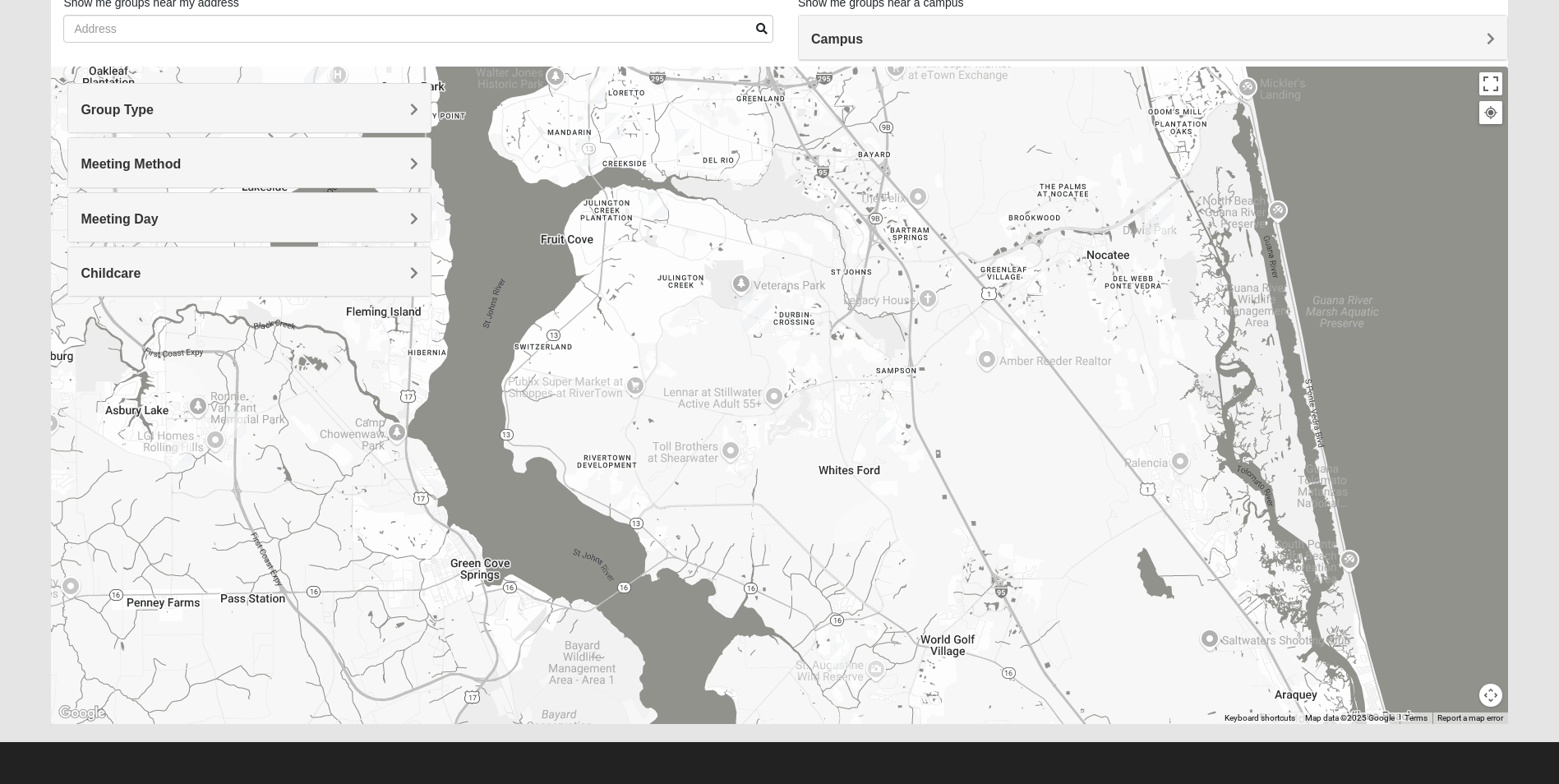
drag, startPoint x: 916, startPoint y: 417, endPoint x: 909, endPoint y: 629, distance: 212.1
click at [909, 629] on div "Wildlight [STREET_ADDRESS]" at bounding box center [779, 394] width 1456 height 657
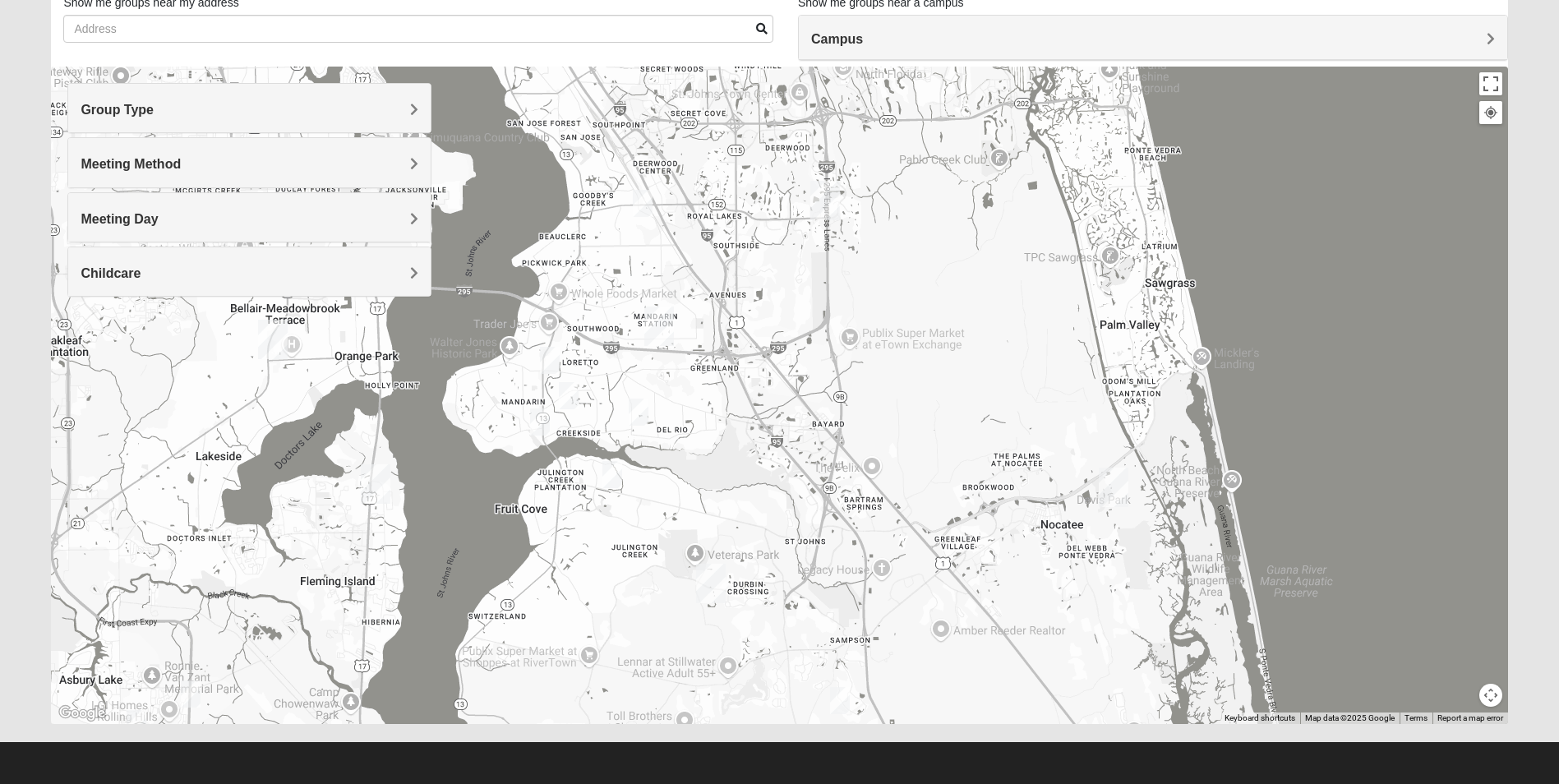
drag, startPoint x: 892, startPoint y: 368, endPoint x: 856, endPoint y: 635, distance: 269.4
click at [846, 641] on div "Wildlight [STREET_ADDRESS]" at bounding box center [779, 394] width 1456 height 657
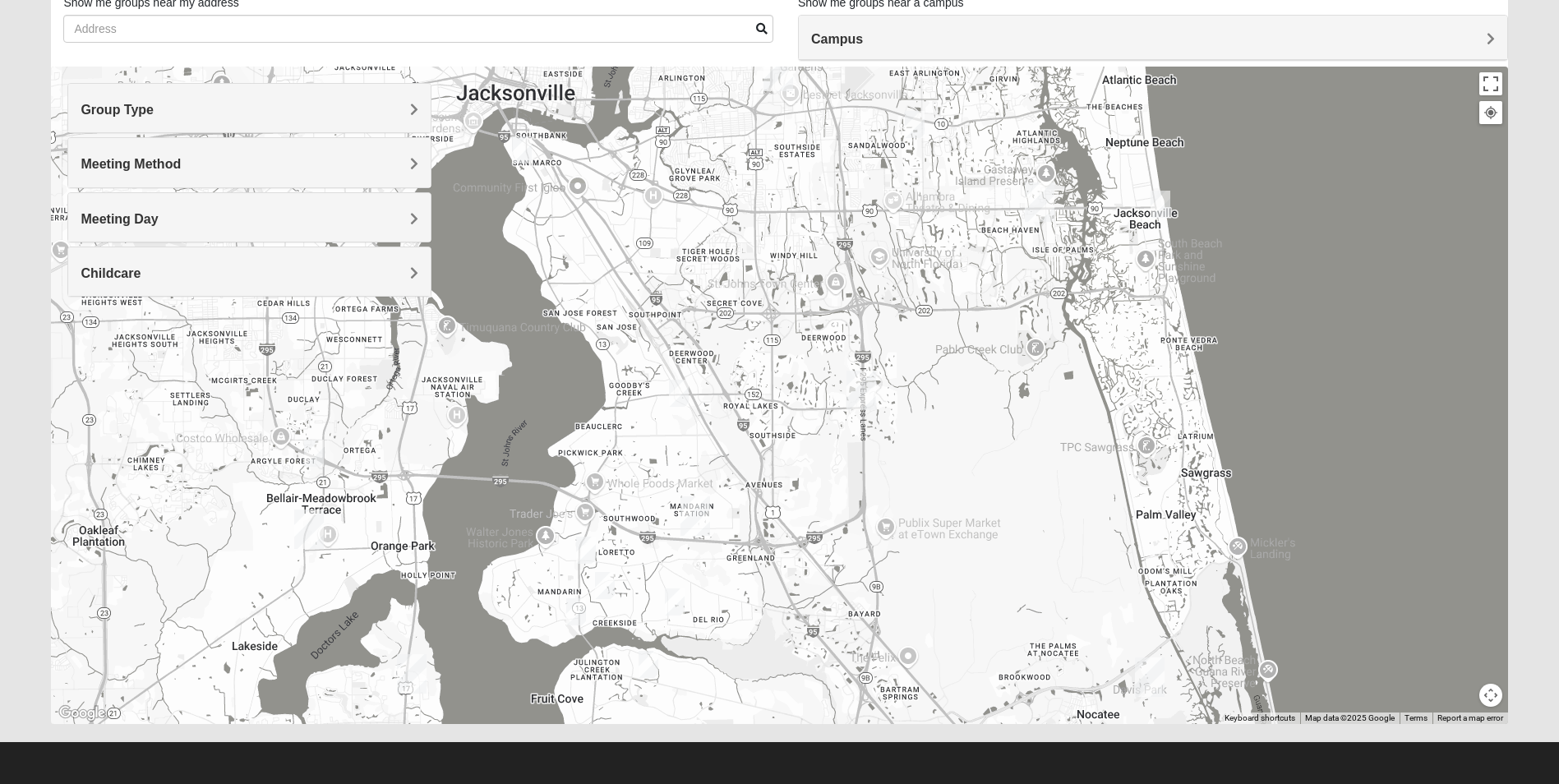
drag, startPoint x: 987, startPoint y: 369, endPoint x: 1022, endPoint y: 561, distance: 195.2
click at [1022, 561] on div "Wildlight [STREET_ADDRESS]" at bounding box center [779, 394] width 1456 height 657
